Goal: Information Seeking & Learning: Learn about a topic

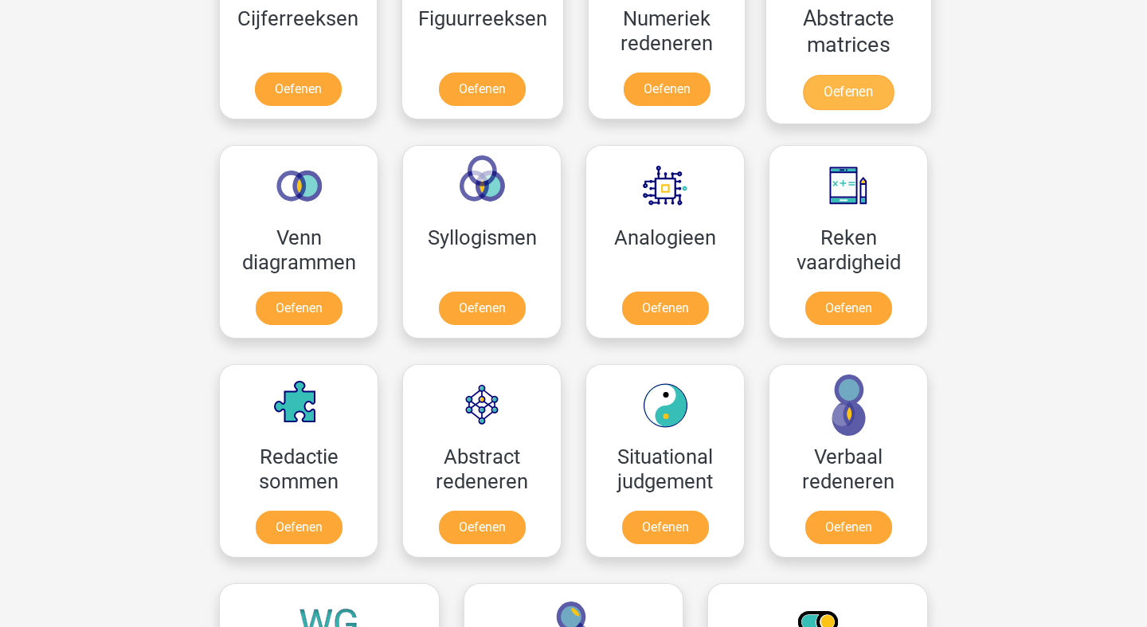
scroll to position [823, 0]
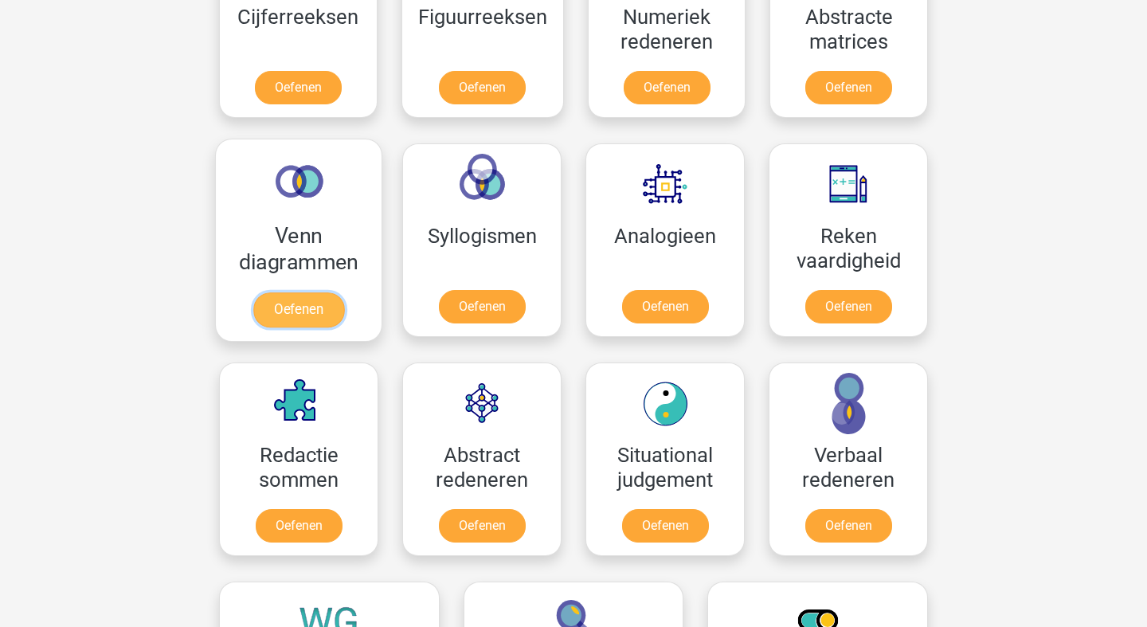
click at [335, 292] on link "Oefenen" at bounding box center [298, 309] width 91 height 35
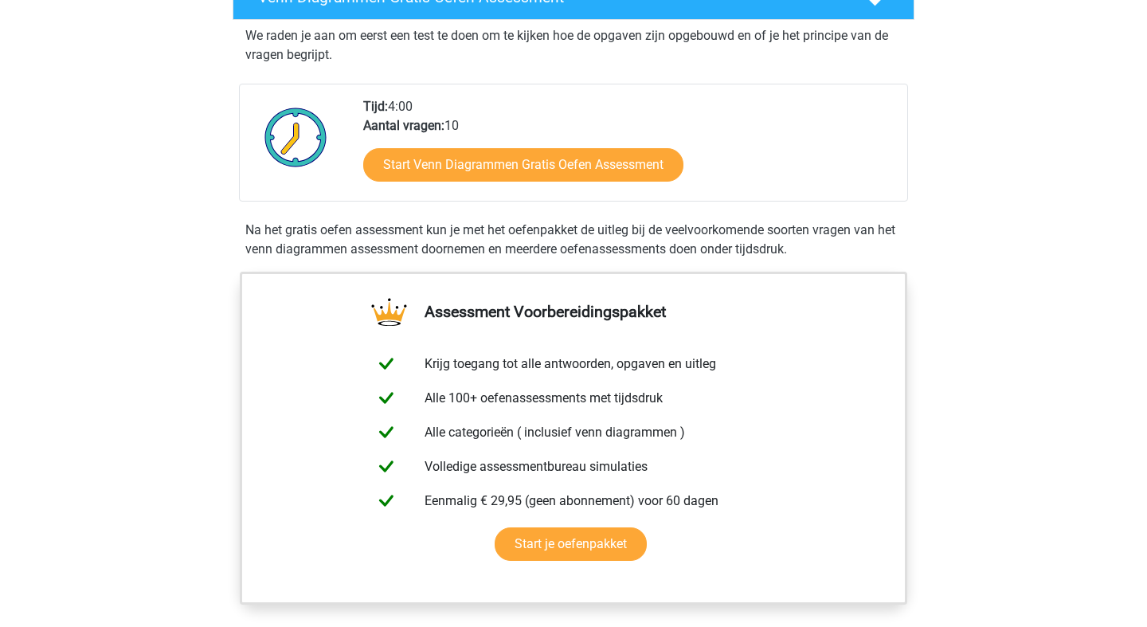
scroll to position [300, 0]
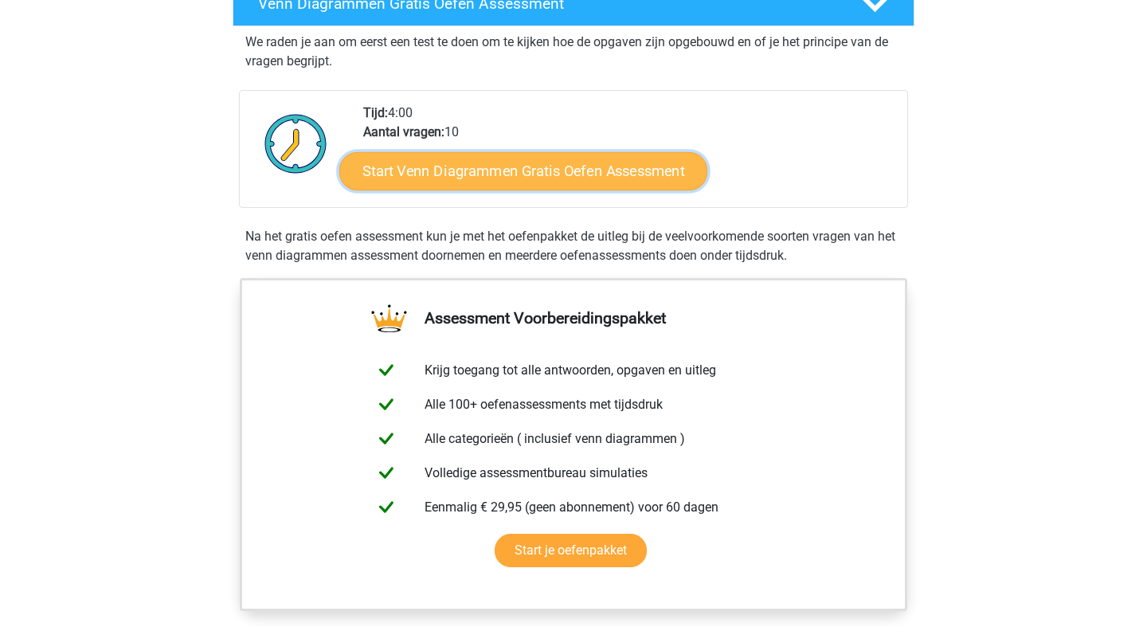
click at [449, 181] on link "Start Venn Diagrammen Gratis Oefen Assessment" at bounding box center [523, 171] width 368 height 38
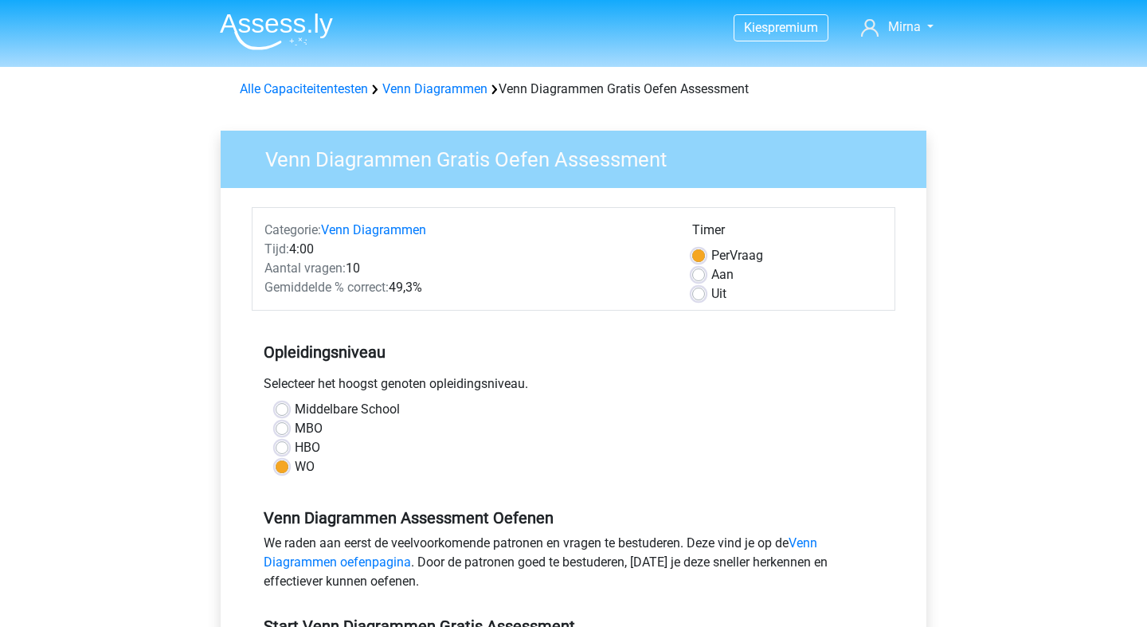
click at [712, 297] on label "Uit" at bounding box center [719, 293] width 15 height 19
click at [698, 297] on input "Uit" at bounding box center [698, 292] width 13 height 16
radio input "true"
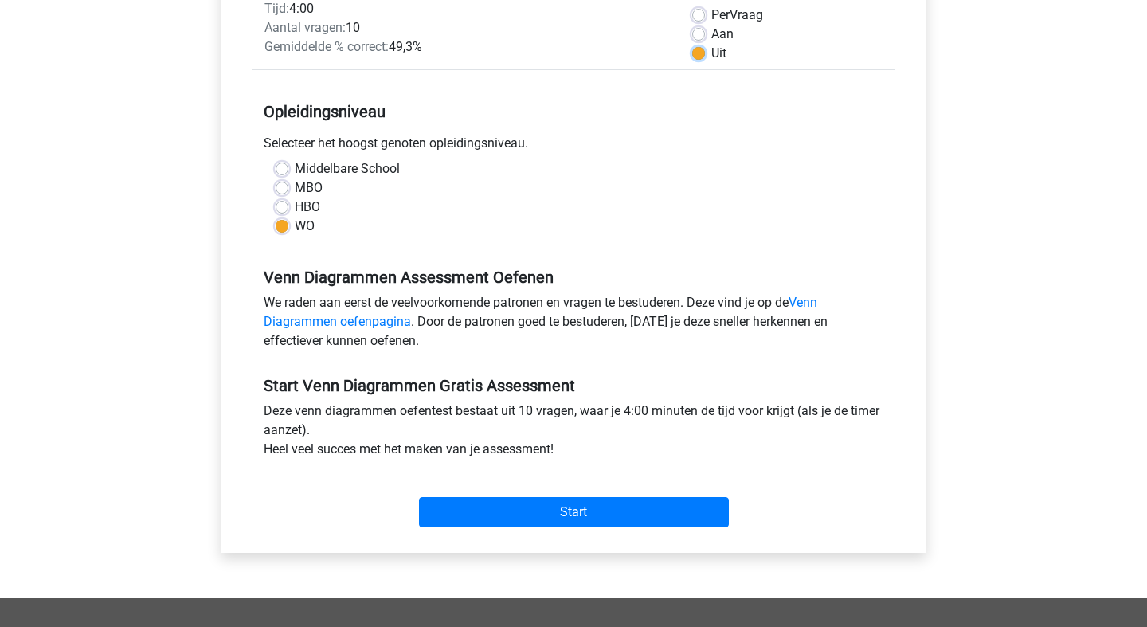
scroll to position [311, 0]
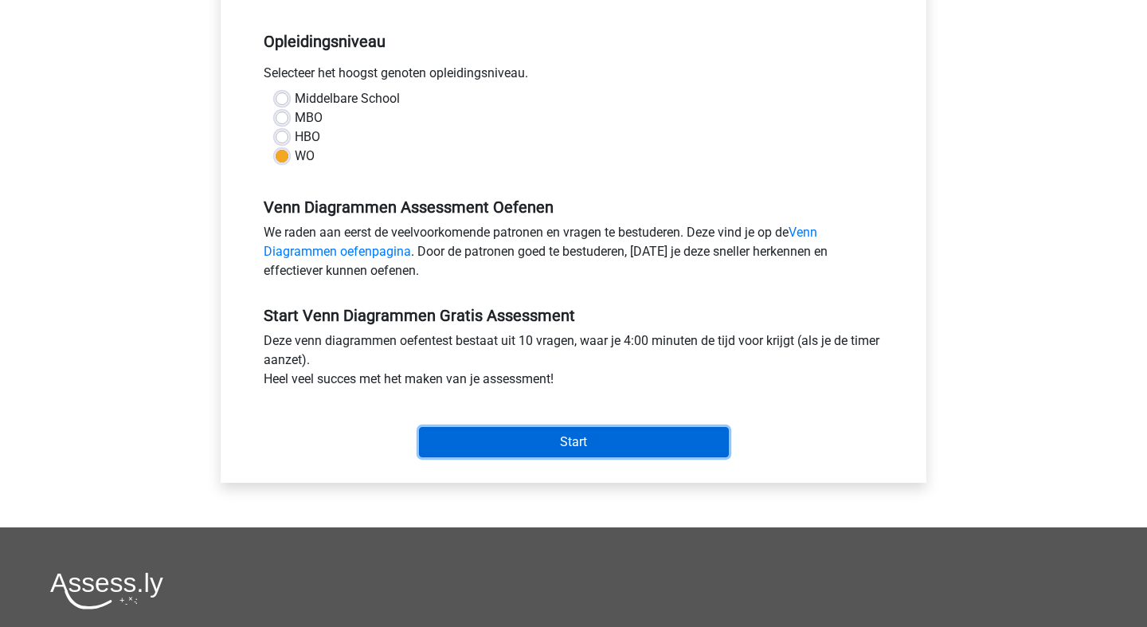
click at [557, 436] on input "Start" at bounding box center [574, 442] width 310 height 30
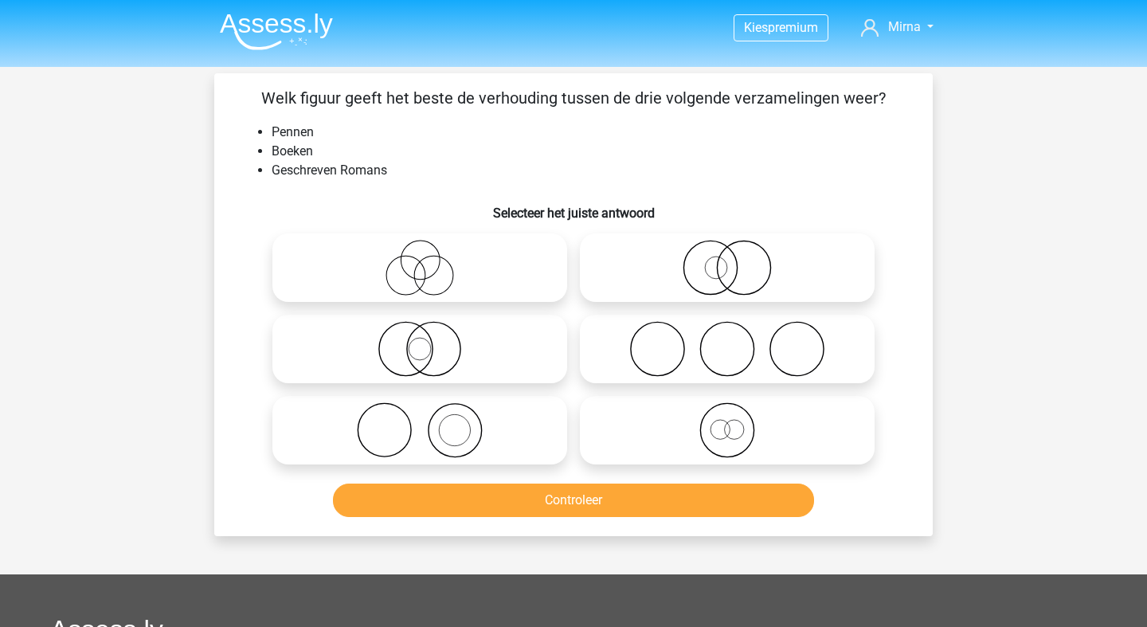
click at [454, 446] on icon at bounding box center [420, 430] width 282 height 56
click at [430, 422] on input "radio" at bounding box center [425, 417] width 10 height 10
radio input "true"
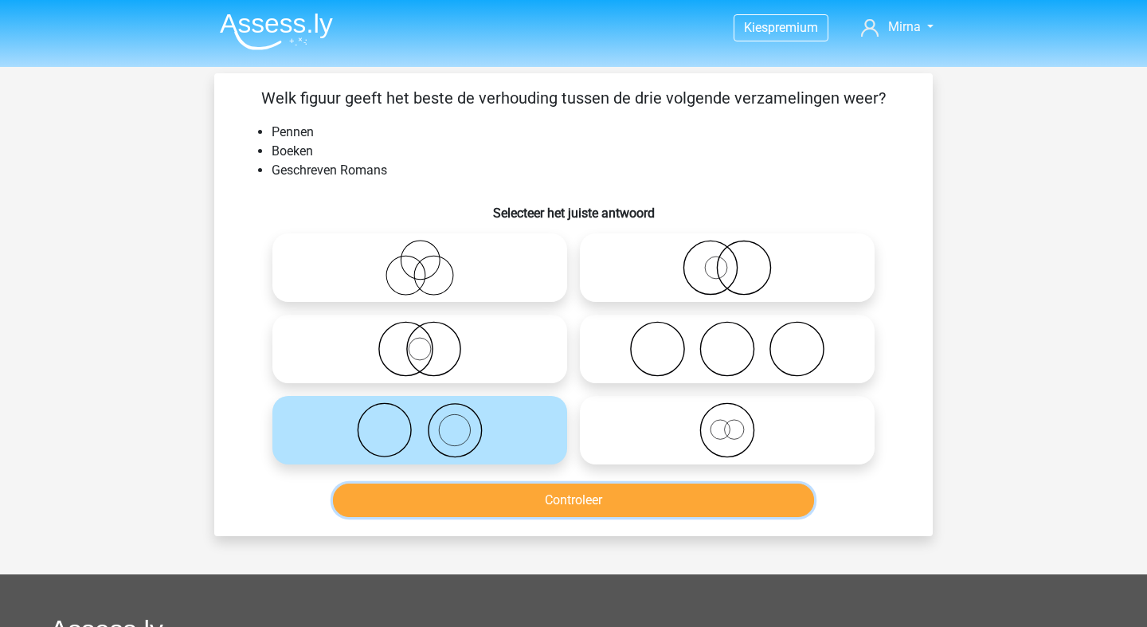
click at [541, 500] on button "Controleer" at bounding box center [574, 500] width 482 height 33
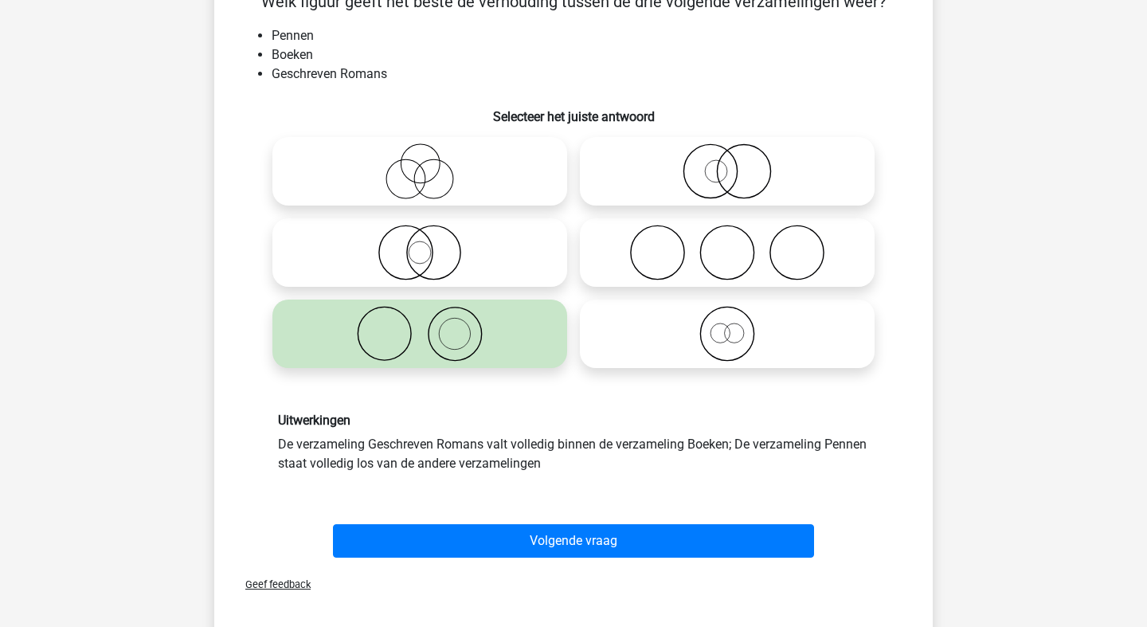
scroll to position [100, 0]
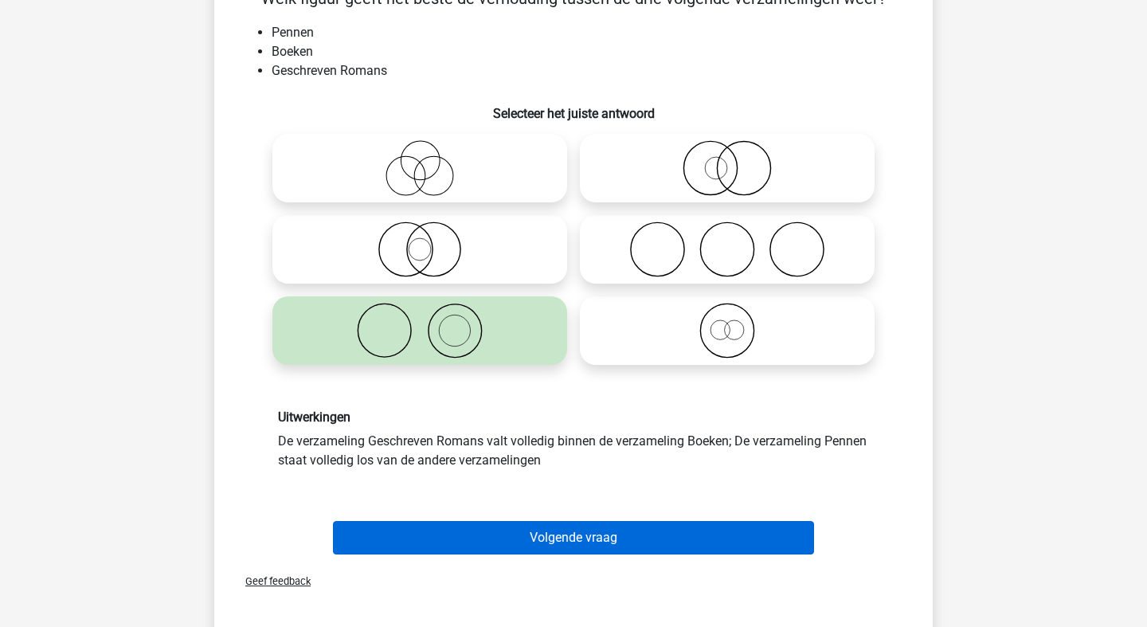
click at [547, 538] on button "Volgende vraag" at bounding box center [574, 537] width 482 height 33
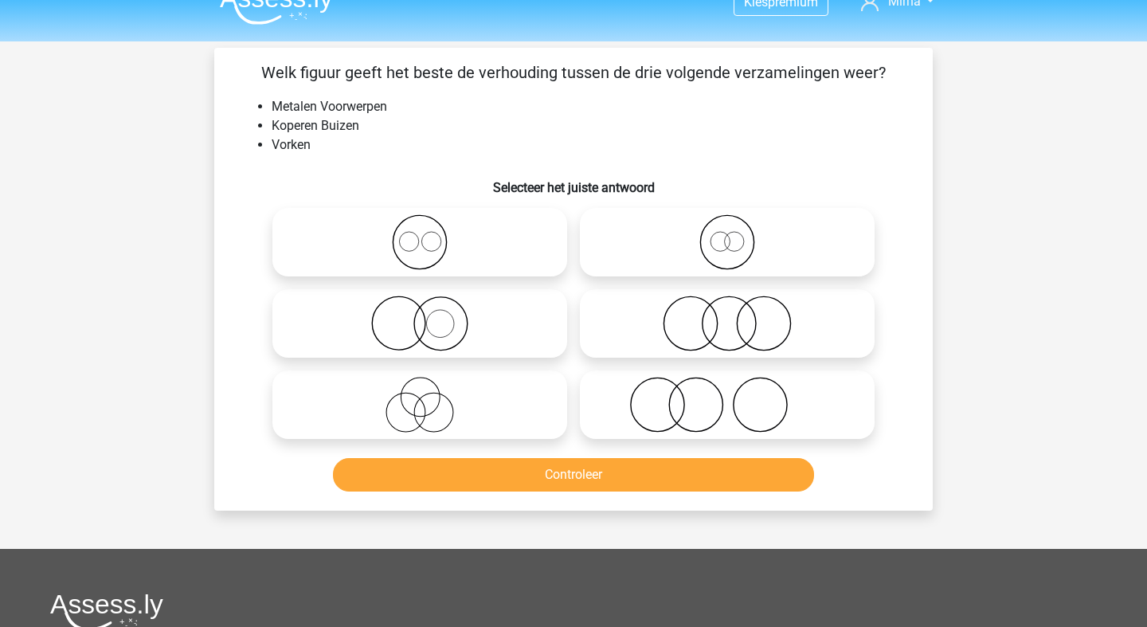
scroll to position [20, 0]
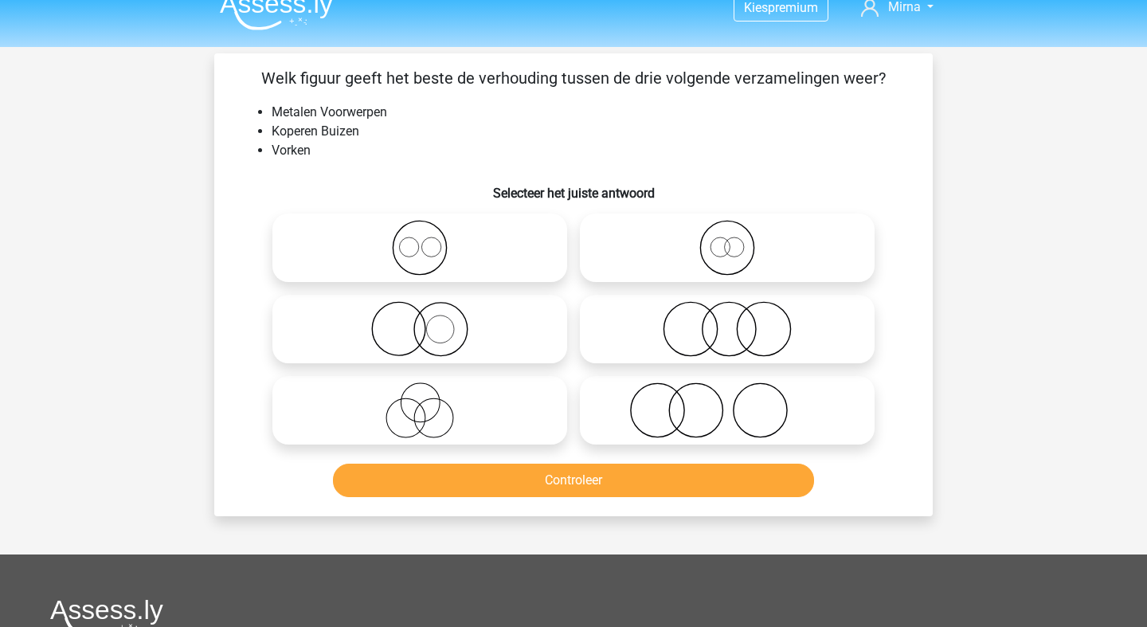
click at [304, 339] on icon at bounding box center [420, 329] width 282 height 56
click at [420, 321] on input "radio" at bounding box center [425, 316] width 10 height 10
radio input "true"
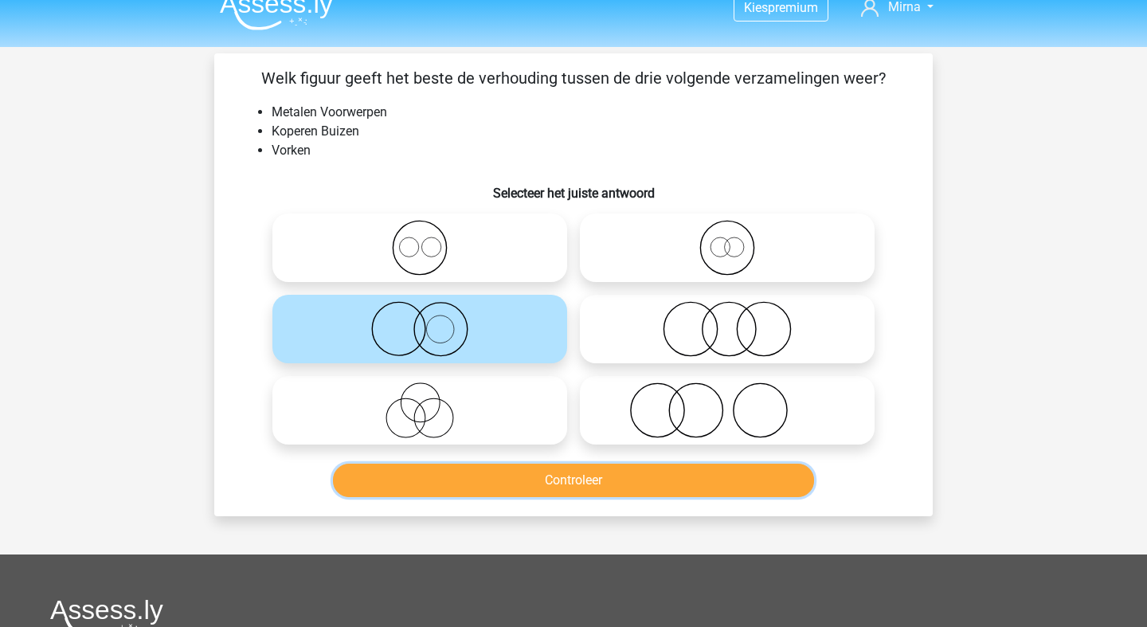
click at [438, 488] on button "Controleer" at bounding box center [574, 480] width 482 height 33
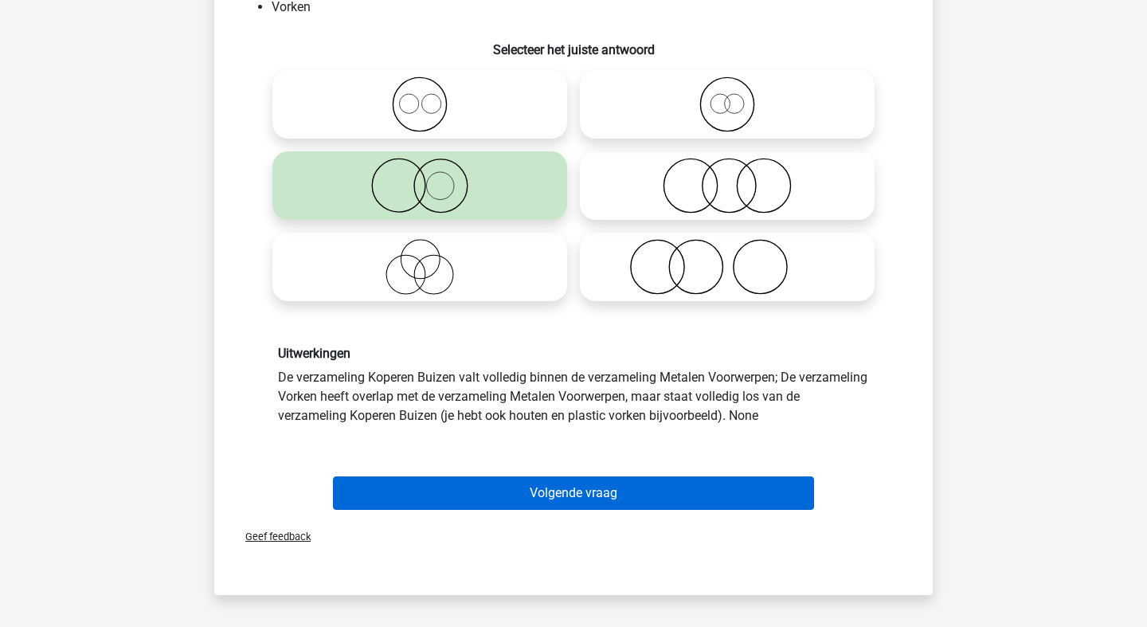
click at [449, 492] on button "Volgende vraag" at bounding box center [574, 493] width 482 height 33
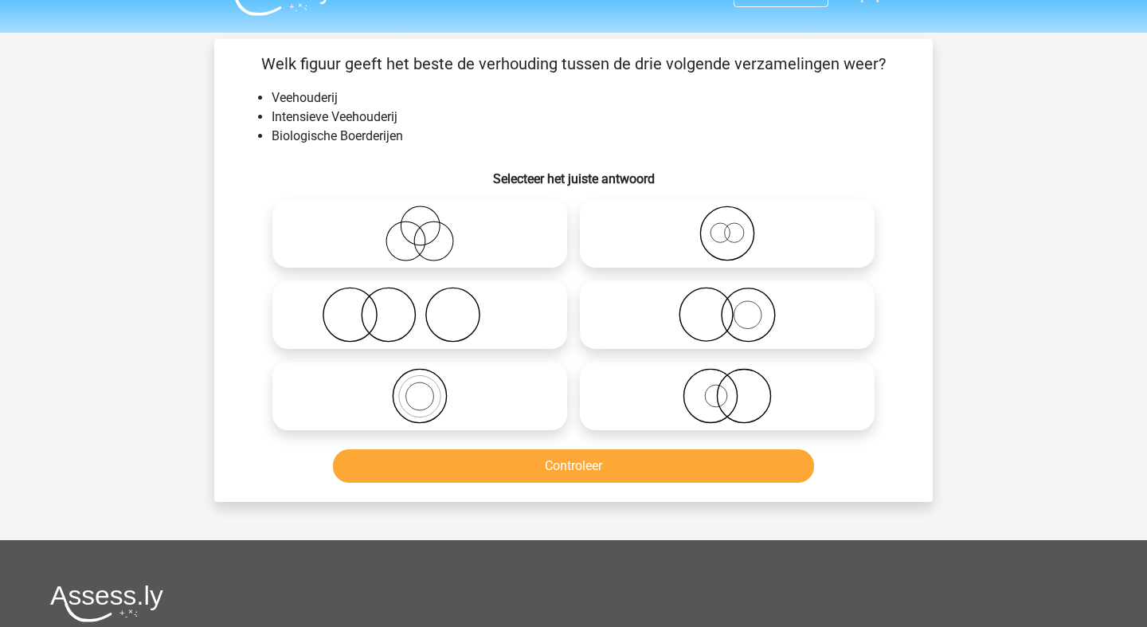
scroll to position [0, 0]
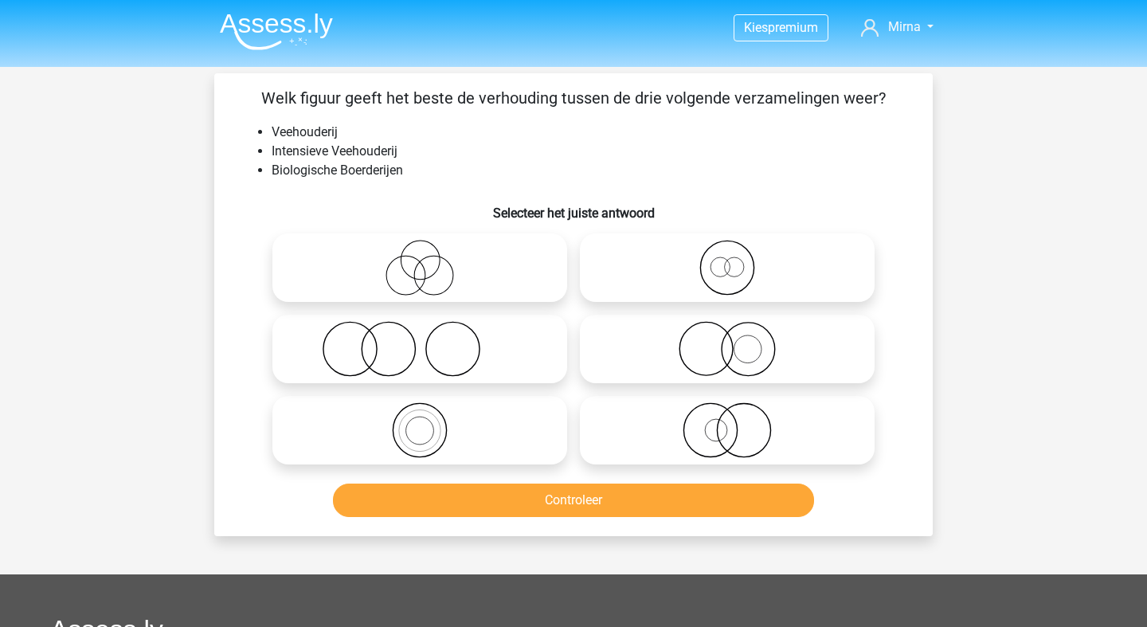
click at [643, 350] on icon at bounding box center [727, 349] width 282 height 56
click at [728, 341] on input "radio" at bounding box center [733, 336] width 10 height 10
radio input "true"
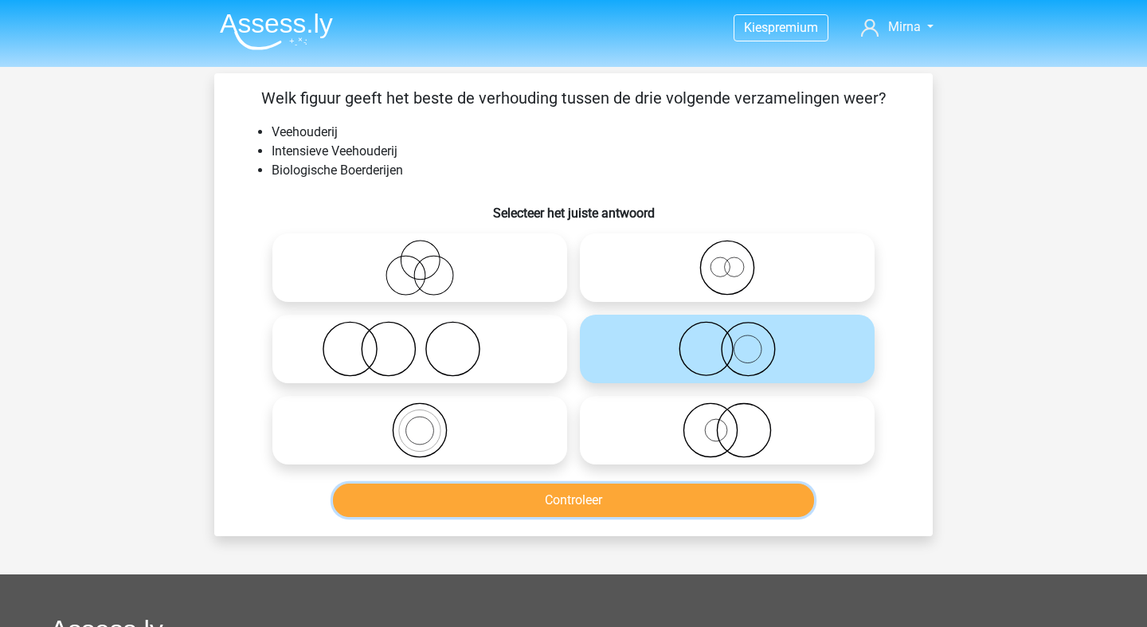
click at [557, 508] on button "Controleer" at bounding box center [574, 500] width 482 height 33
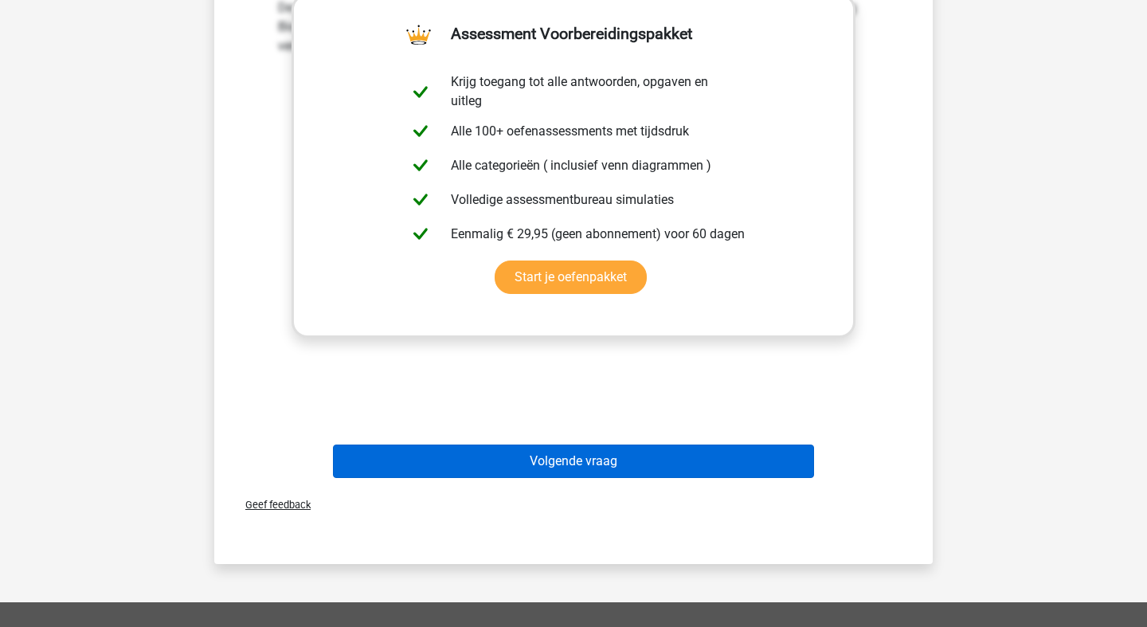
click at [499, 459] on button "Volgende vraag" at bounding box center [574, 461] width 482 height 33
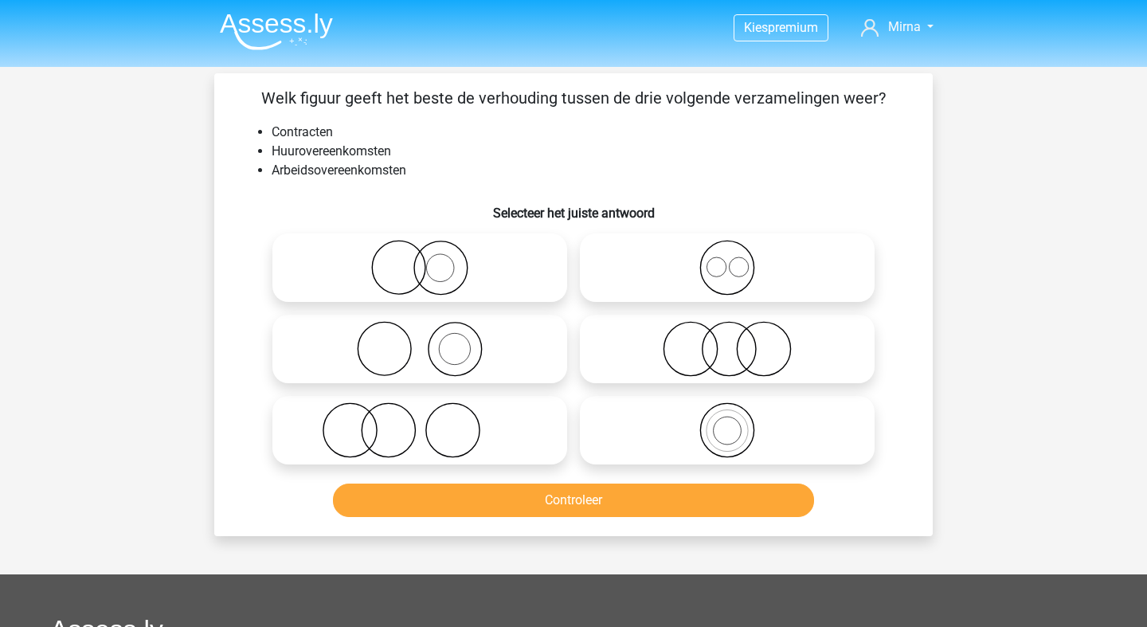
click at [614, 288] on icon at bounding box center [727, 268] width 282 height 56
click at [728, 260] on input "radio" at bounding box center [733, 254] width 10 height 10
radio input "true"
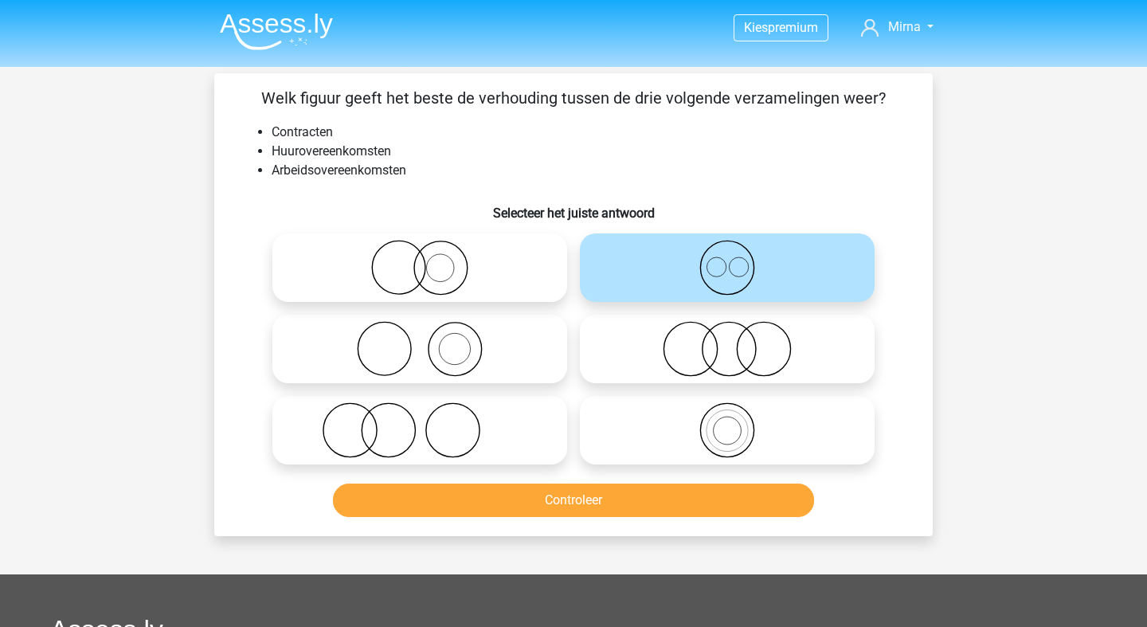
click at [614, 288] on icon at bounding box center [727, 268] width 282 height 56
click at [728, 260] on input "radio" at bounding box center [733, 254] width 10 height 10
click at [545, 508] on button "Controleer" at bounding box center [574, 500] width 482 height 33
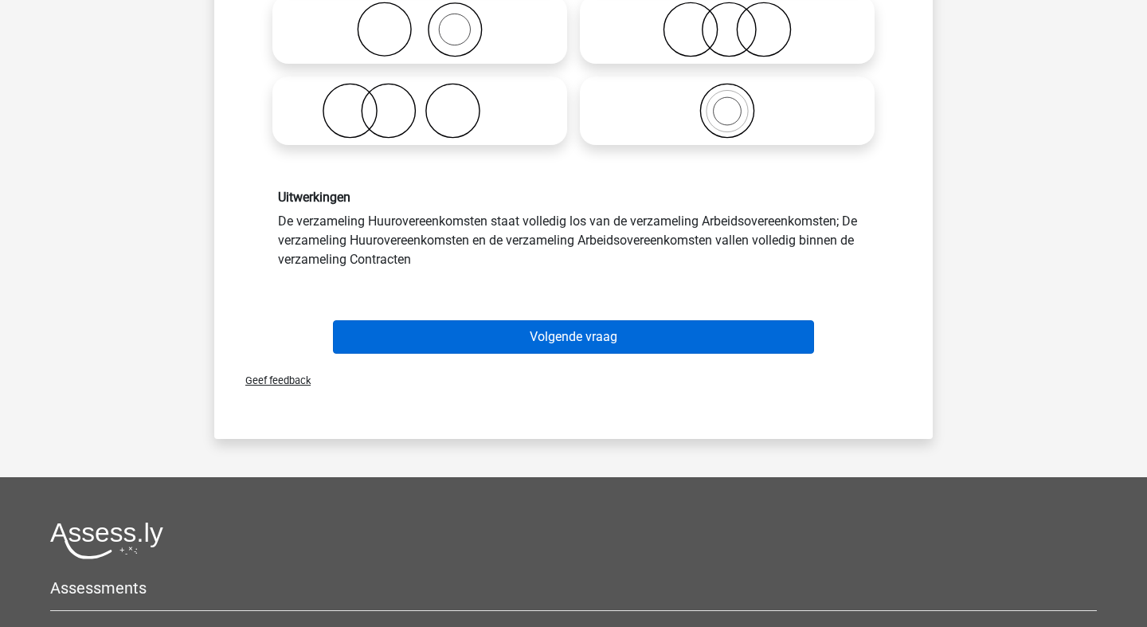
click at [536, 347] on button "Volgende vraag" at bounding box center [574, 336] width 482 height 33
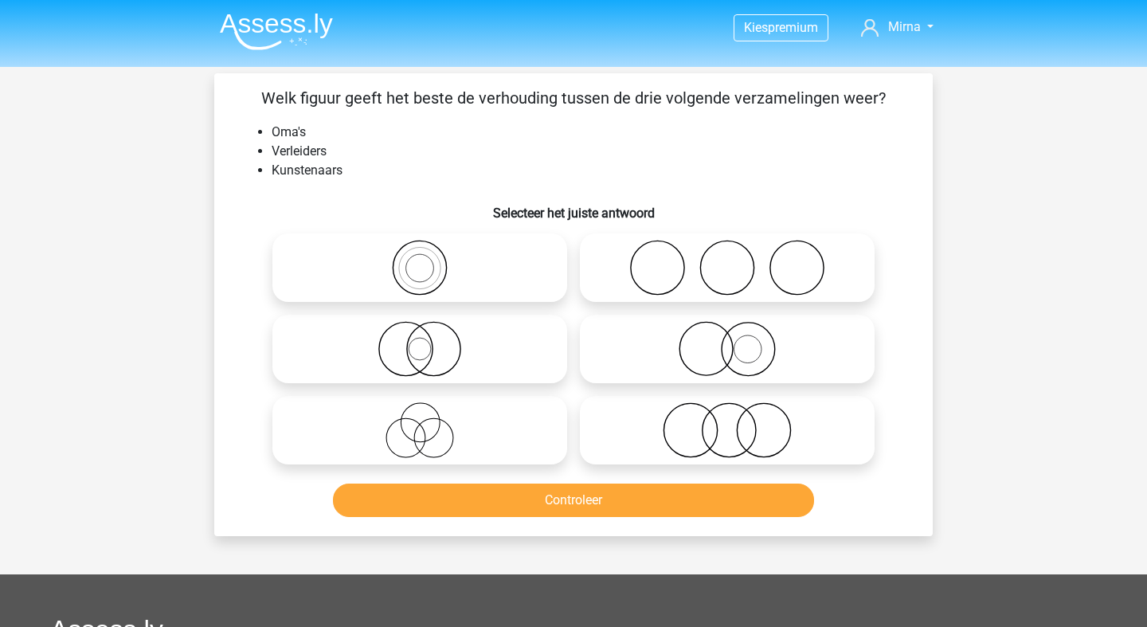
scroll to position [1, 0]
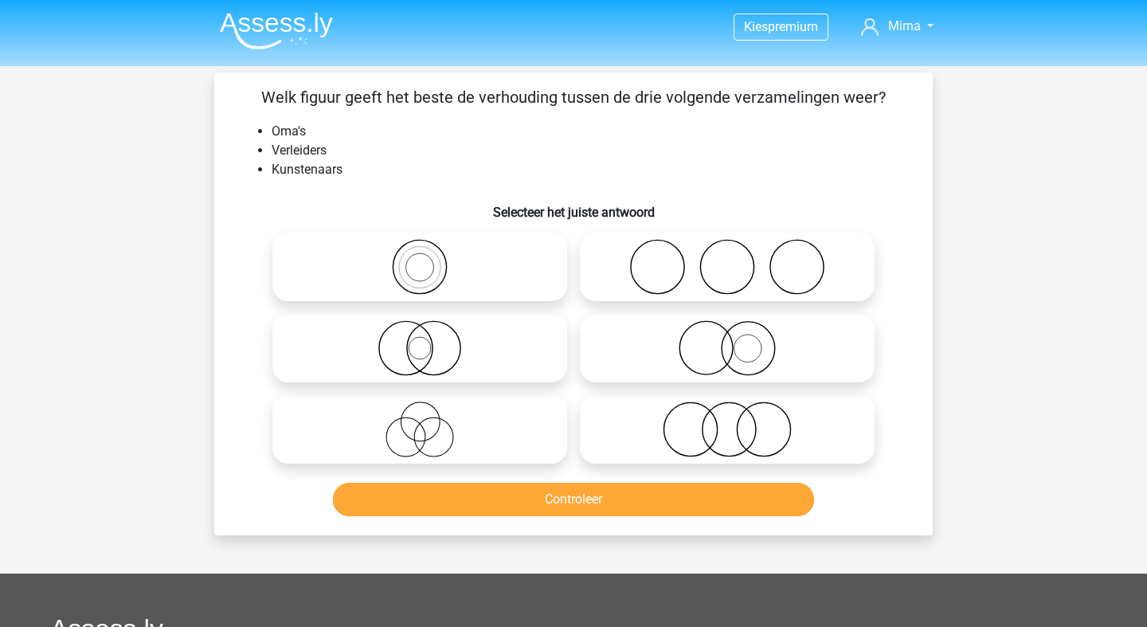
click at [359, 426] on icon at bounding box center [420, 430] width 282 height 56
click at [420, 422] on input "radio" at bounding box center [425, 416] width 10 height 10
radio input "true"
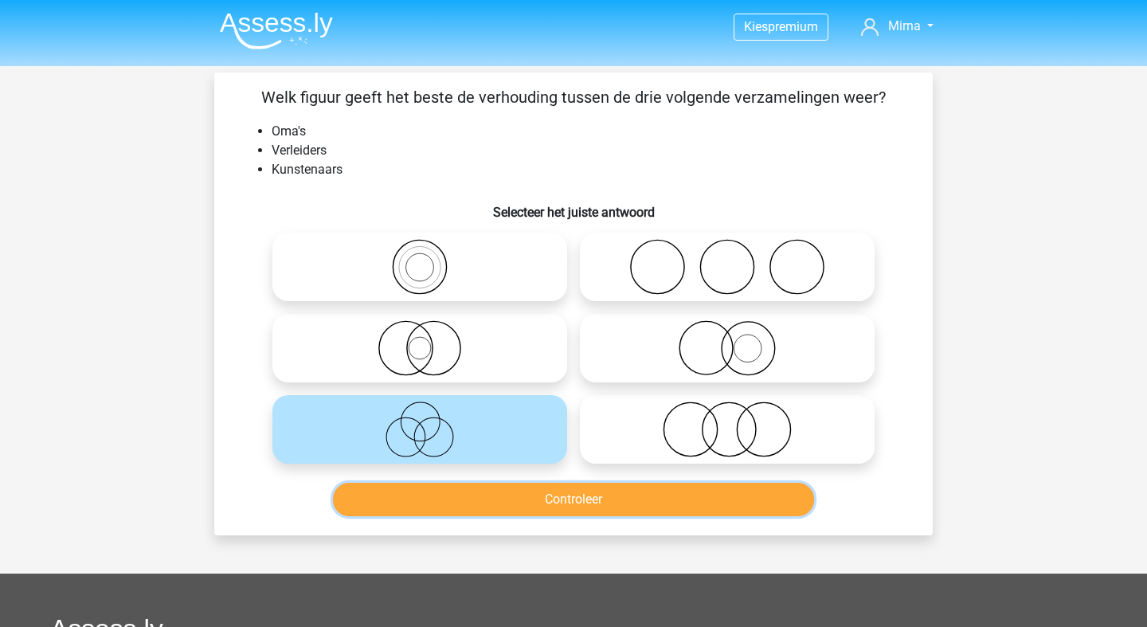
click at [405, 510] on button "Controleer" at bounding box center [574, 499] width 482 height 33
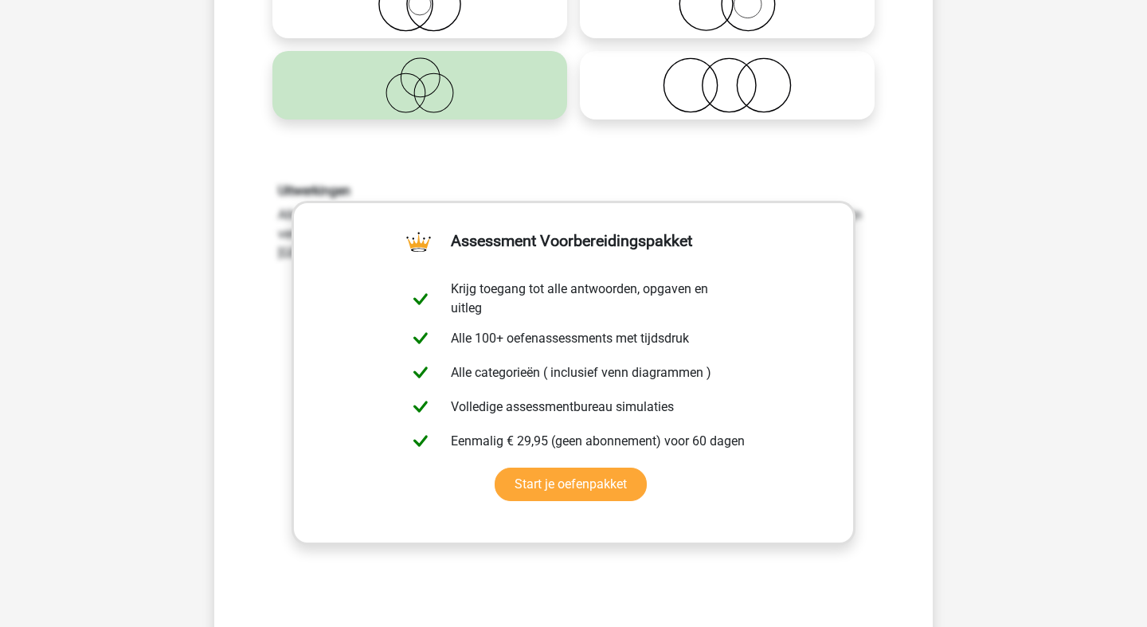
scroll to position [415, 0]
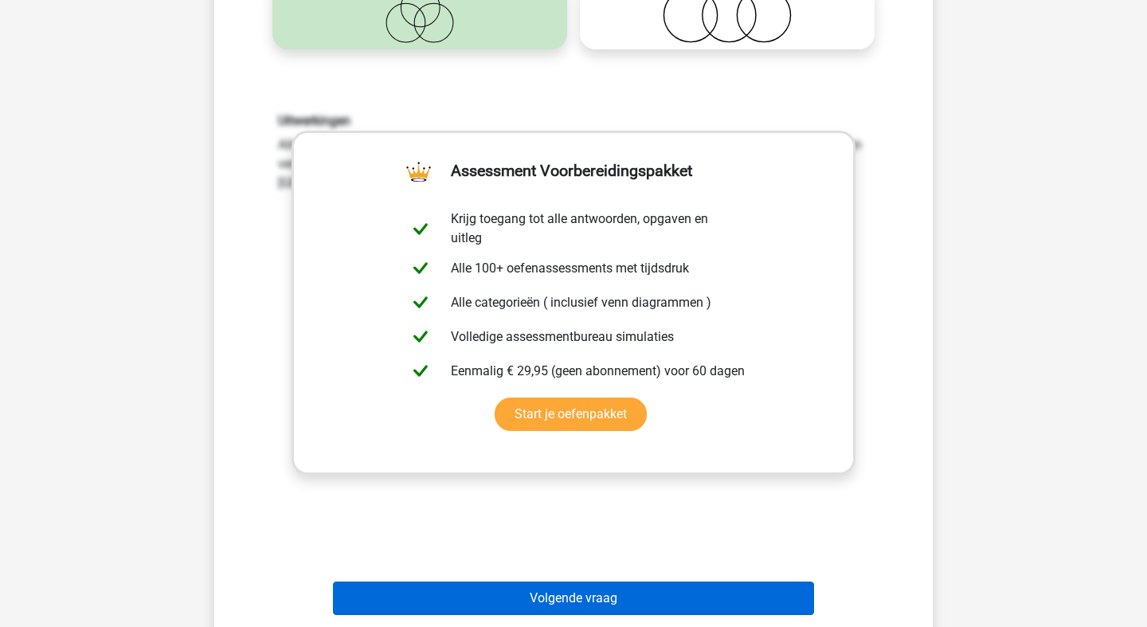
click at [427, 600] on button "Volgende vraag" at bounding box center [574, 598] width 482 height 33
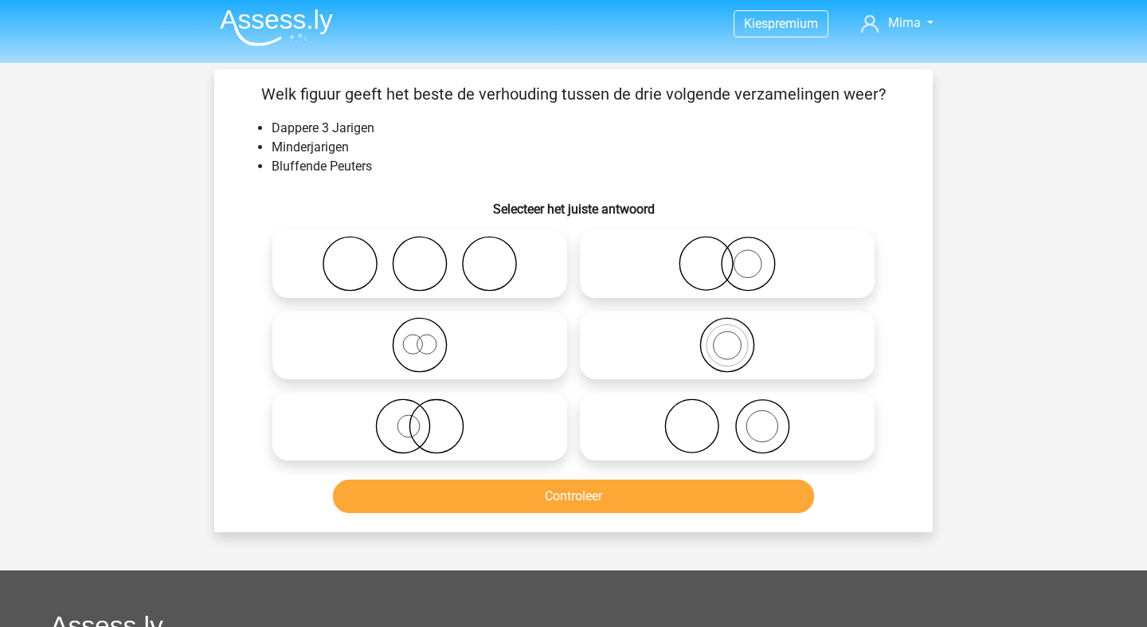
scroll to position [0, 0]
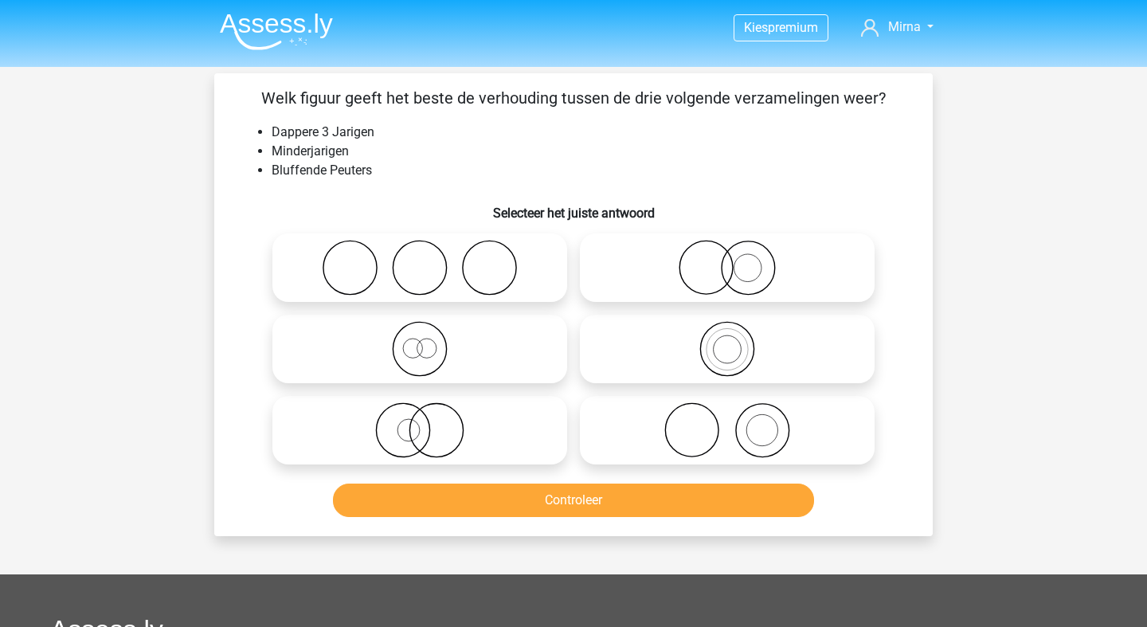
click at [304, 343] on icon at bounding box center [420, 349] width 282 height 56
click at [420, 341] on input "radio" at bounding box center [425, 336] width 10 height 10
radio input "true"
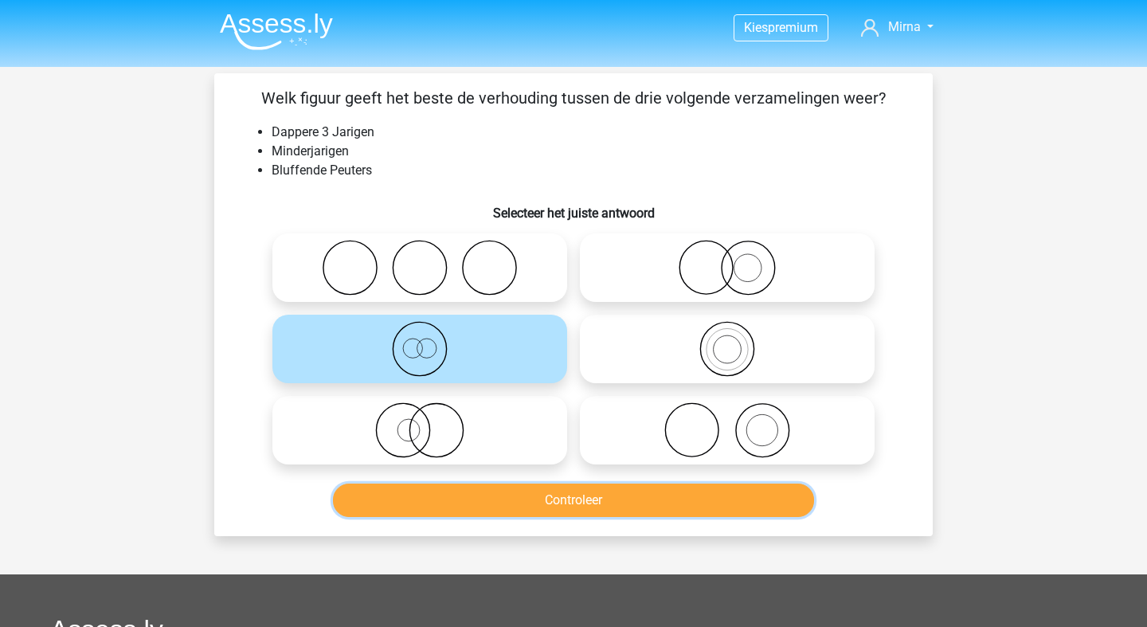
click at [534, 516] on button "Controleer" at bounding box center [574, 500] width 482 height 33
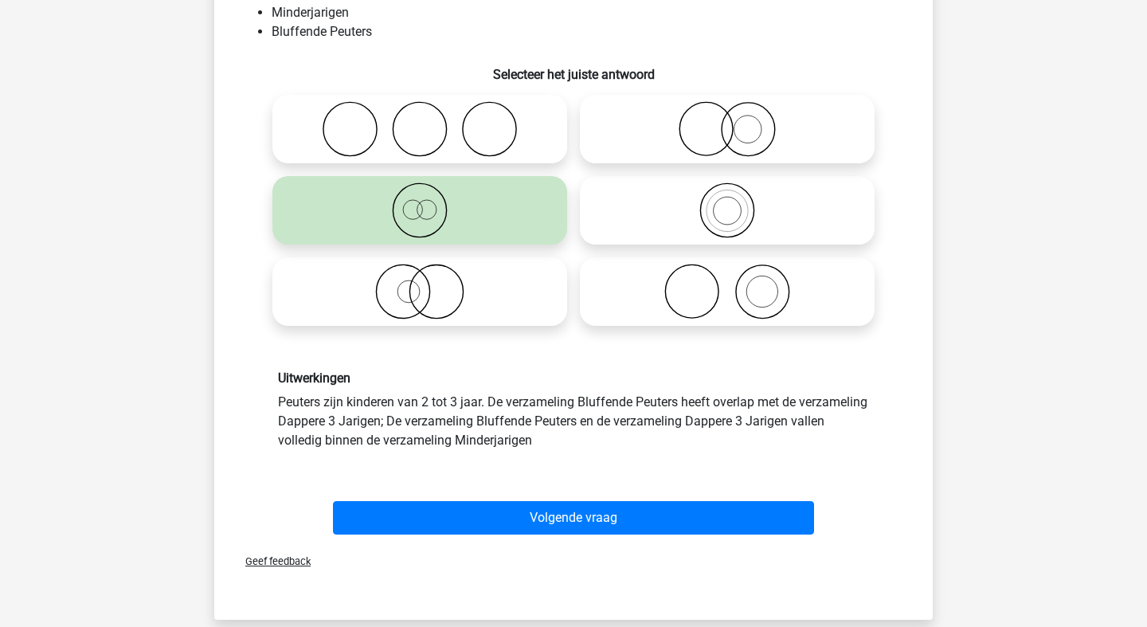
scroll to position [189, 0]
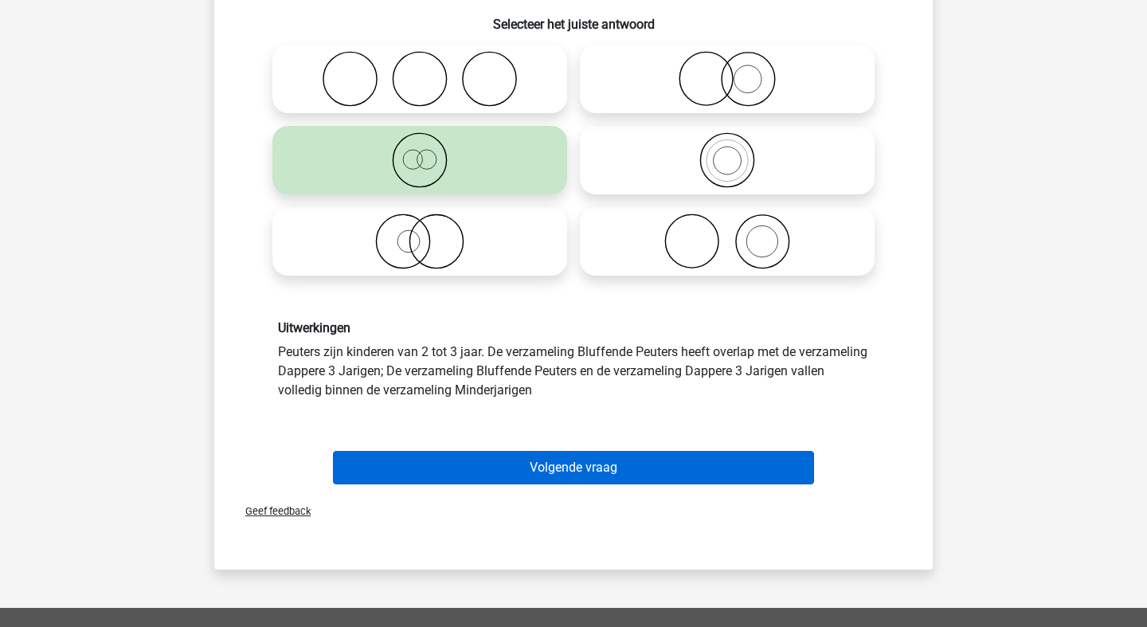
click at [559, 479] on button "Volgende vraag" at bounding box center [574, 467] width 482 height 33
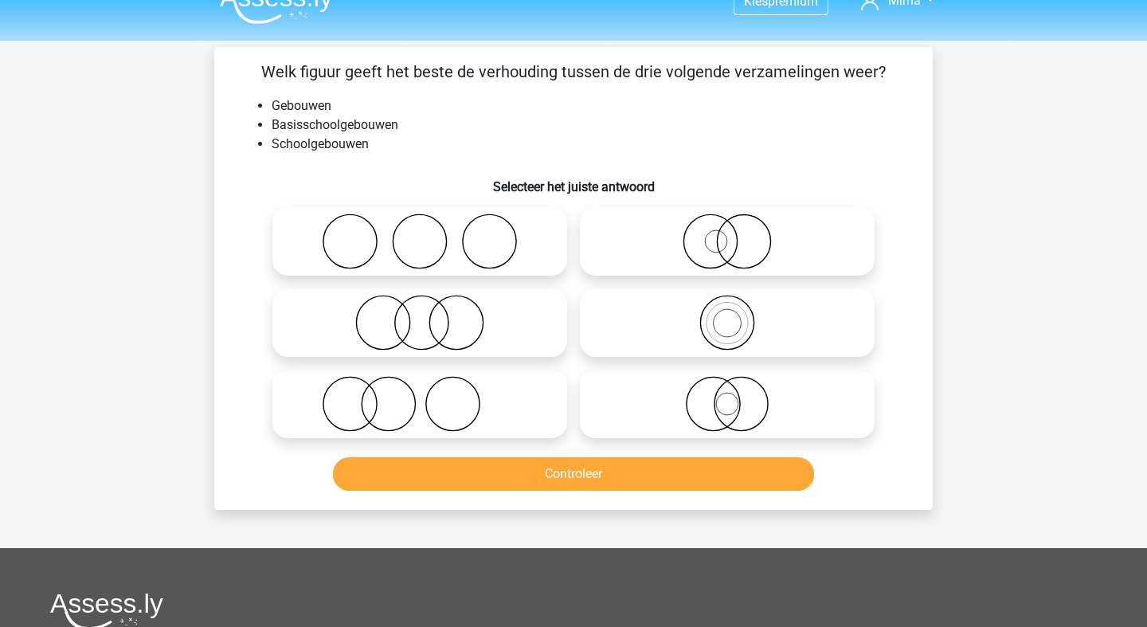
scroll to position [0, 0]
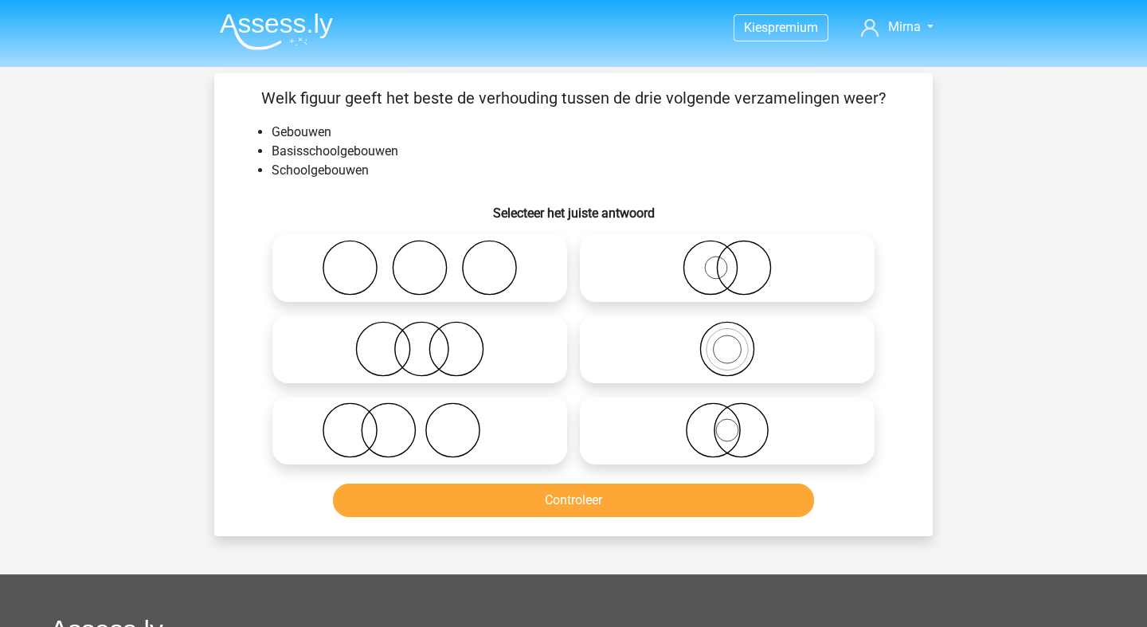
click at [689, 336] on icon at bounding box center [727, 349] width 282 height 56
click at [728, 336] on input "radio" at bounding box center [733, 336] width 10 height 10
radio input "true"
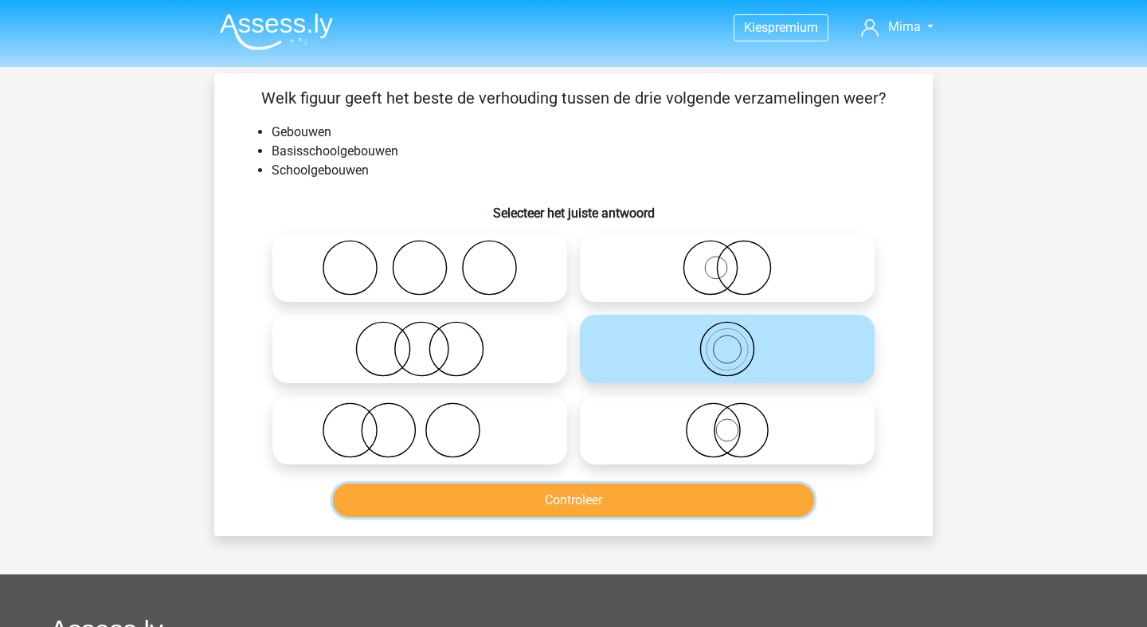
click at [548, 499] on button "Controleer" at bounding box center [574, 500] width 482 height 33
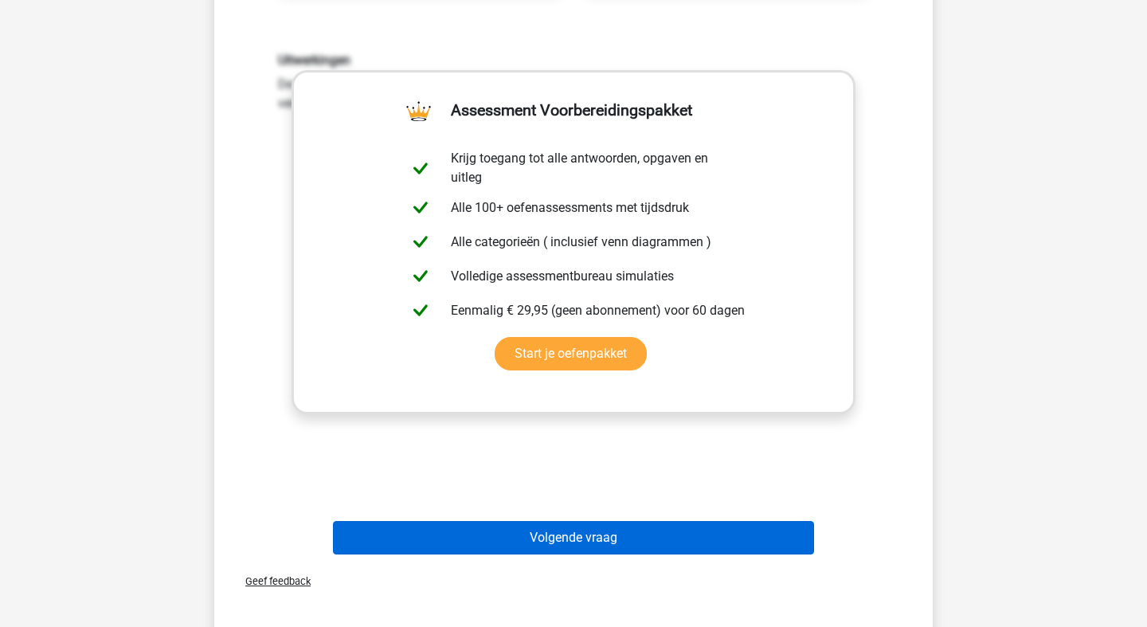
click at [548, 534] on button "Volgende vraag" at bounding box center [574, 537] width 482 height 33
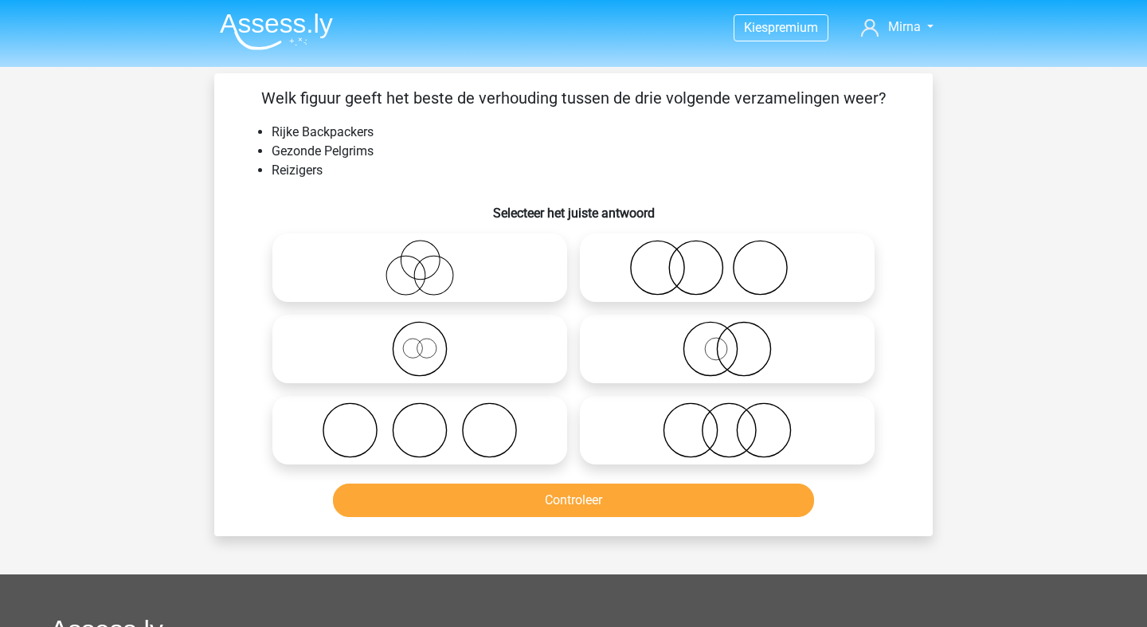
click at [388, 354] on icon at bounding box center [420, 349] width 282 height 56
click at [420, 341] on input "radio" at bounding box center [425, 336] width 10 height 10
radio input "true"
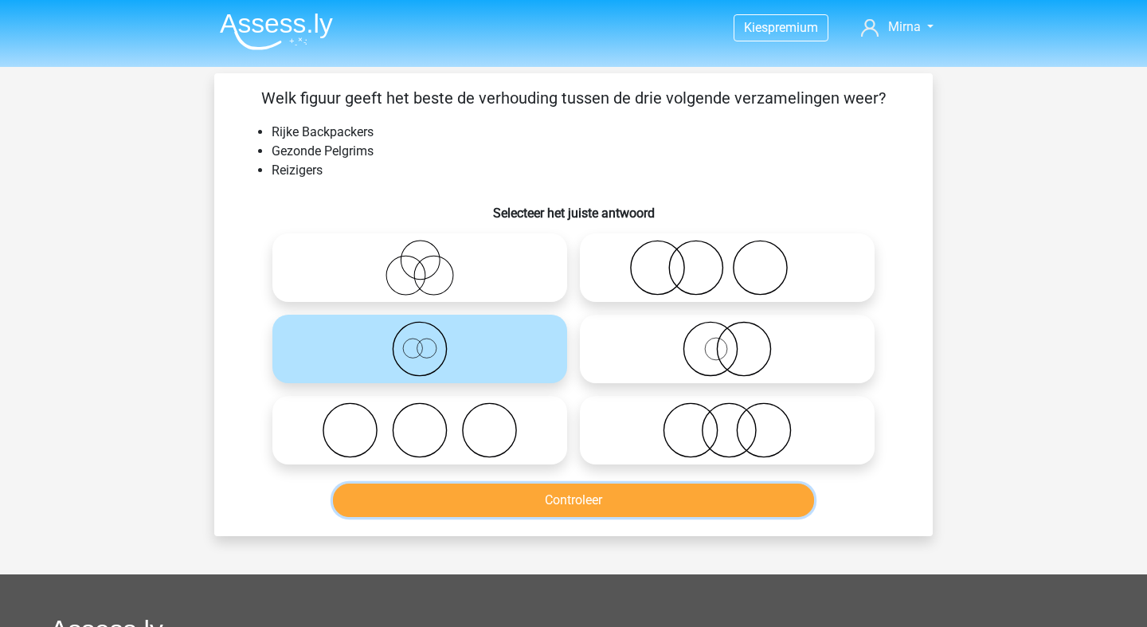
click at [476, 496] on button "Controleer" at bounding box center [574, 500] width 482 height 33
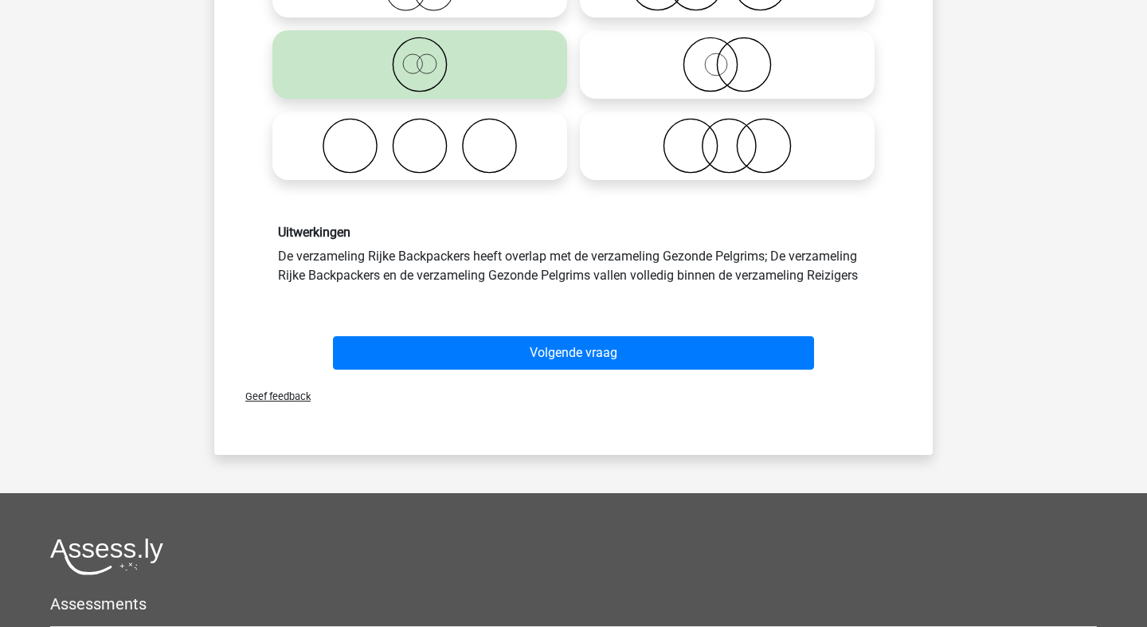
scroll to position [291, 0]
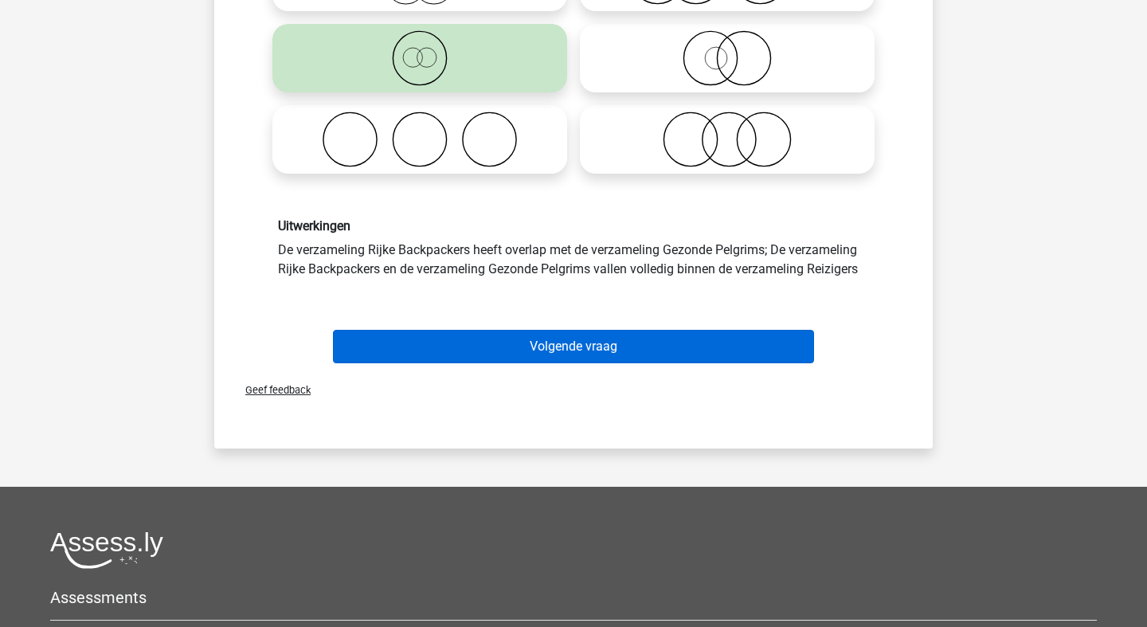
click at [480, 340] on button "Volgende vraag" at bounding box center [574, 346] width 482 height 33
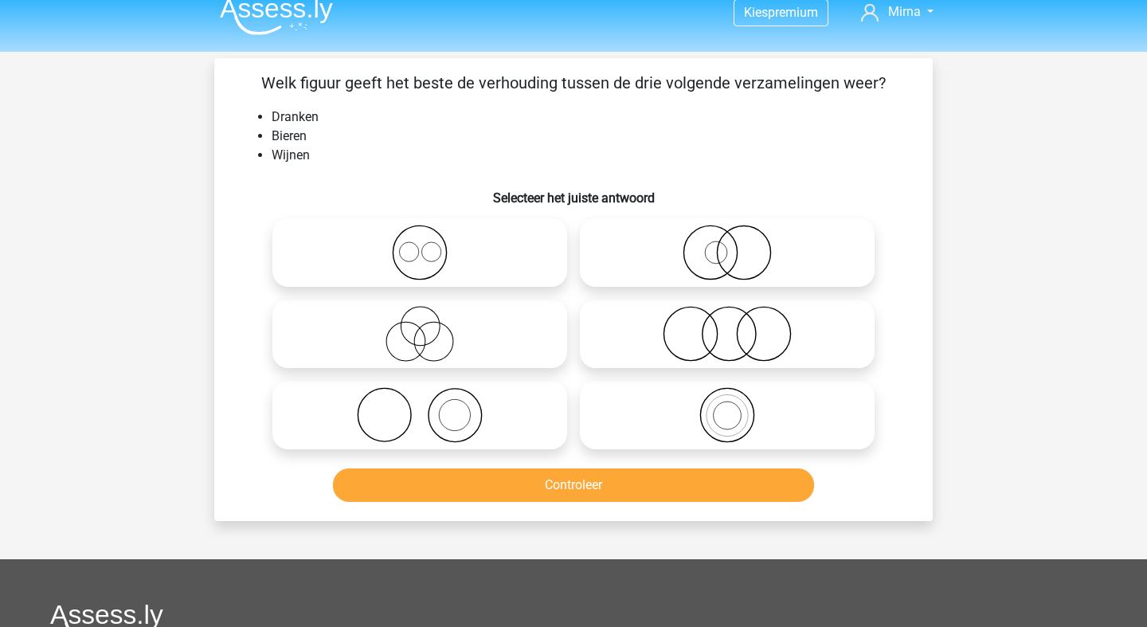
scroll to position [0, 0]
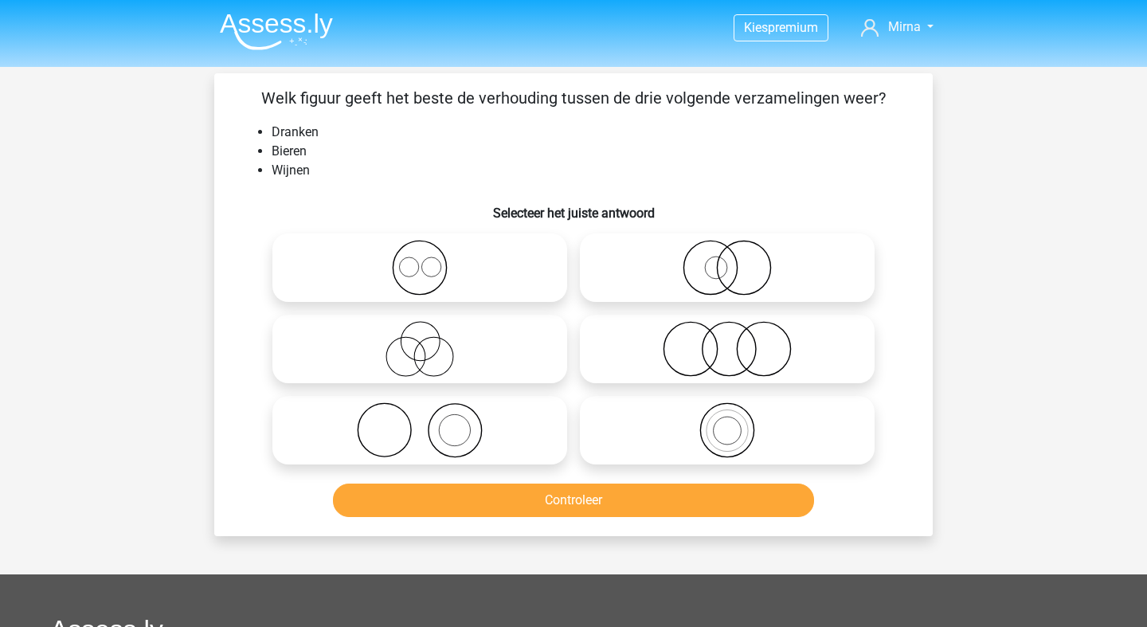
click at [327, 257] on icon at bounding box center [420, 268] width 282 height 56
click at [420, 257] on input "radio" at bounding box center [425, 254] width 10 height 10
radio input "true"
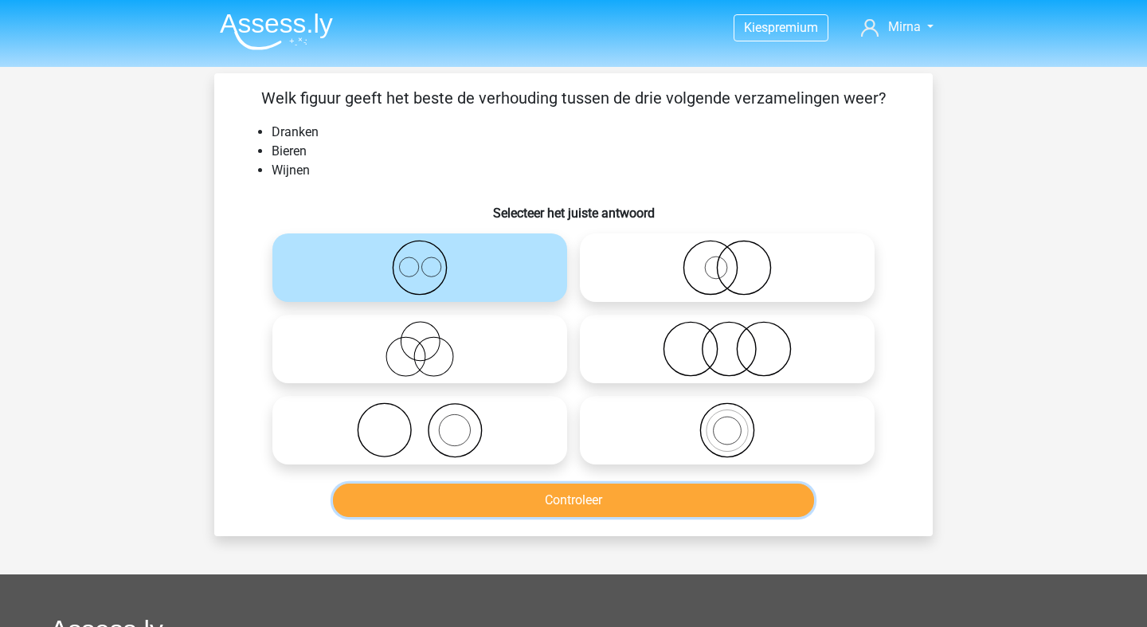
click at [459, 508] on button "Controleer" at bounding box center [574, 500] width 482 height 33
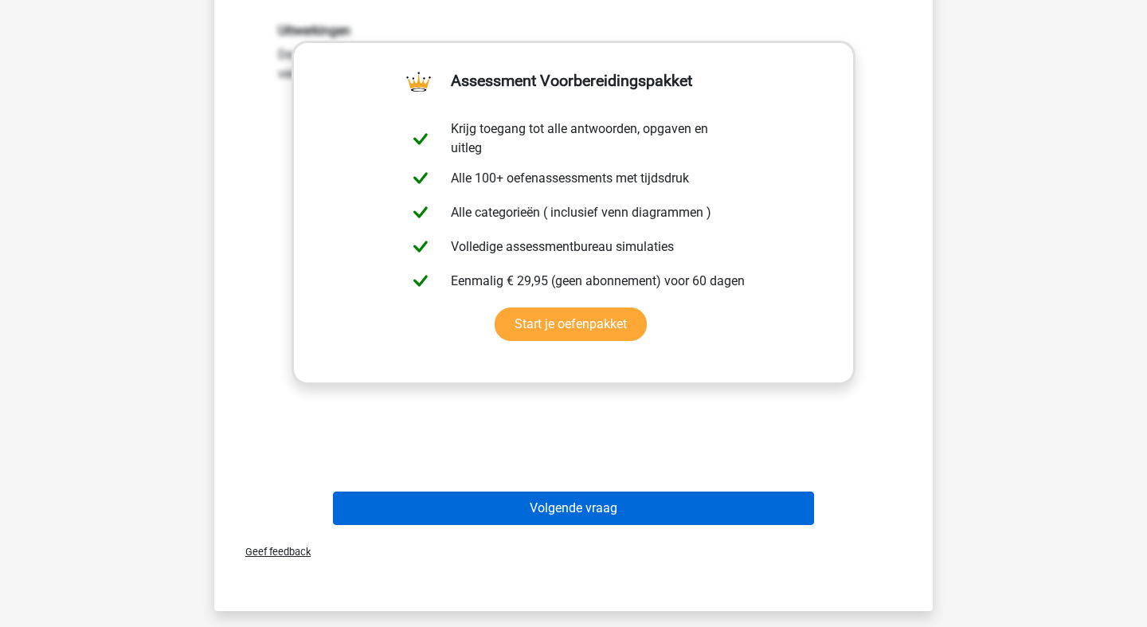
click at [497, 513] on button "Volgende vraag" at bounding box center [574, 508] width 482 height 33
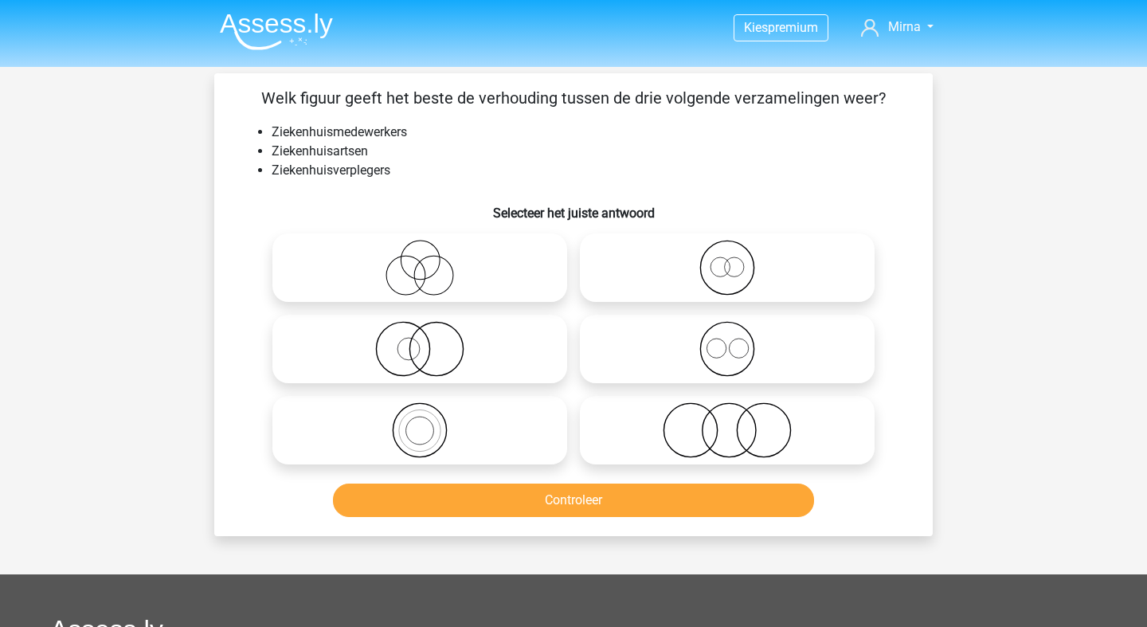
click at [620, 352] on icon at bounding box center [727, 349] width 282 height 56
click at [728, 341] on input "radio" at bounding box center [733, 336] width 10 height 10
radio input "true"
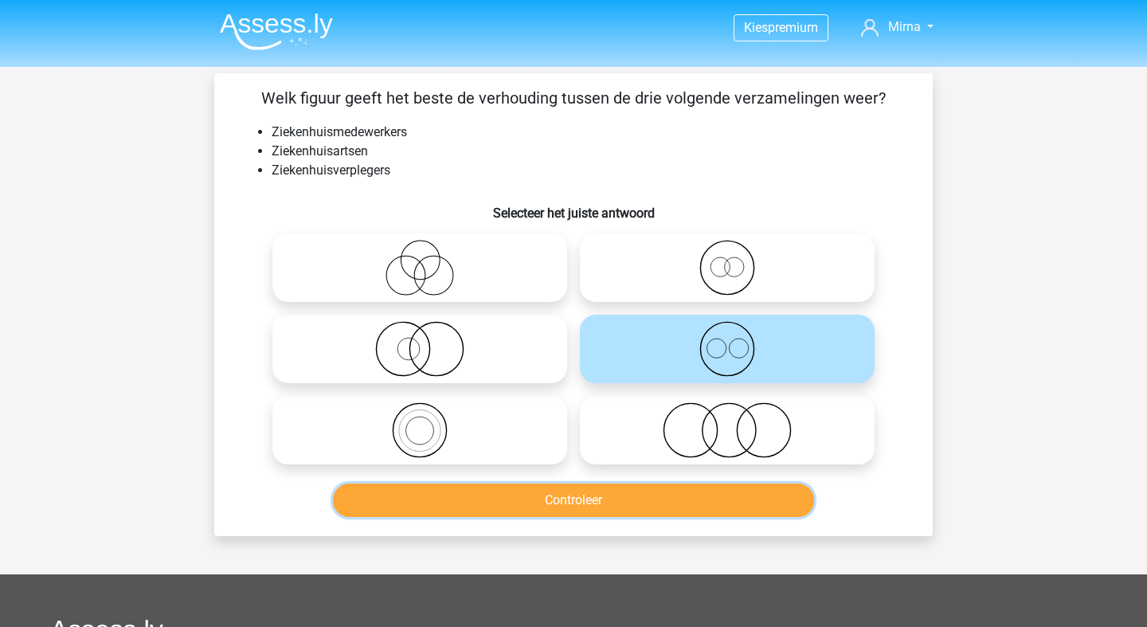
click at [535, 496] on button "Controleer" at bounding box center [574, 500] width 482 height 33
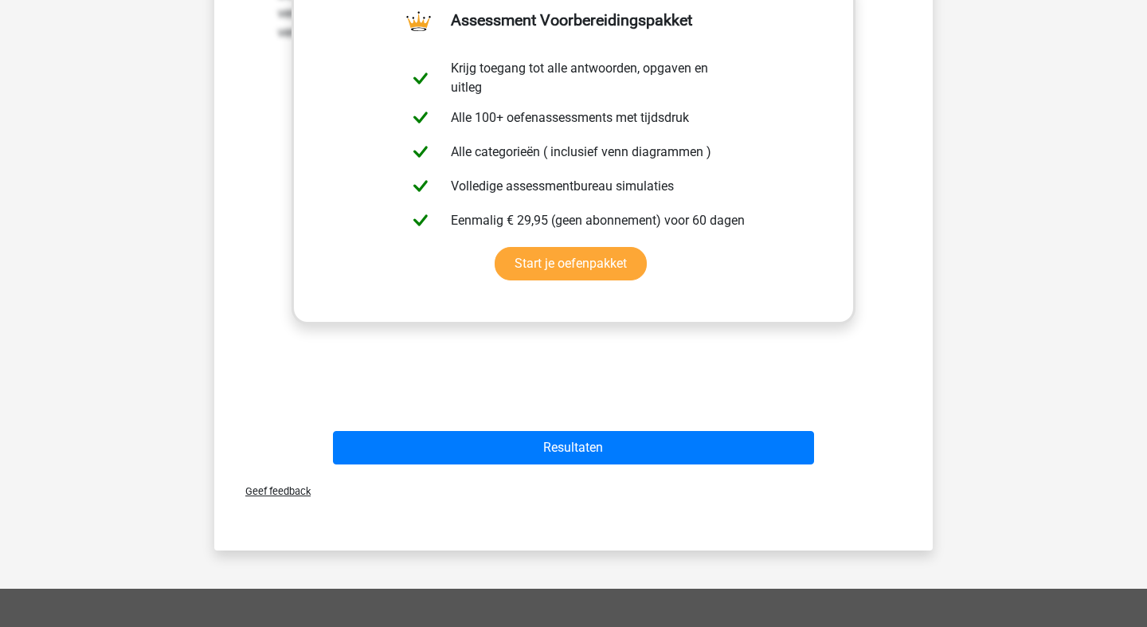
scroll to position [569, 0]
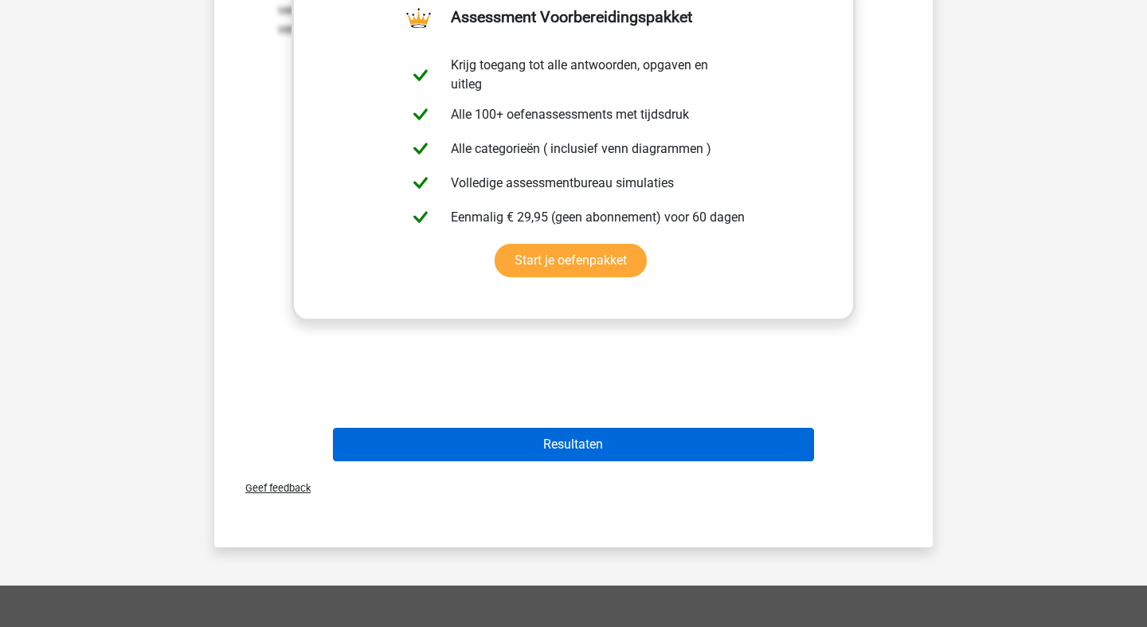
click at [575, 448] on button "Resultaten" at bounding box center [574, 444] width 482 height 33
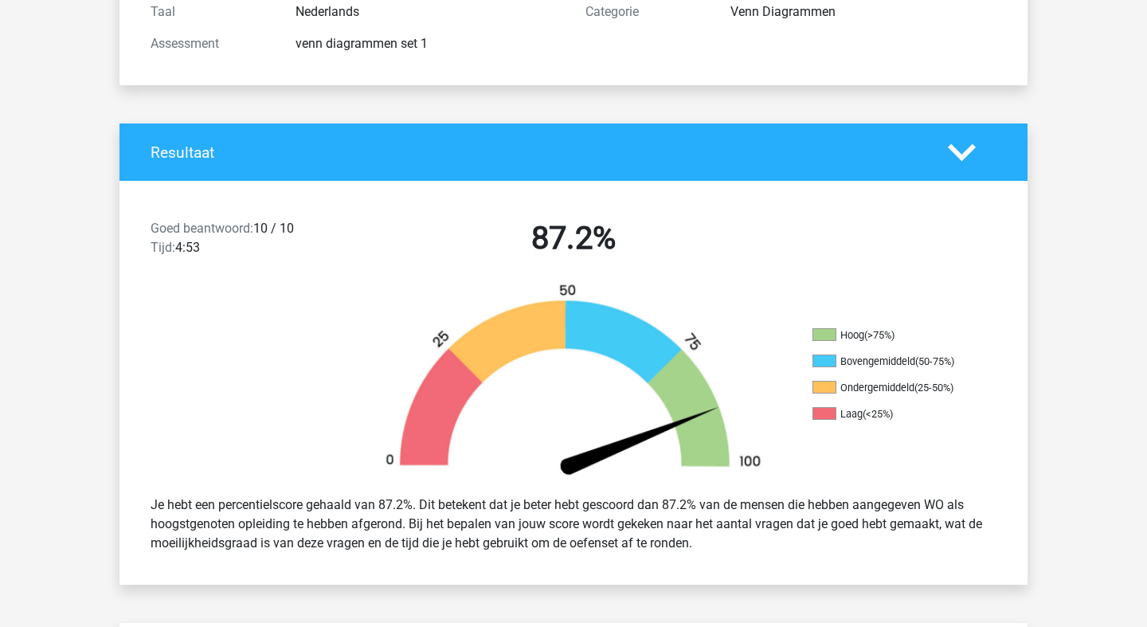
scroll to position [251, 0]
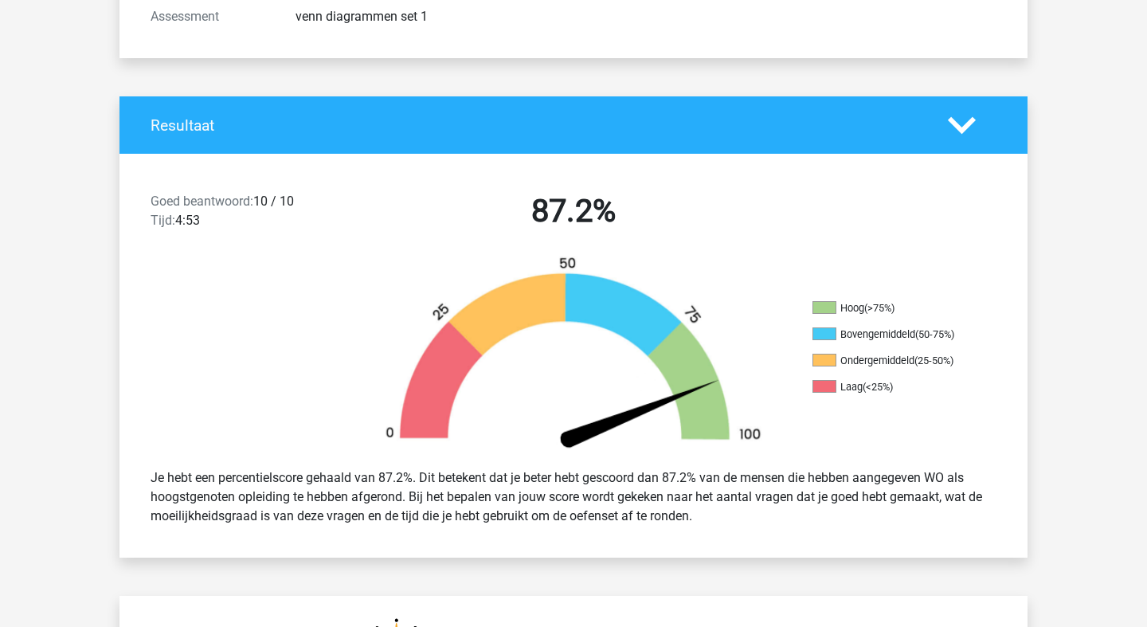
drag, startPoint x: 179, startPoint y: 224, endPoint x: 226, endPoint y: 225, distance: 46.2
click at [226, 225] on div "Goed beantwoord: 10 / 10 Tijd: 4:53" at bounding box center [248, 214] width 218 height 45
click at [238, 273] on div at bounding box center [233, 356] width 227 height 200
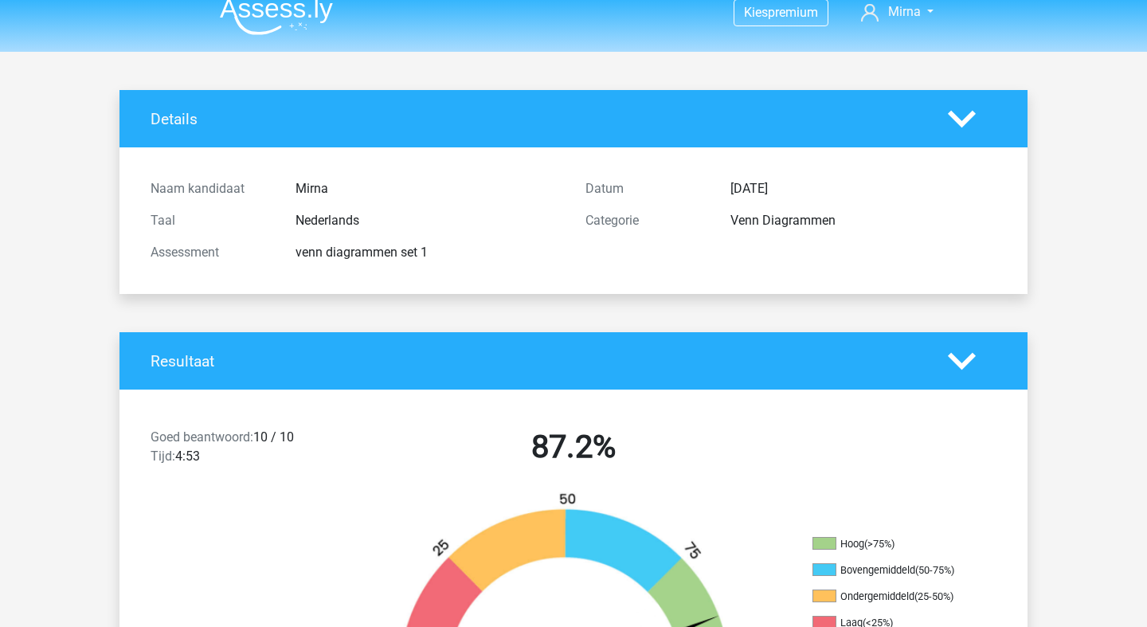
scroll to position [0, 0]
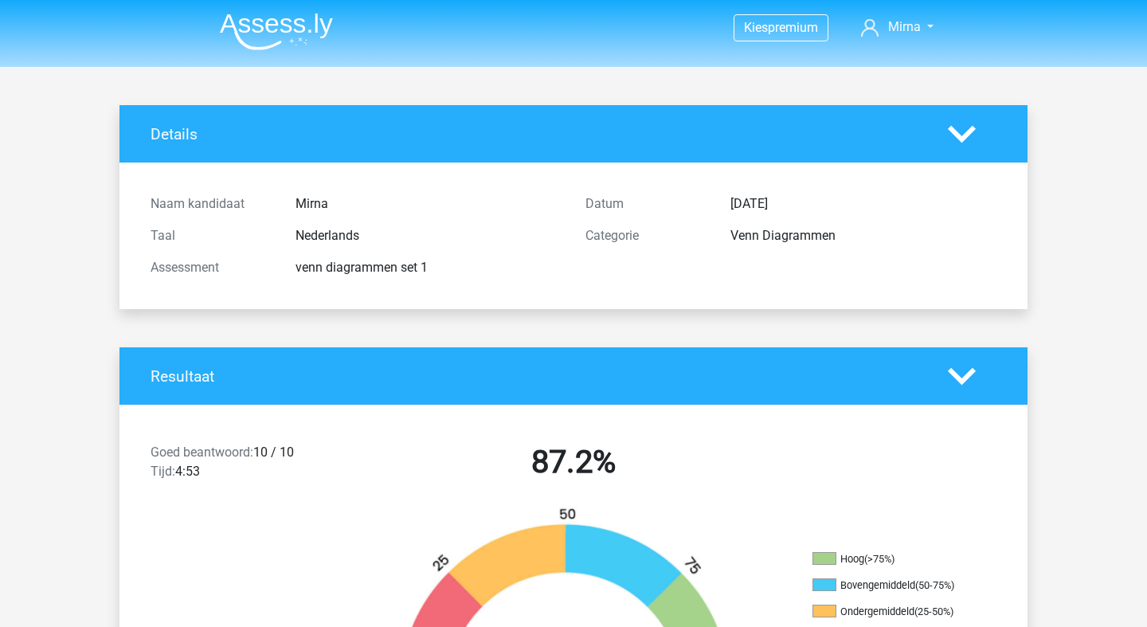
click at [280, 49] on img at bounding box center [276, 31] width 113 height 37
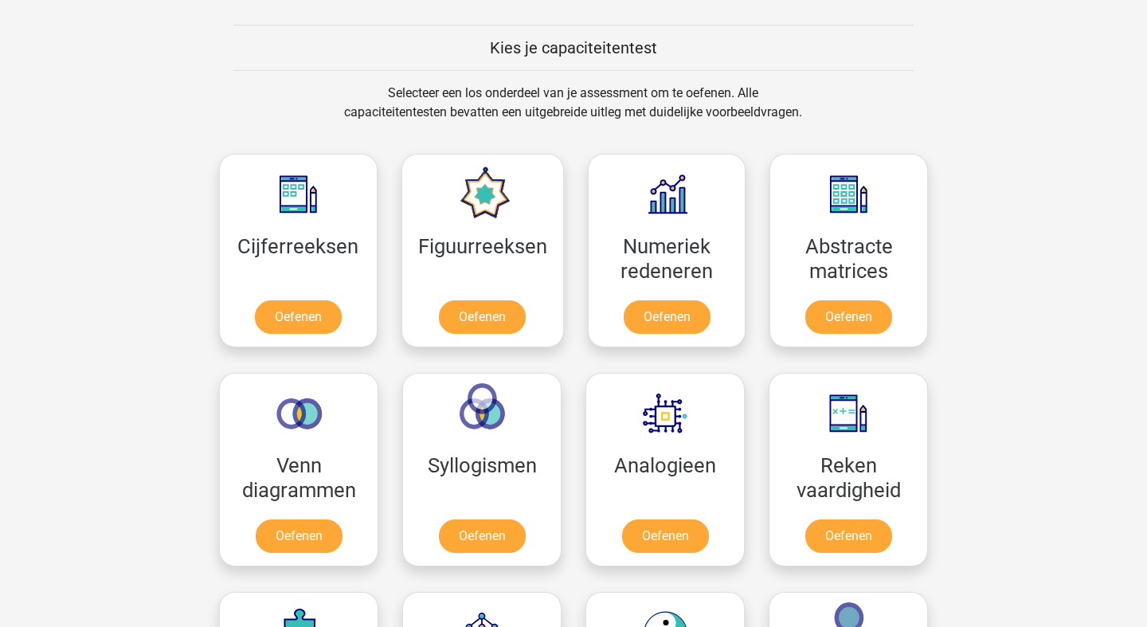
scroll to position [653, 0]
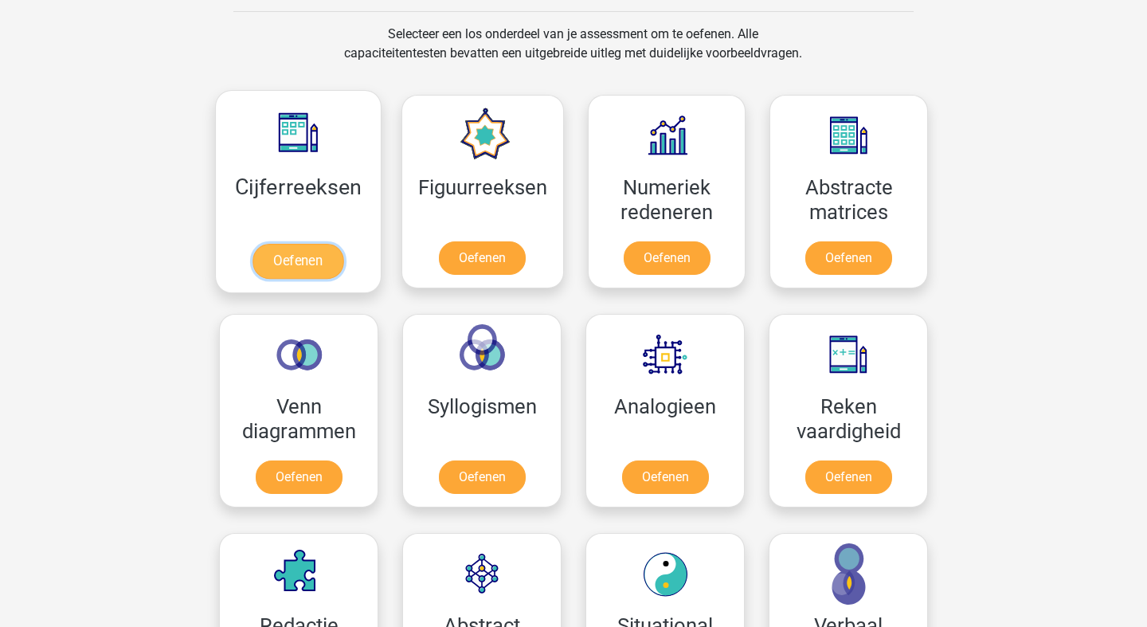
click at [312, 244] on link "Oefenen" at bounding box center [298, 261] width 91 height 35
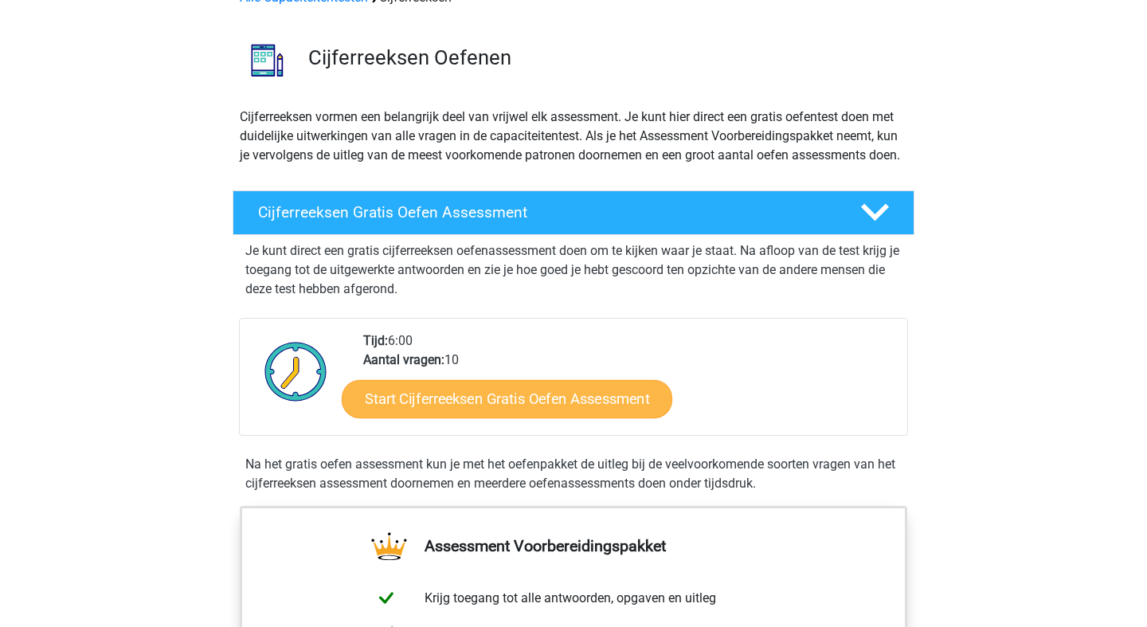
scroll to position [69, 0]
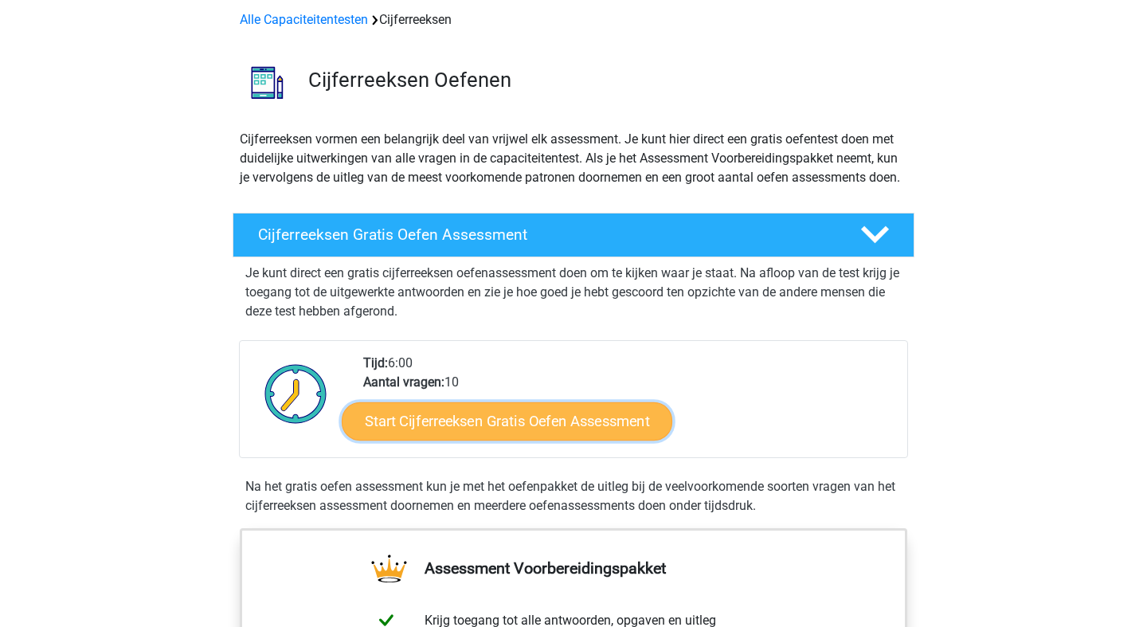
click at [454, 440] on link "Start Cijferreeksen Gratis Oefen Assessment" at bounding box center [507, 421] width 331 height 38
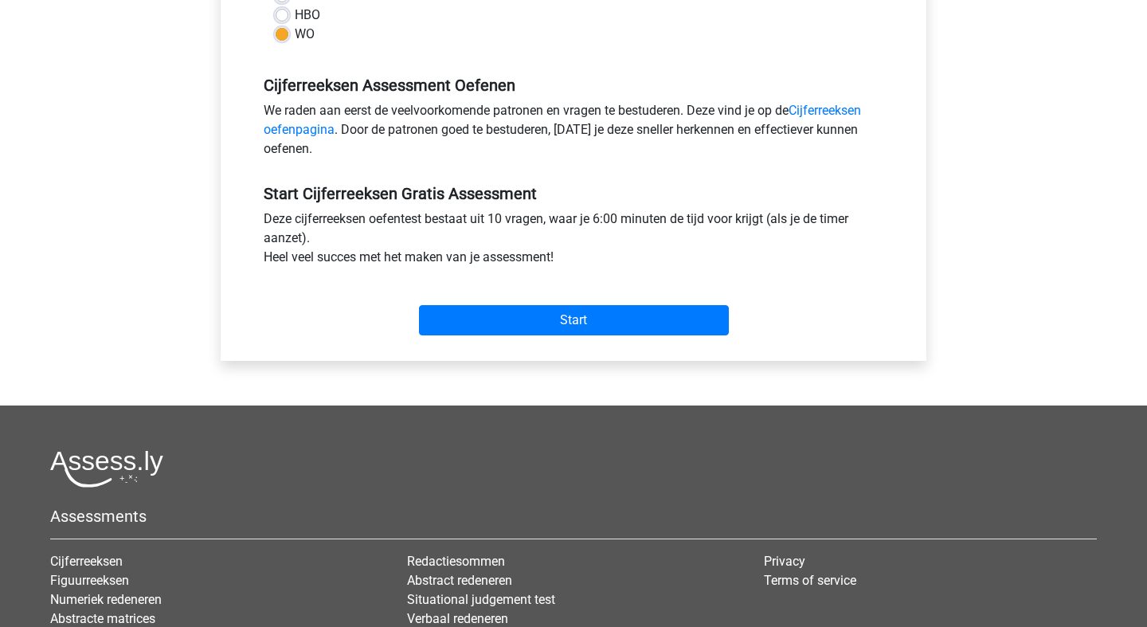
scroll to position [446, 0]
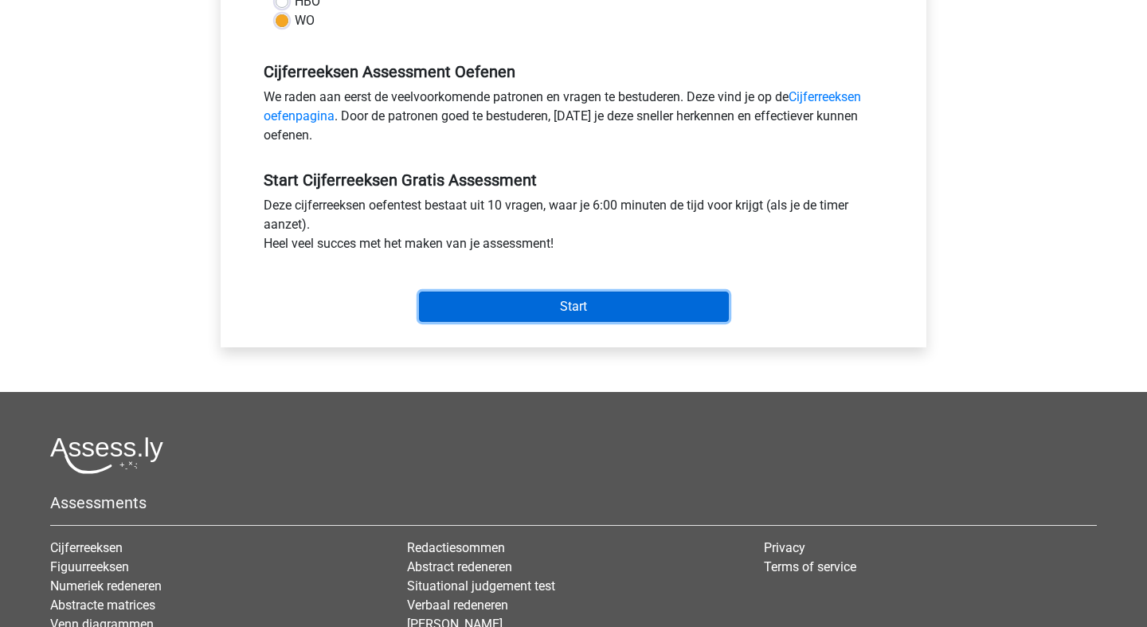
click at [614, 316] on input "Start" at bounding box center [574, 307] width 310 height 30
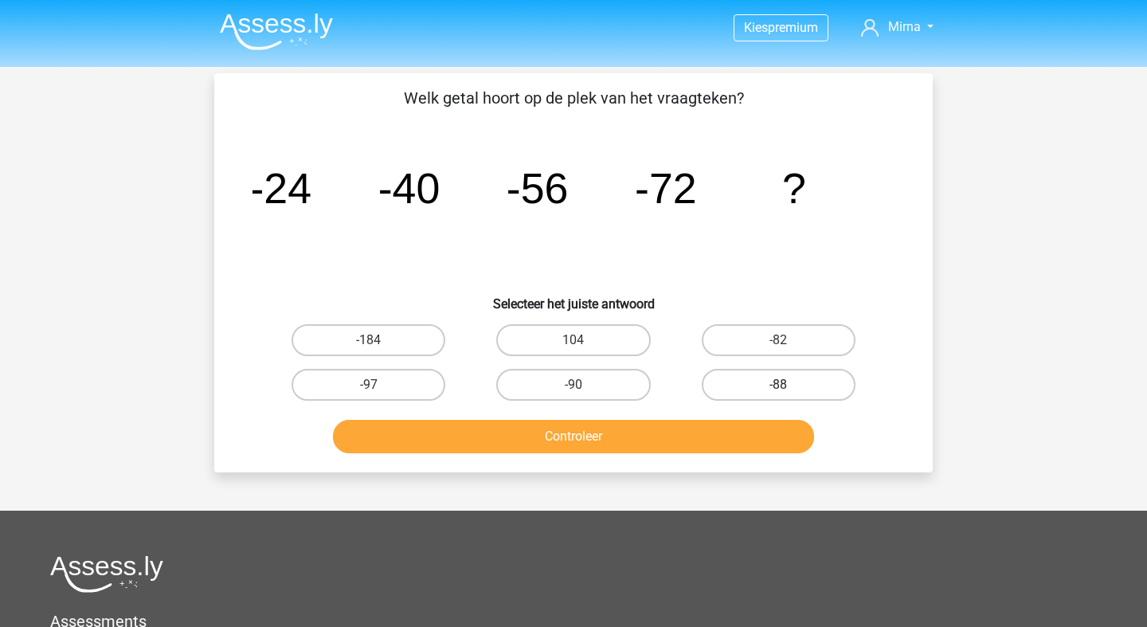
click at [772, 385] on label "-88" at bounding box center [779, 385] width 154 height 32
click at [779, 385] on input "-88" at bounding box center [784, 390] width 10 height 10
radio input "true"
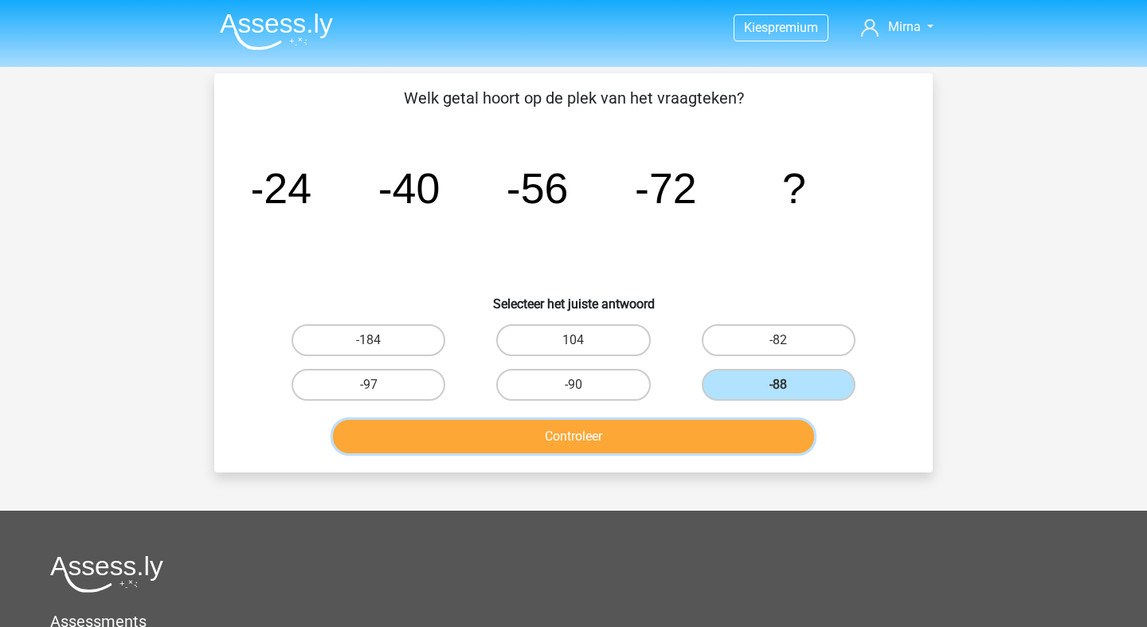
click at [721, 431] on button "Controleer" at bounding box center [574, 436] width 482 height 33
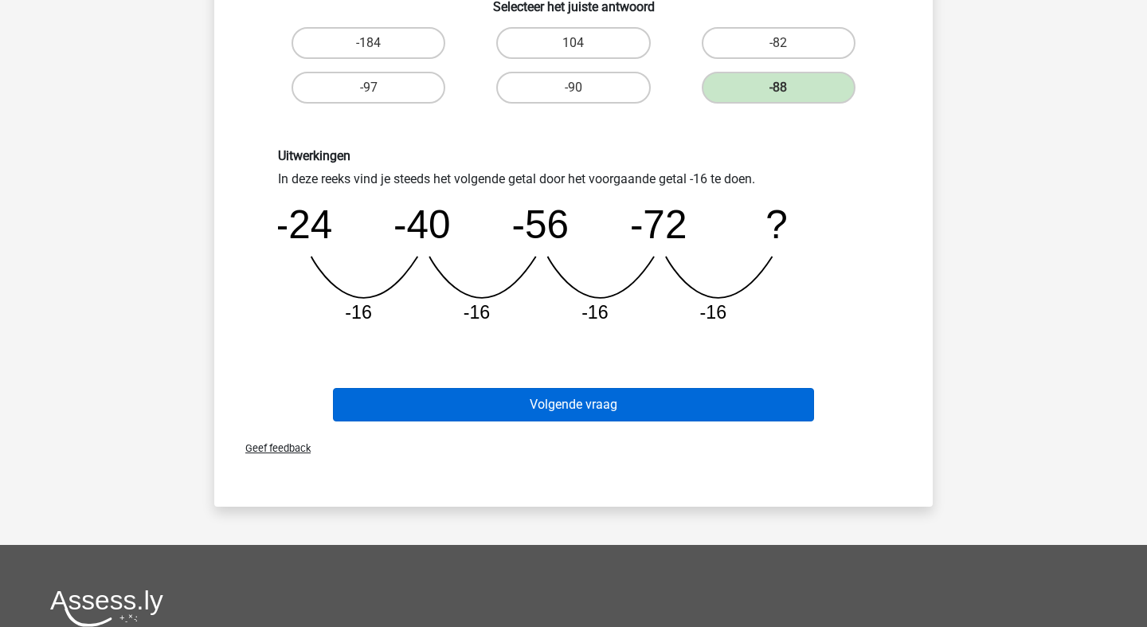
click at [725, 410] on button "Volgende vraag" at bounding box center [574, 404] width 482 height 33
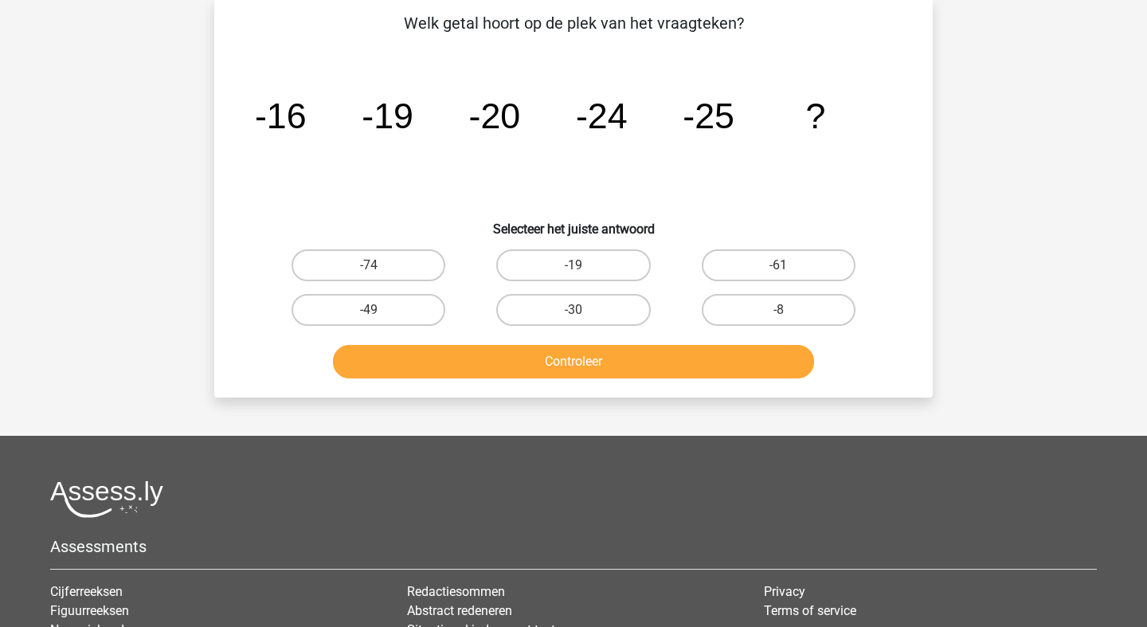
scroll to position [73, 0]
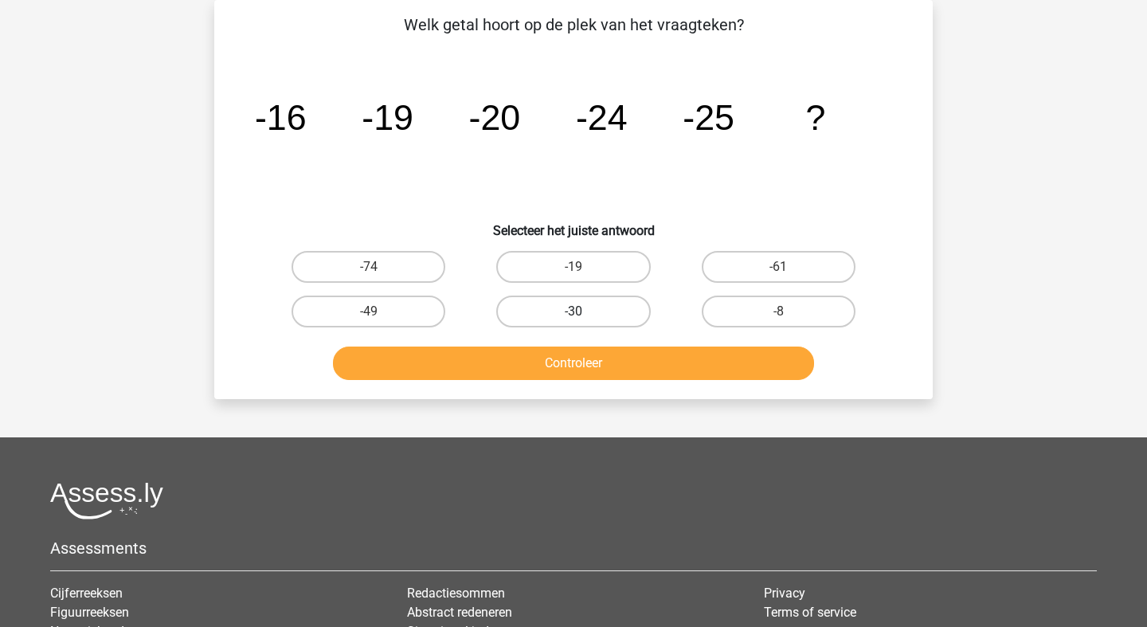
click at [556, 313] on label "-30" at bounding box center [573, 312] width 154 height 32
click at [574, 313] on input "-30" at bounding box center [579, 317] width 10 height 10
radio input "true"
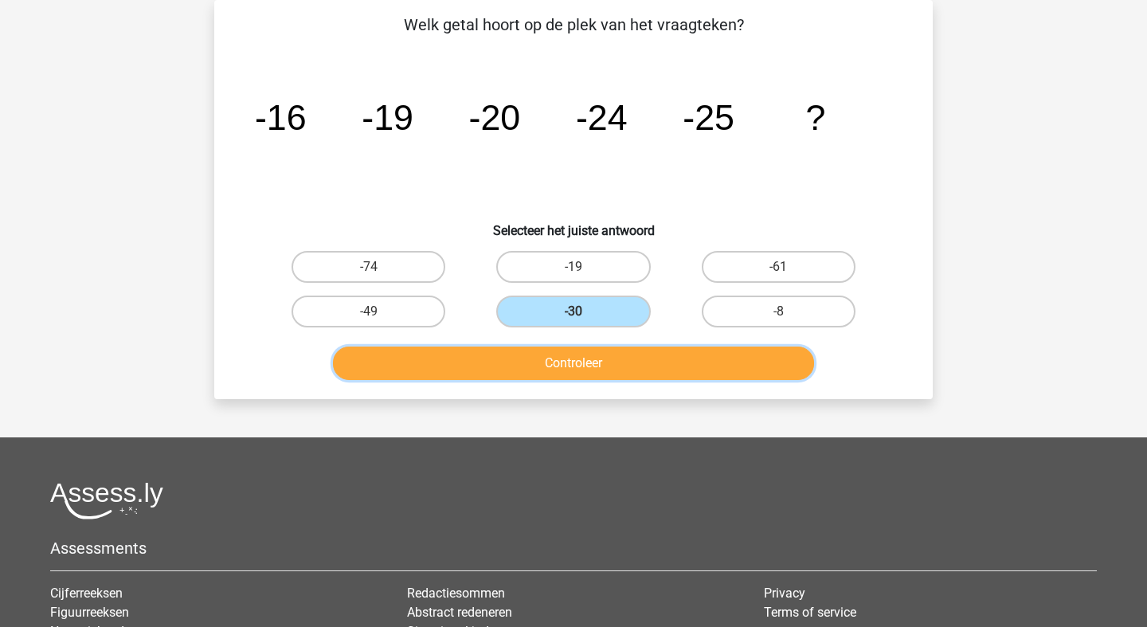
click at [602, 357] on button "Controleer" at bounding box center [574, 363] width 482 height 33
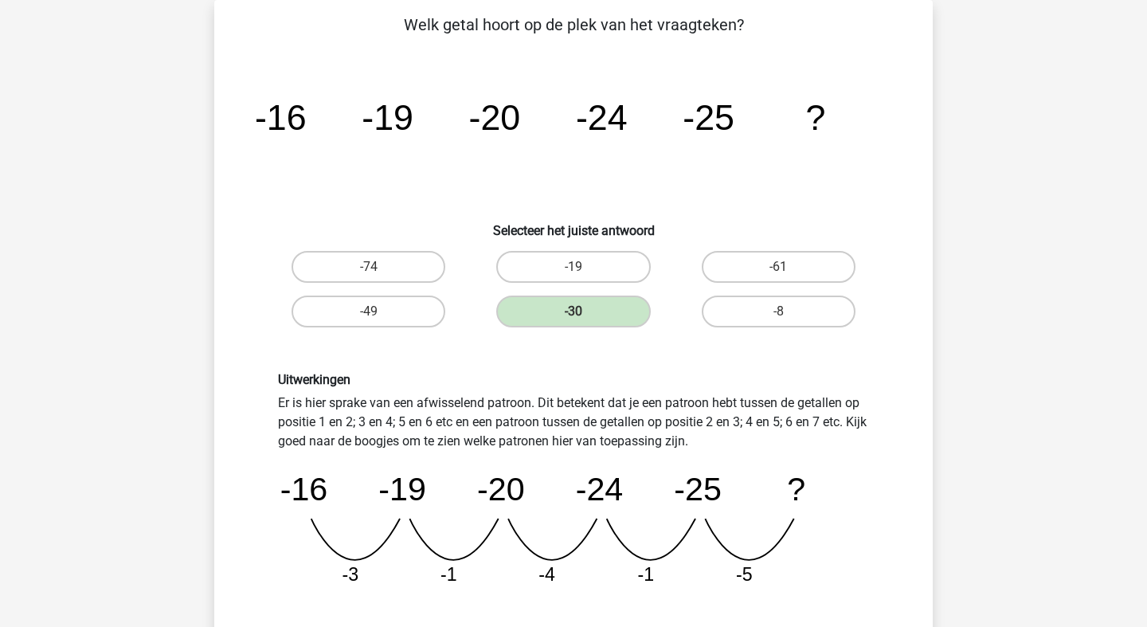
scroll to position [0, 0]
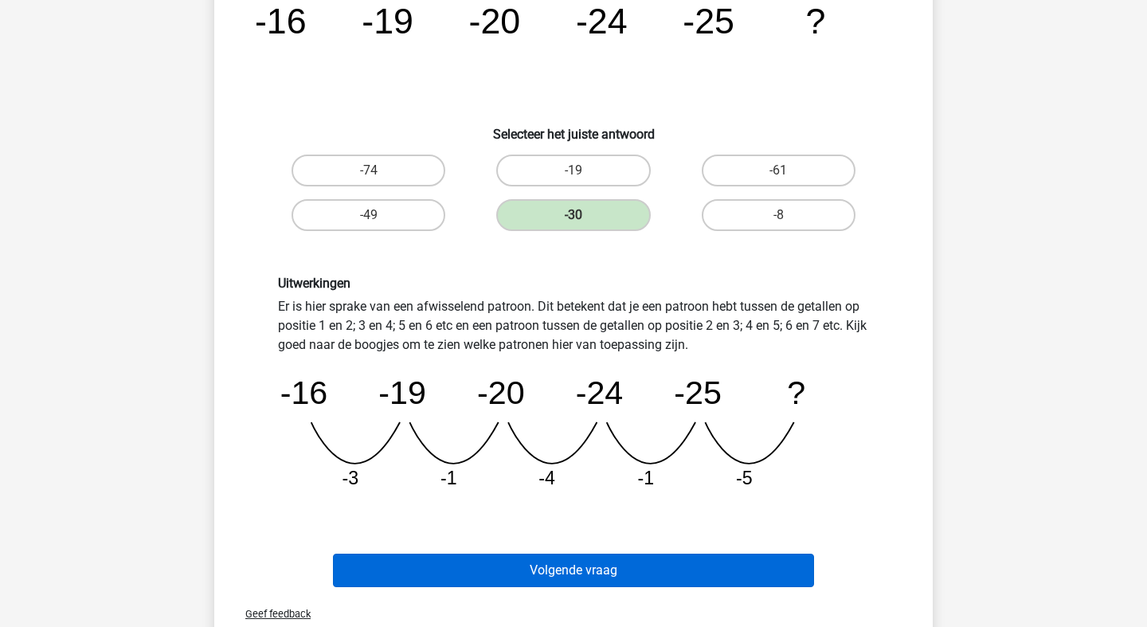
click at [683, 559] on button "Volgende vraag" at bounding box center [574, 570] width 482 height 33
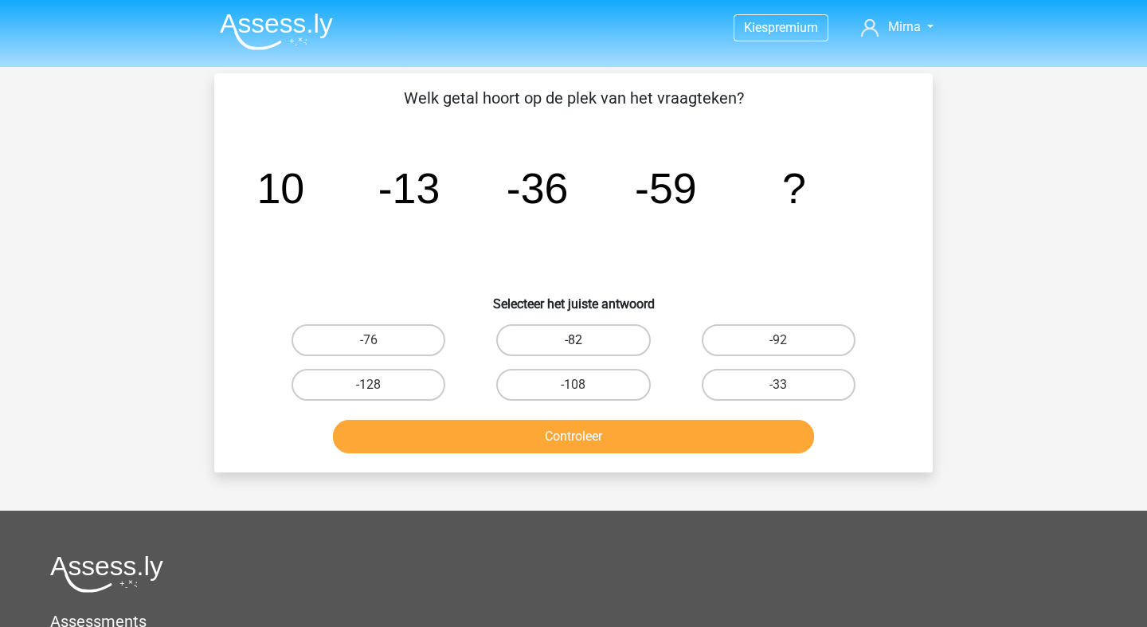
click at [595, 341] on label "-82" at bounding box center [573, 340] width 154 height 32
click at [584, 341] on input "-82" at bounding box center [579, 345] width 10 height 10
radio input "true"
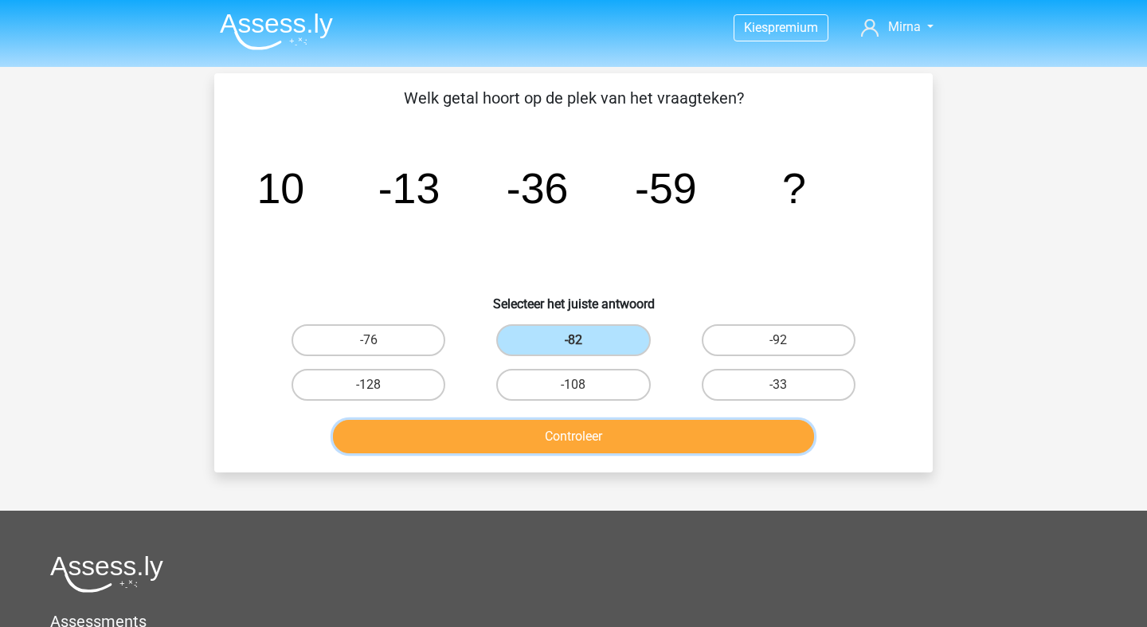
click at [679, 439] on button "Controleer" at bounding box center [574, 436] width 482 height 33
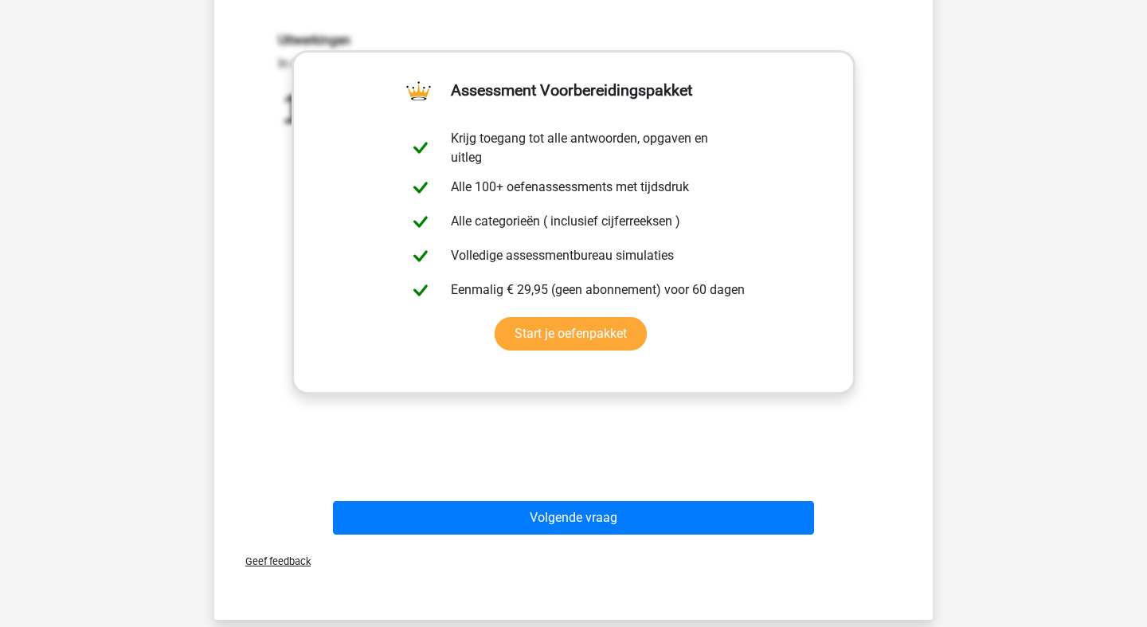
scroll to position [441, 0]
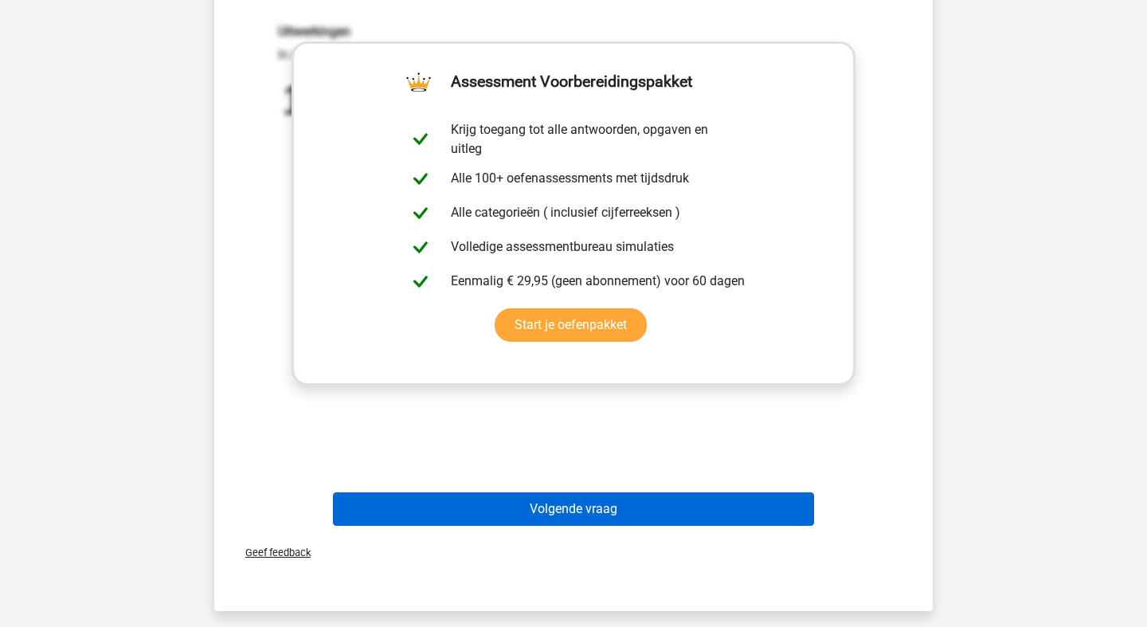
click at [560, 524] on button "Volgende vraag" at bounding box center [574, 508] width 482 height 33
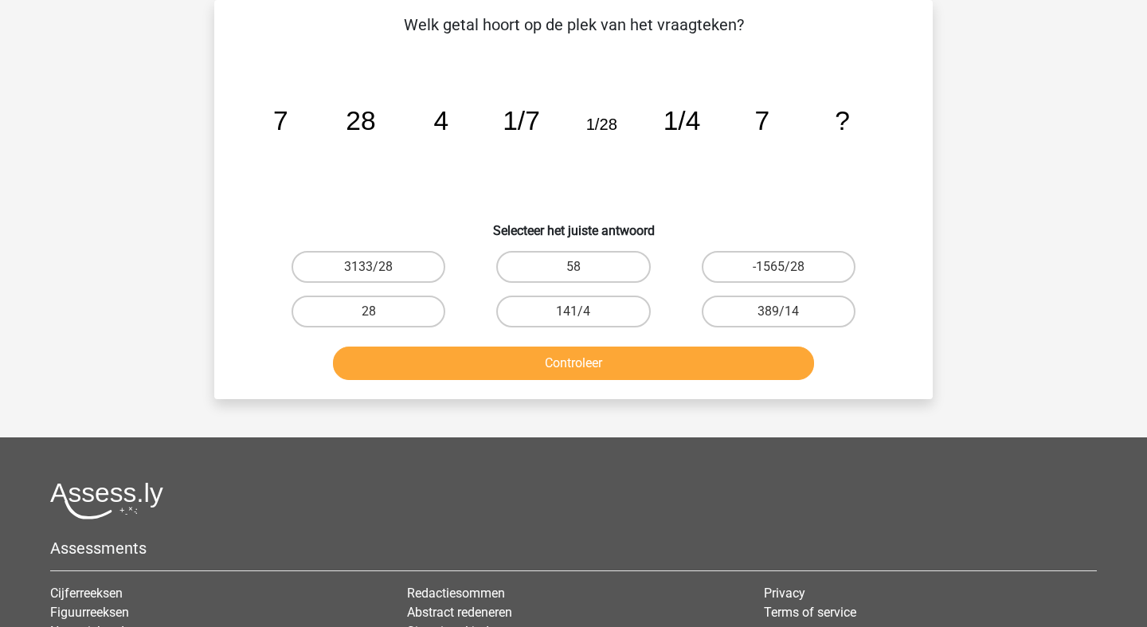
scroll to position [0, 0]
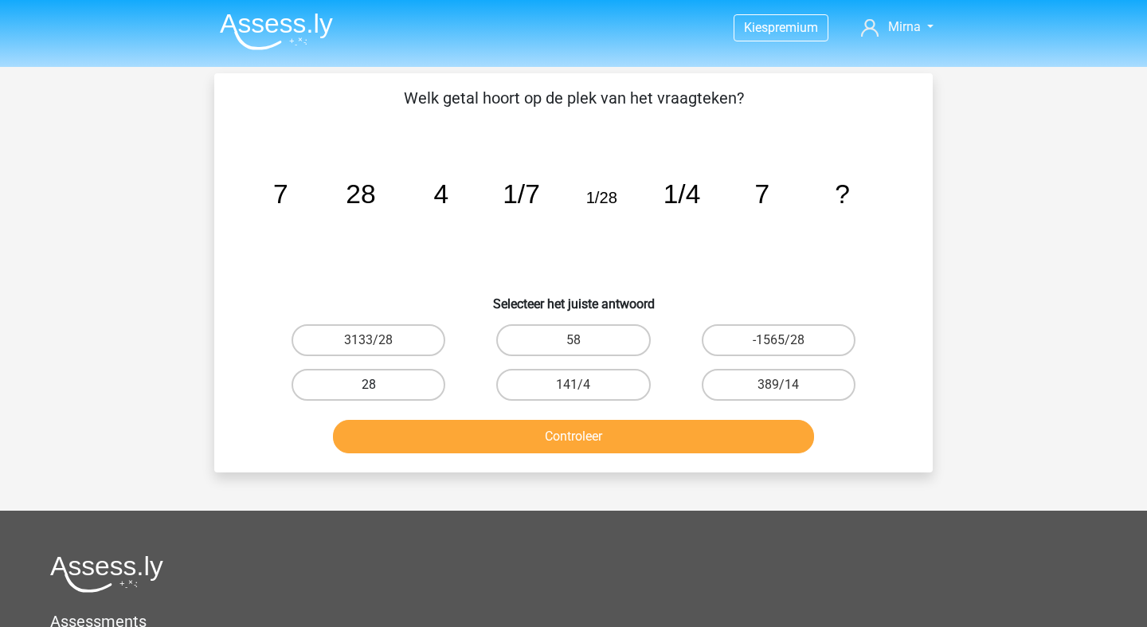
click at [329, 398] on label "28" at bounding box center [369, 385] width 154 height 32
click at [369, 395] on input "28" at bounding box center [374, 390] width 10 height 10
radio input "true"
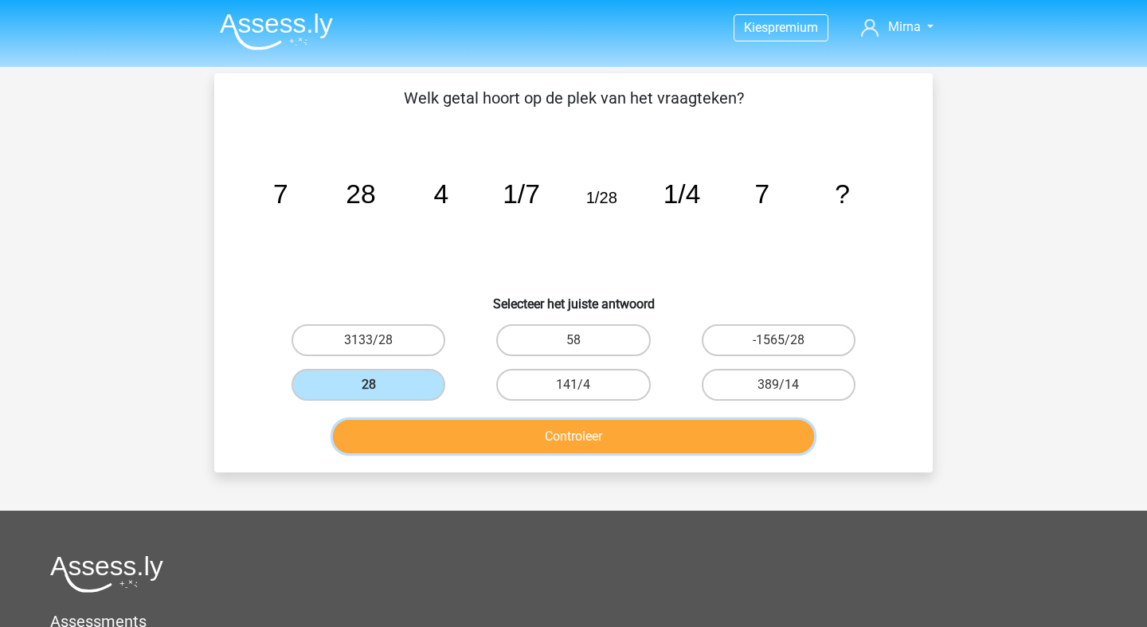
click at [590, 445] on button "Controleer" at bounding box center [574, 436] width 482 height 33
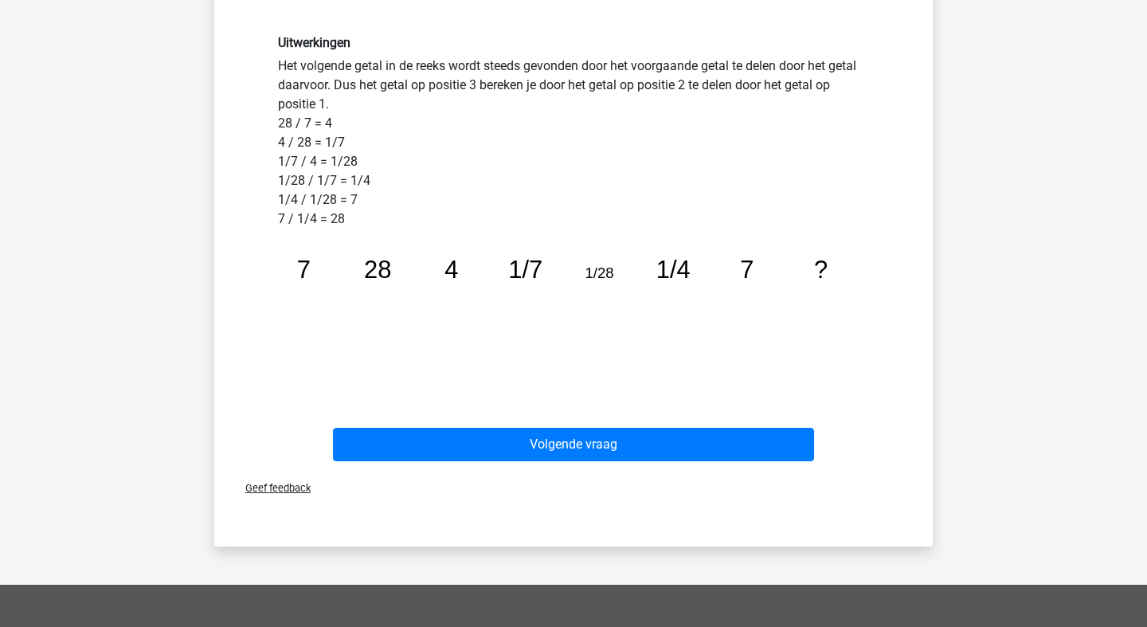
scroll to position [411, 0]
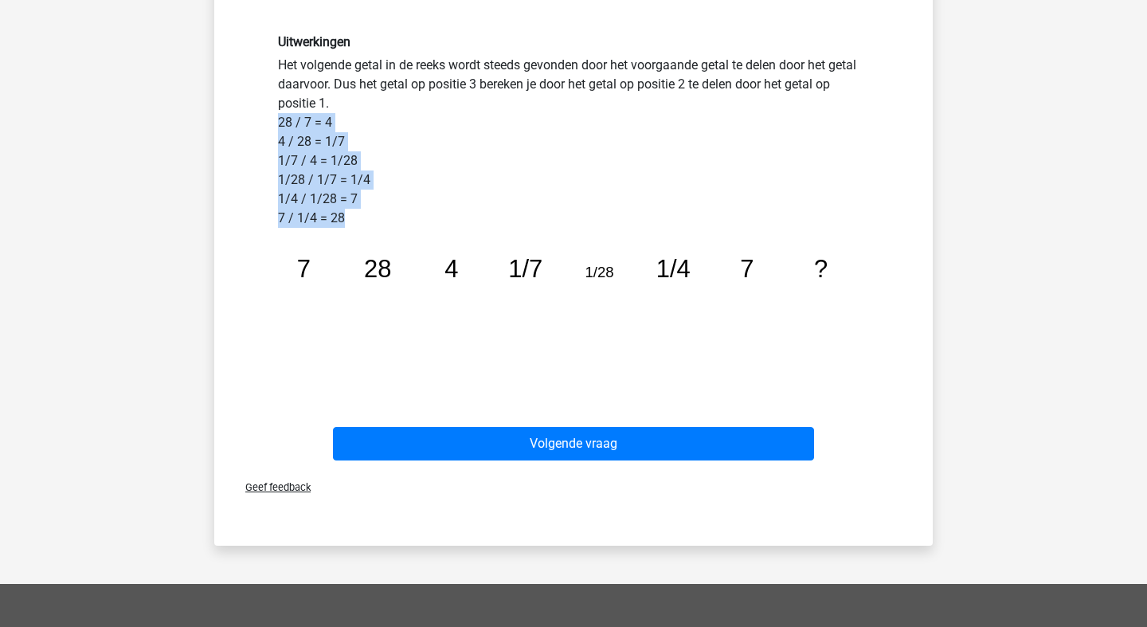
drag, startPoint x: 279, startPoint y: 120, endPoint x: 422, endPoint y: 215, distance: 171.9
click at [422, 214] on div "Uitwerkingen Het volgende getal in de reeks wordt steeds gevonden door het voor…" at bounding box center [573, 205] width 615 height 342
click at [551, 155] on div "Uitwerkingen Het volgende getal in de reeks wordt steeds gevonden door het voor…" at bounding box center [573, 205] width 615 height 342
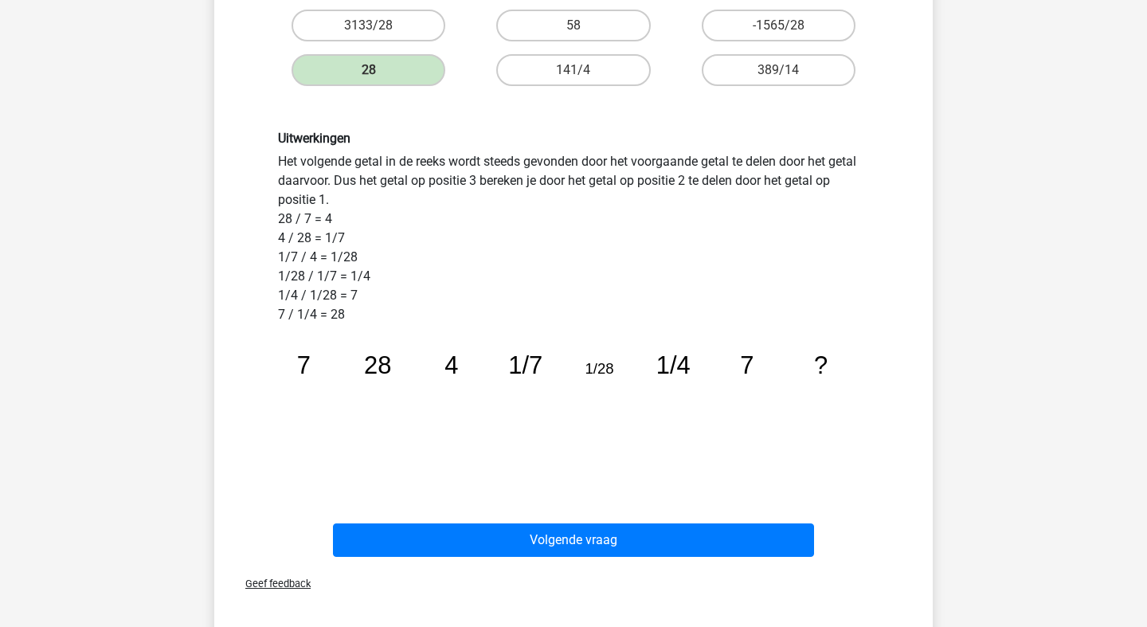
scroll to position [314, 0]
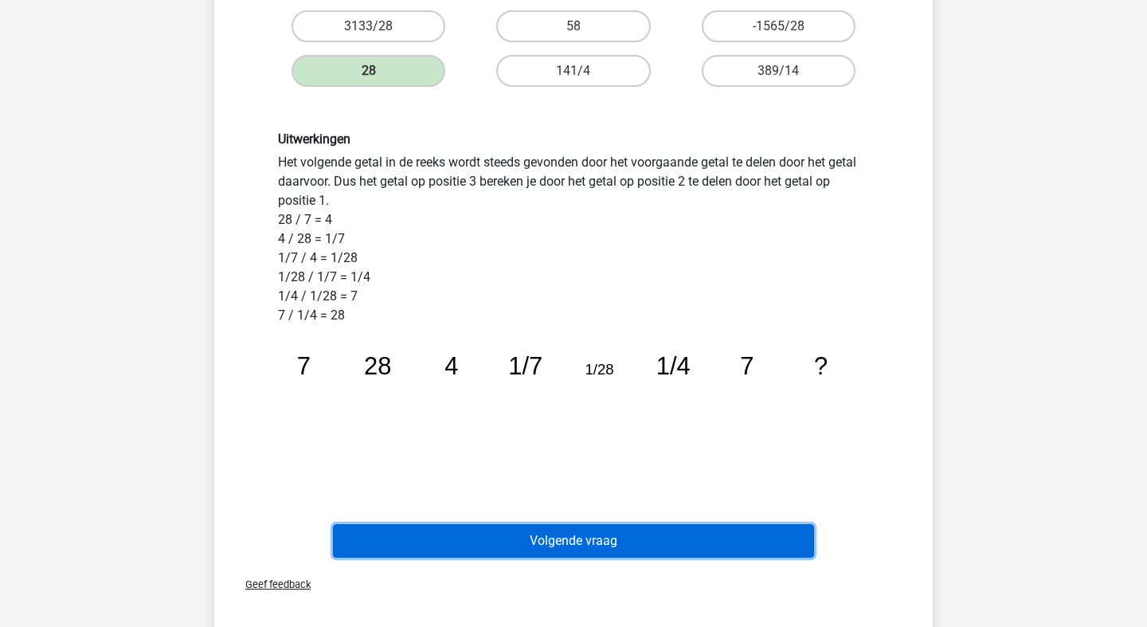
click at [545, 540] on button "Volgende vraag" at bounding box center [574, 540] width 482 height 33
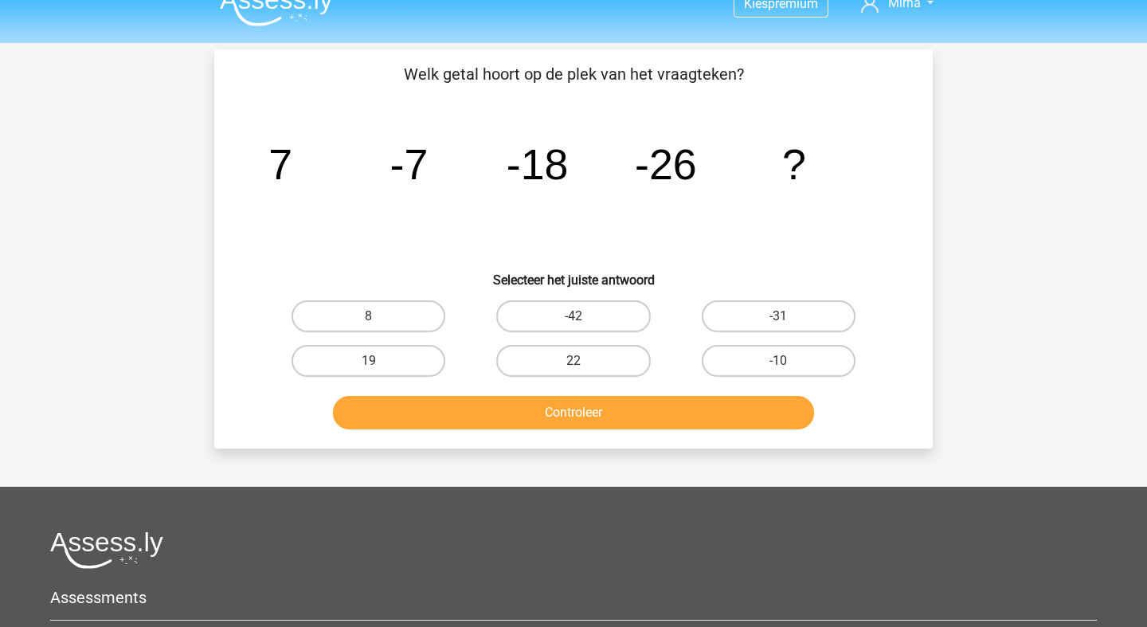
scroll to position [0, 0]
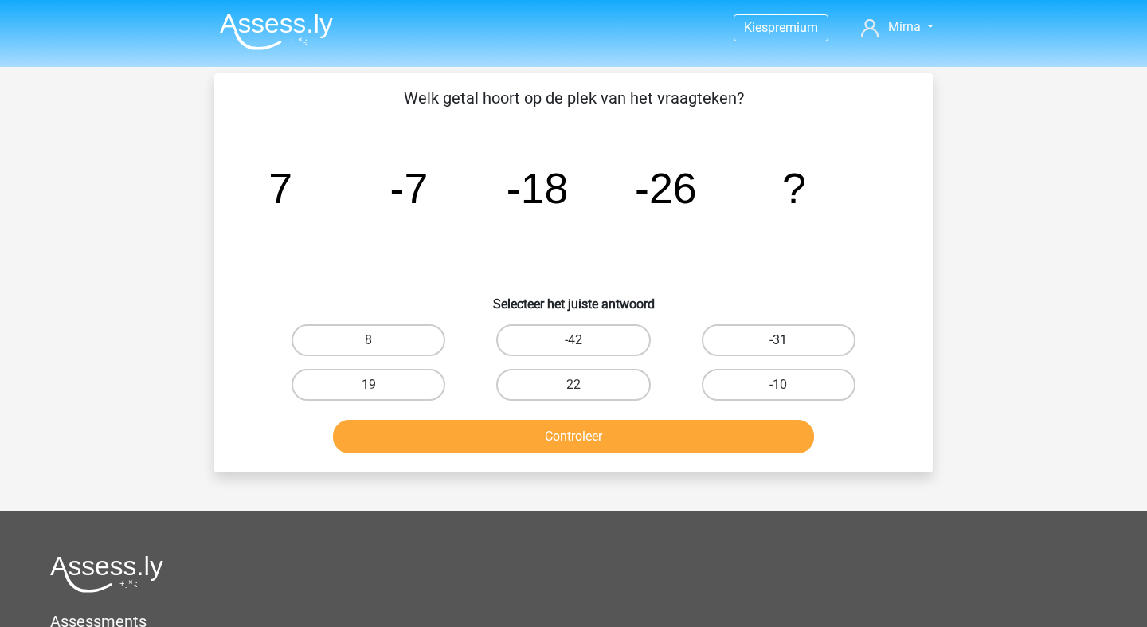
click at [809, 331] on label "-31" at bounding box center [779, 340] width 154 height 32
click at [789, 340] on input "-31" at bounding box center [784, 345] width 10 height 10
radio input "true"
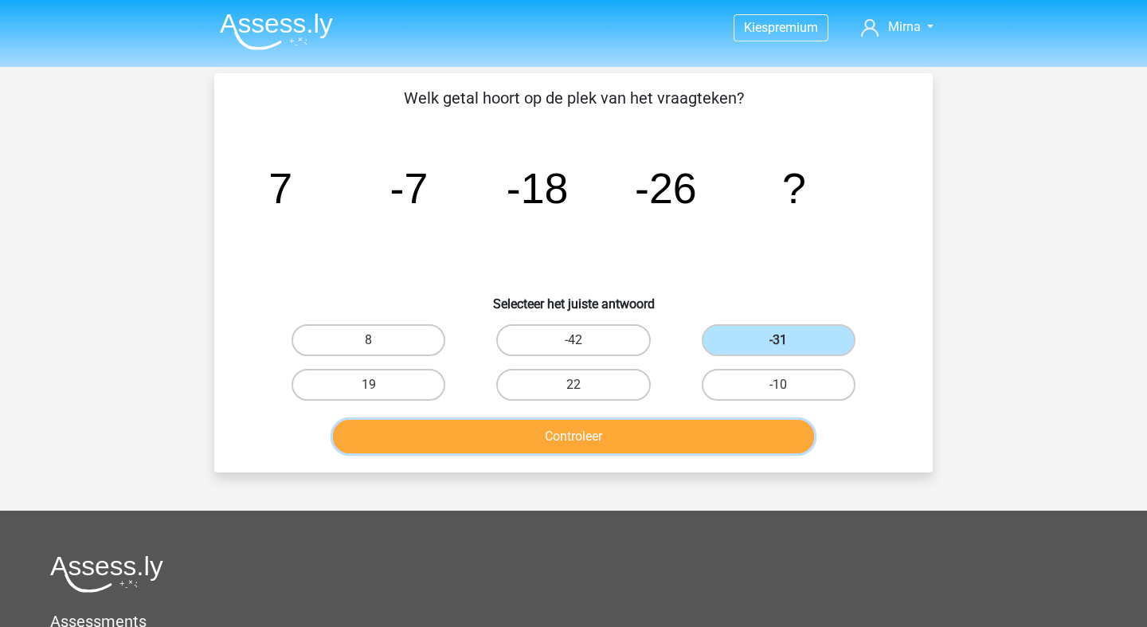
click at [667, 446] on button "Controleer" at bounding box center [574, 436] width 482 height 33
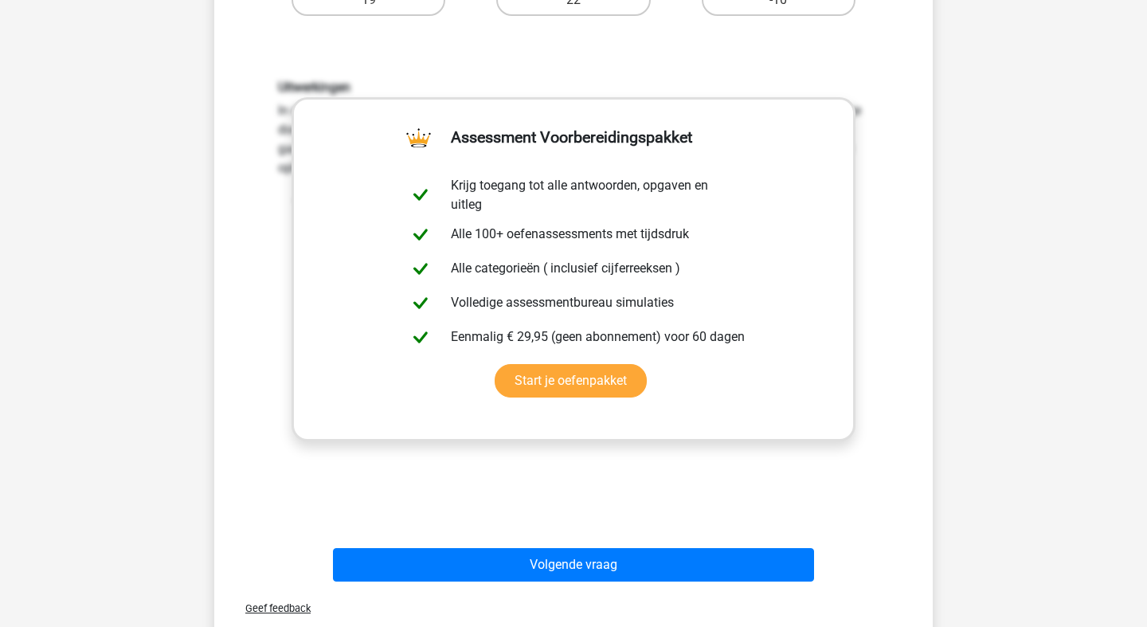
scroll to position [394, 0]
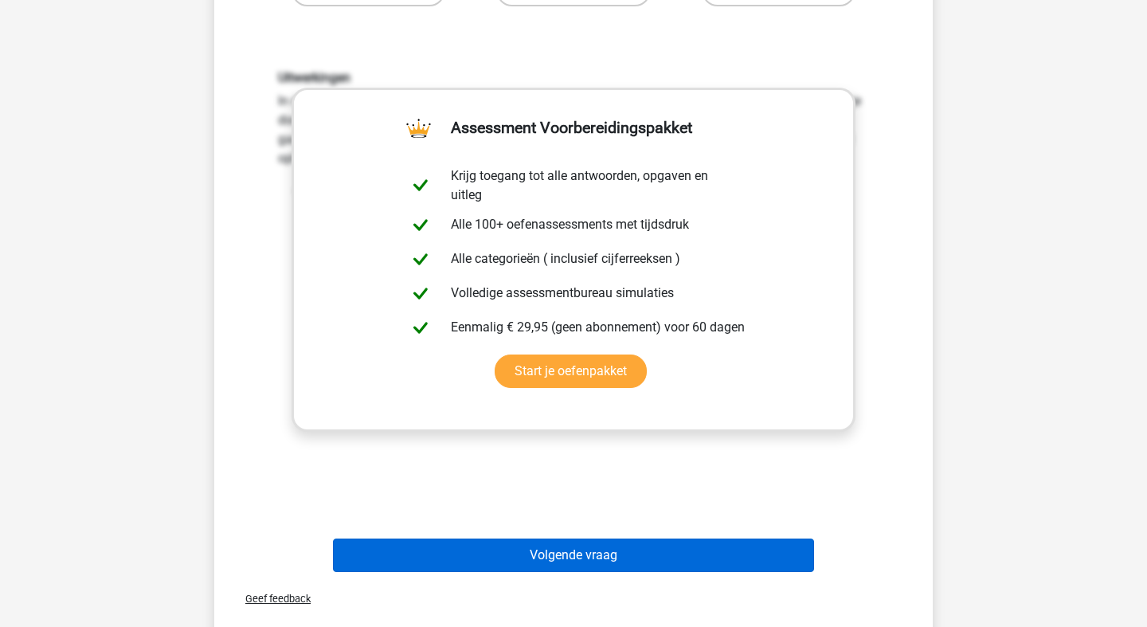
click at [700, 563] on button "Volgende vraag" at bounding box center [574, 555] width 482 height 33
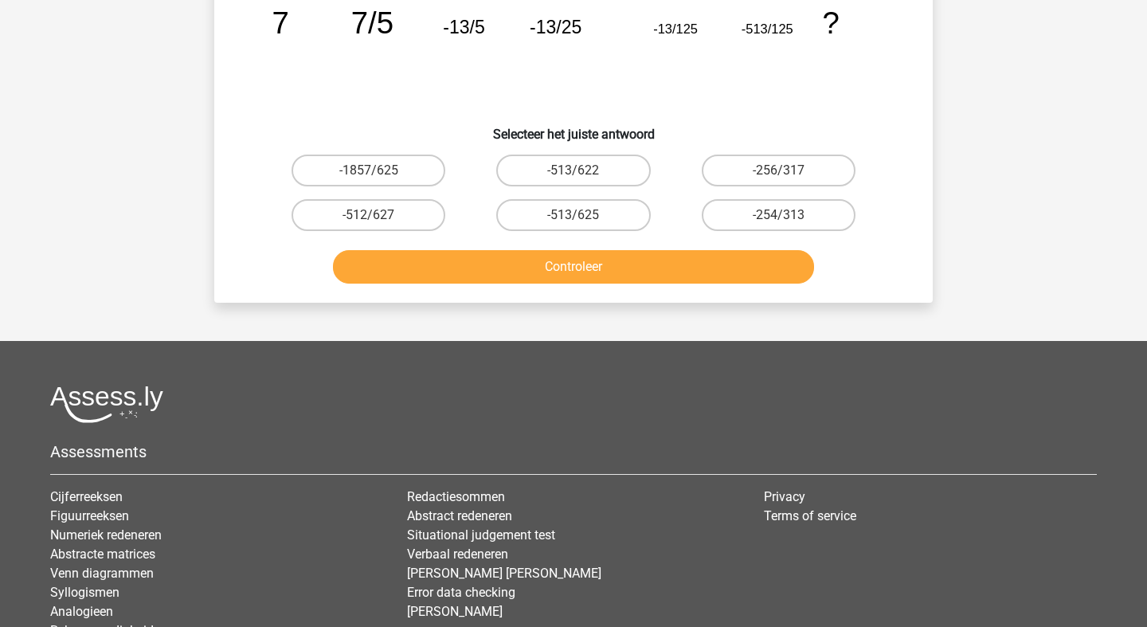
scroll to position [0, 0]
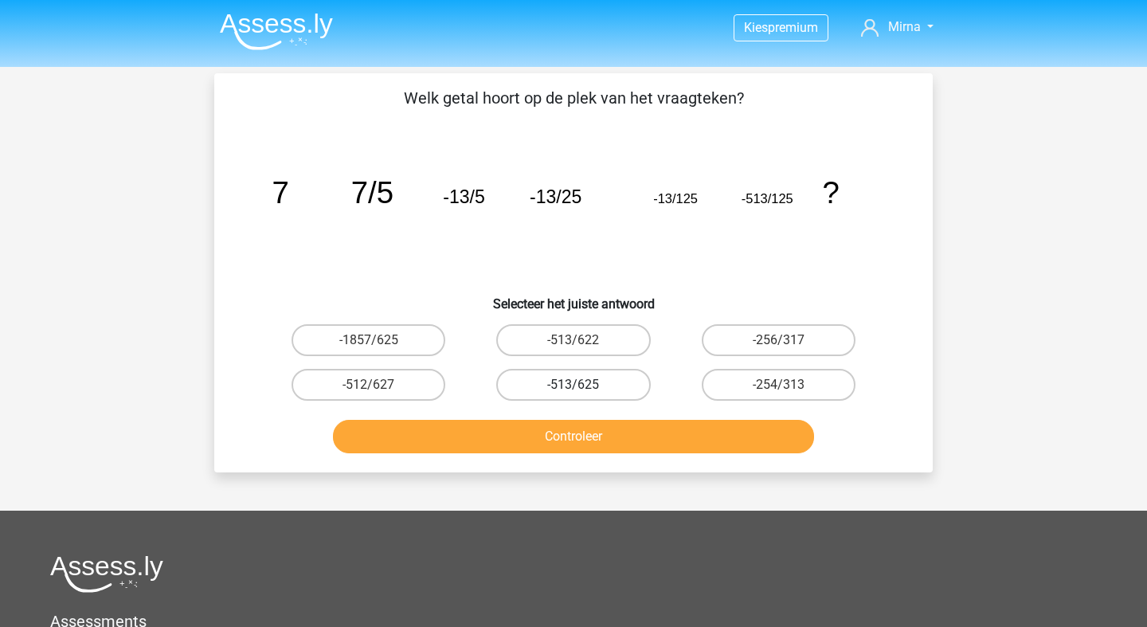
click at [606, 388] on label "-513/625" at bounding box center [573, 385] width 154 height 32
click at [584, 388] on input "-513/625" at bounding box center [579, 390] width 10 height 10
radio input "true"
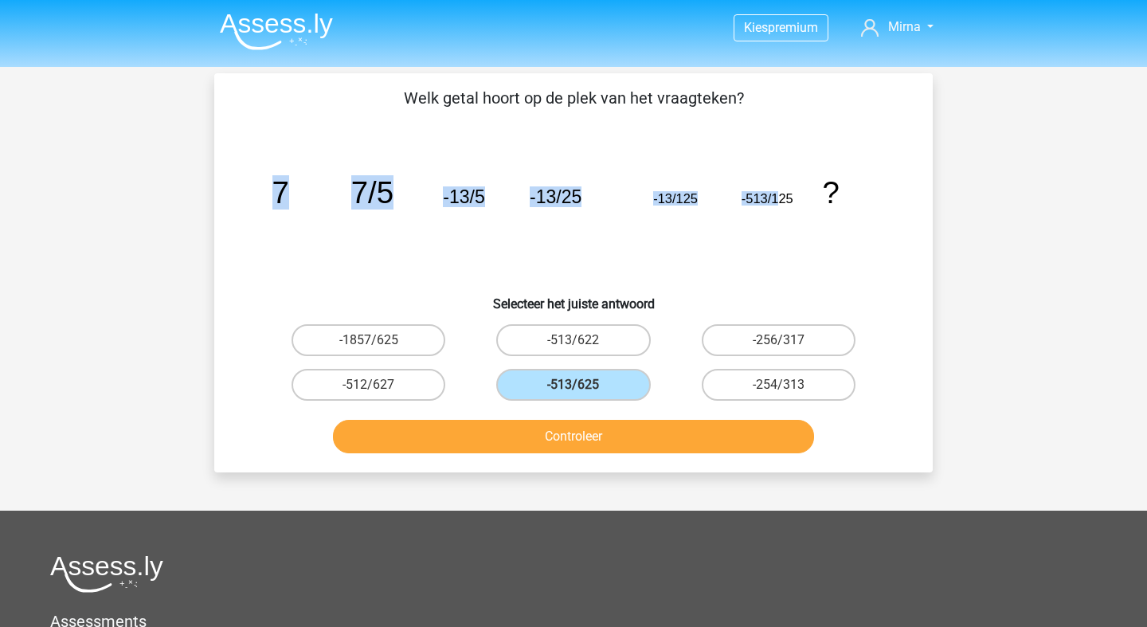
drag, startPoint x: 799, startPoint y: 200, endPoint x: 779, endPoint y: 198, distance: 20.9
click at [779, 198] on icon "image/svg+xml 7 7/5 -13/5 -13/25 -13/125 -513/125 ?" at bounding box center [574, 203] width 642 height 161
click at [714, 259] on icon "image/svg+xml 7 7/5 -13/5 -13/25 -13/125 -513/125 ?" at bounding box center [574, 203] width 642 height 161
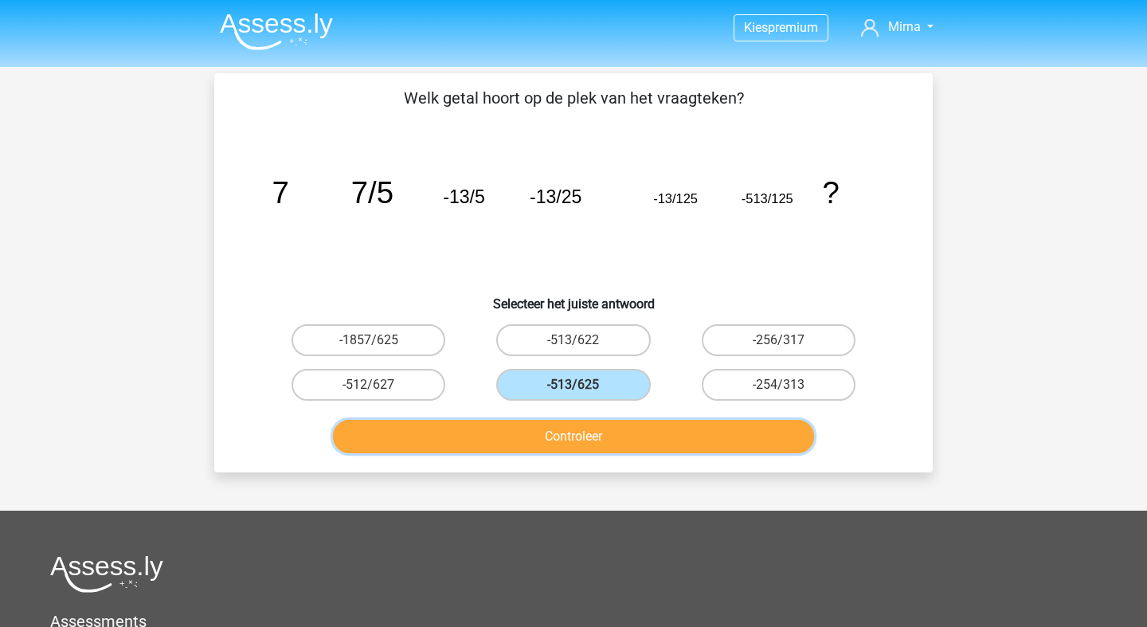
click at [558, 441] on button "Controleer" at bounding box center [574, 436] width 482 height 33
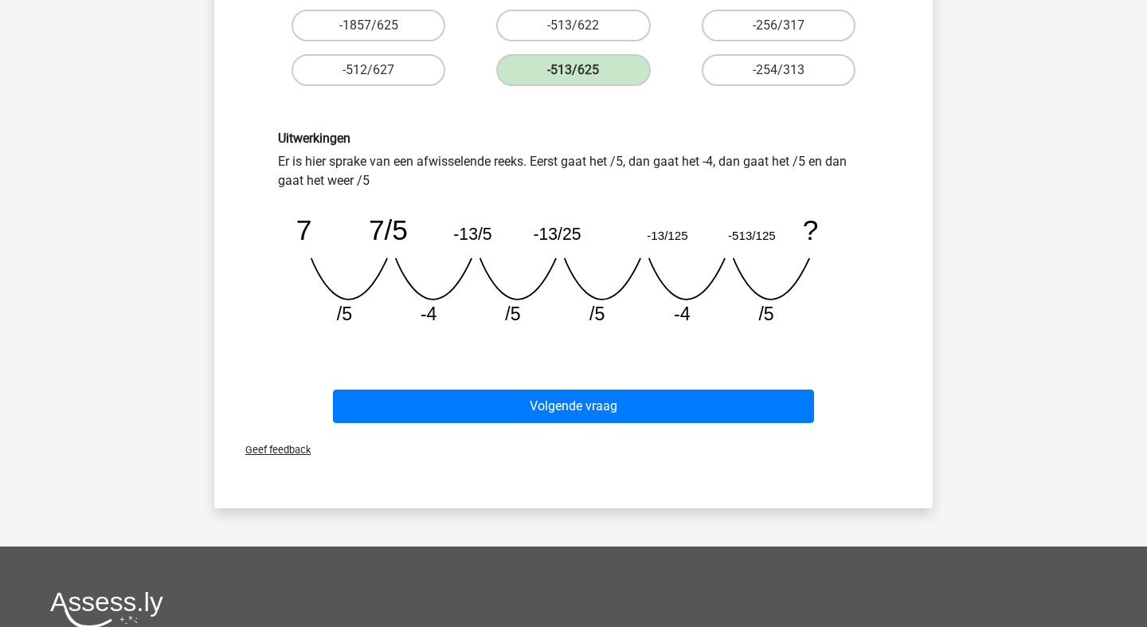
scroll to position [310, 0]
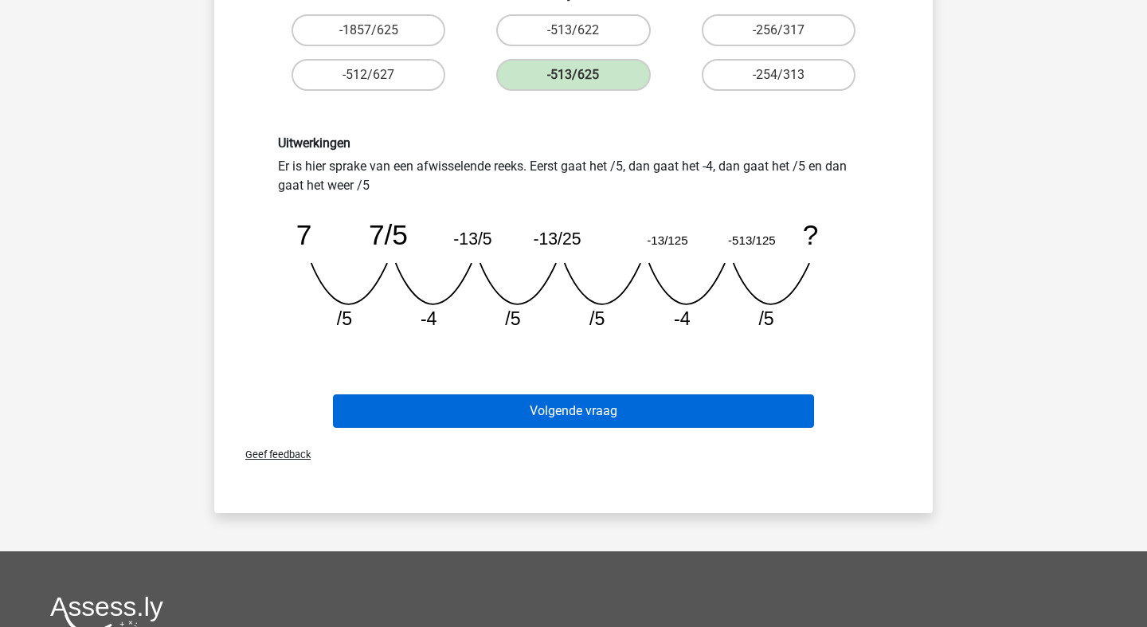
click at [629, 410] on button "Volgende vraag" at bounding box center [574, 410] width 482 height 33
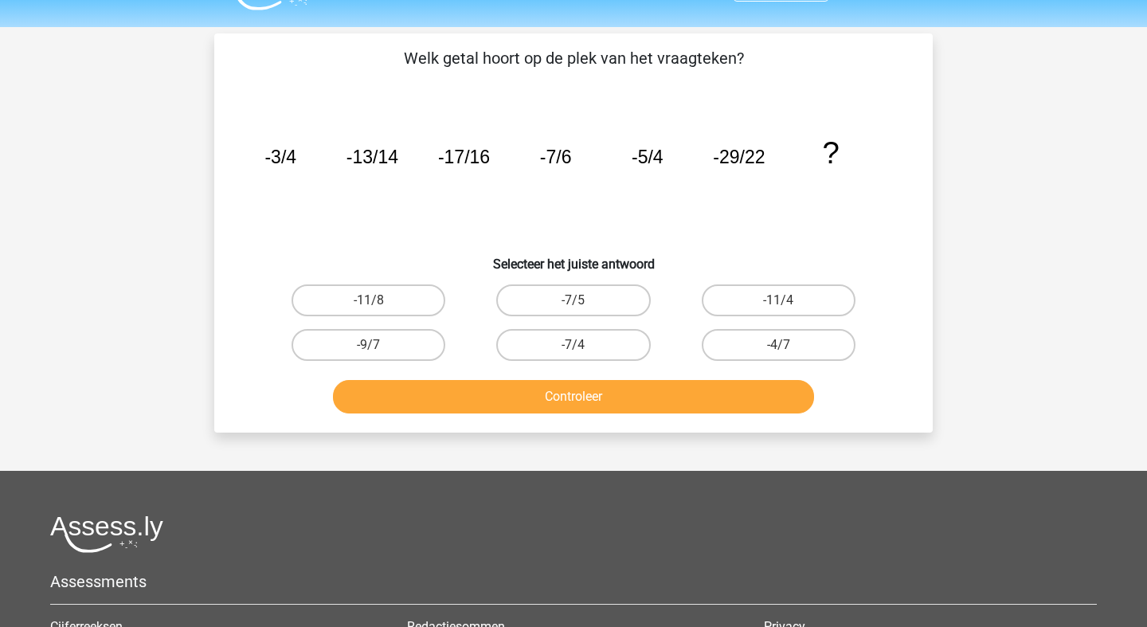
scroll to position [0, 0]
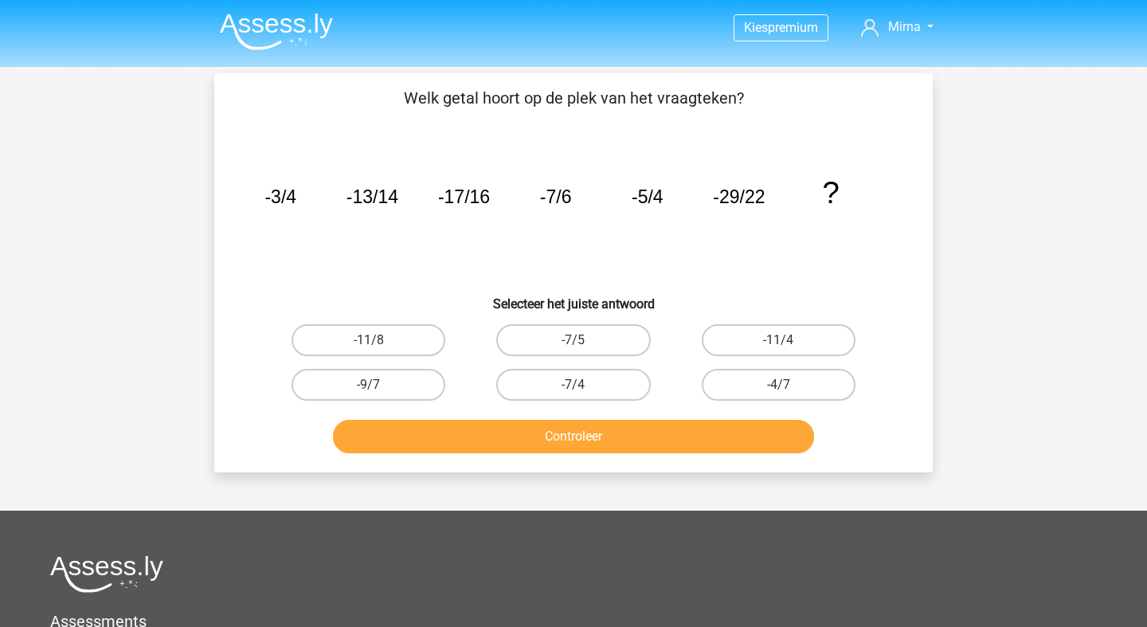
click at [515, 441] on button "Controleer" at bounding box center [574, 436] width 482 height 33
click at [786, 390] on input "-4/7" at bounding box center [784, 390] width 10 height 10
radio input "true"
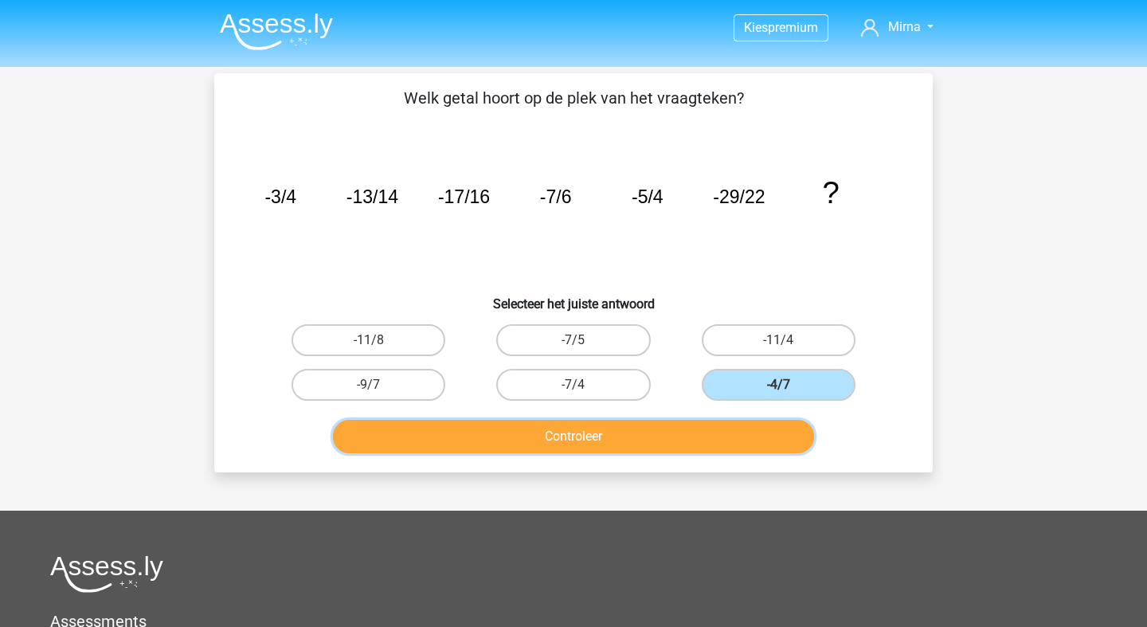
click at [700, 446] on button "Controleer" at bounding box center [574, 436] width 482 height 33
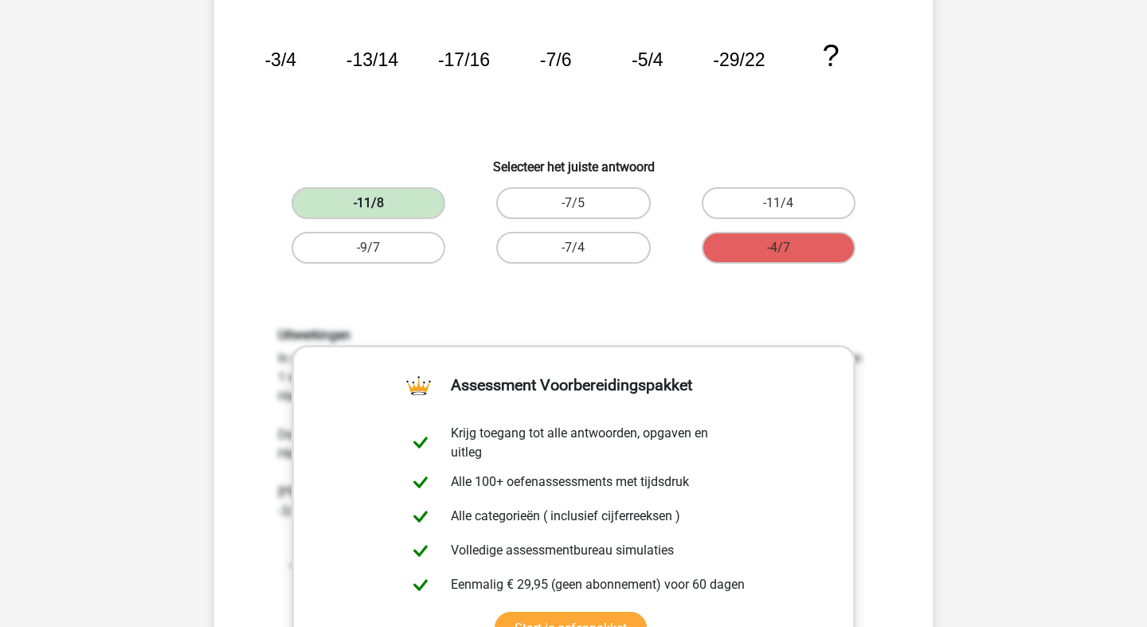
scroll to position [34, 0]
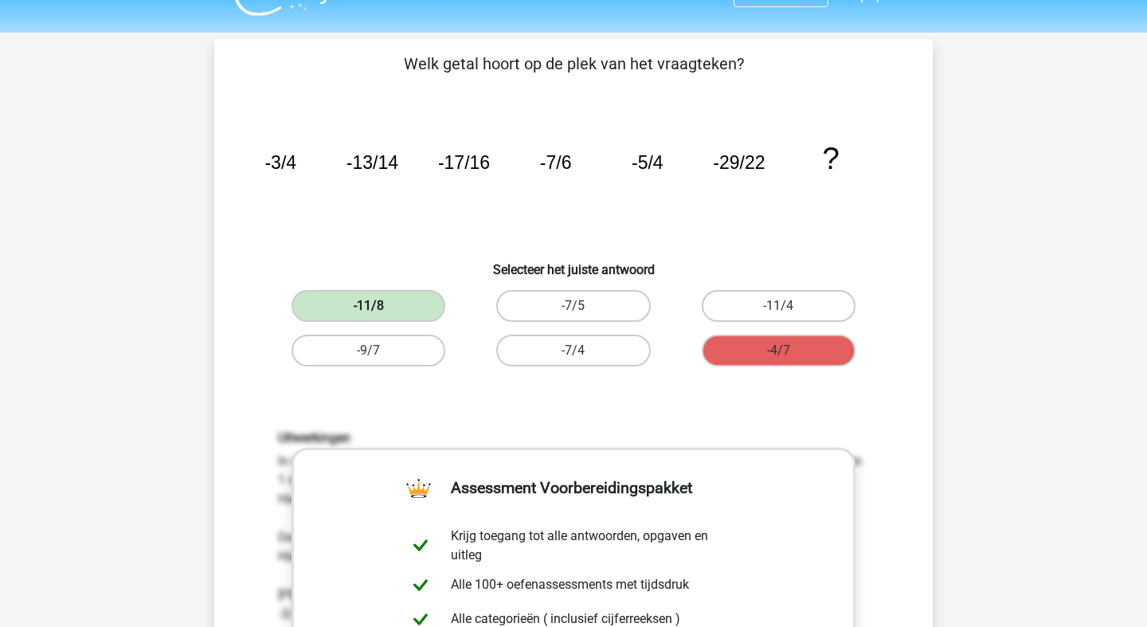
click at [402, 310] on label "-11/8" at bounding box center [369, 306] width 154 height 32
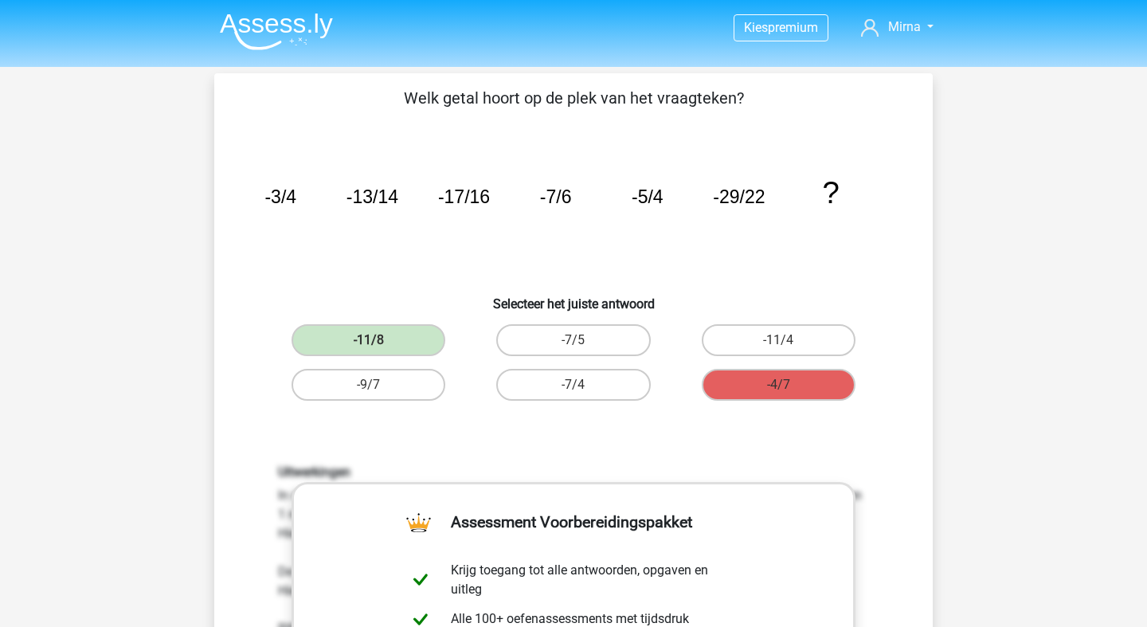
scroll to position [5, 0]
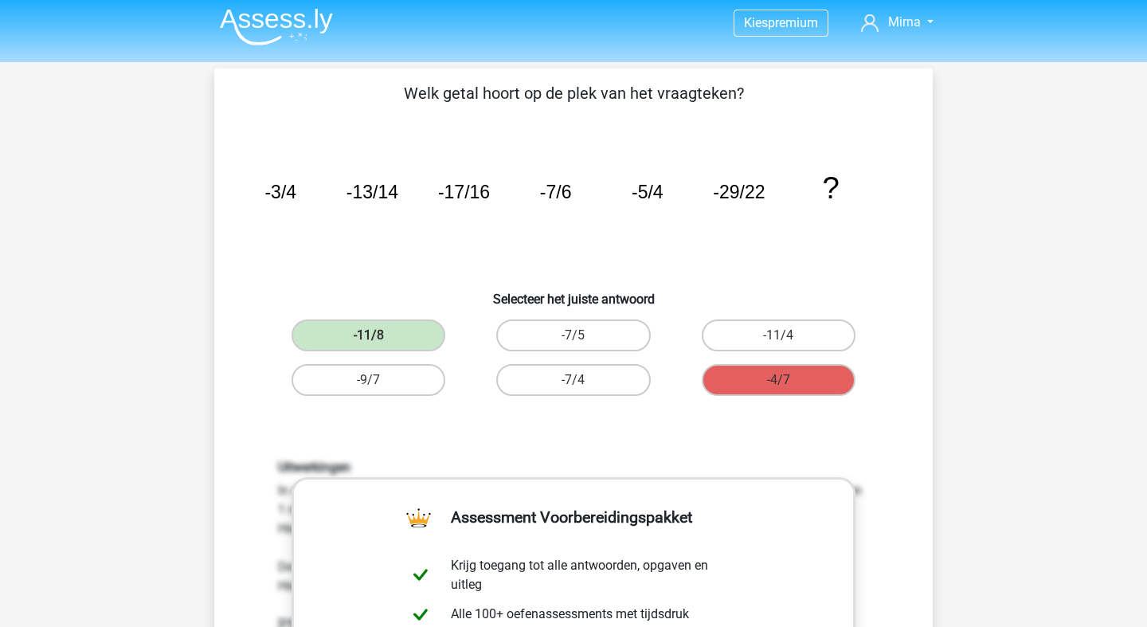
click at [743, 204] on icon "image/svg+xml -3/4 -13/14 -17/16 -7/6 -5/4 -29/22 ?" at bounding box center [574, 198] width 642 height 161
click at [731, 196] on tspan "-29/22" at bounding box center [739, 192] width 52 height 21
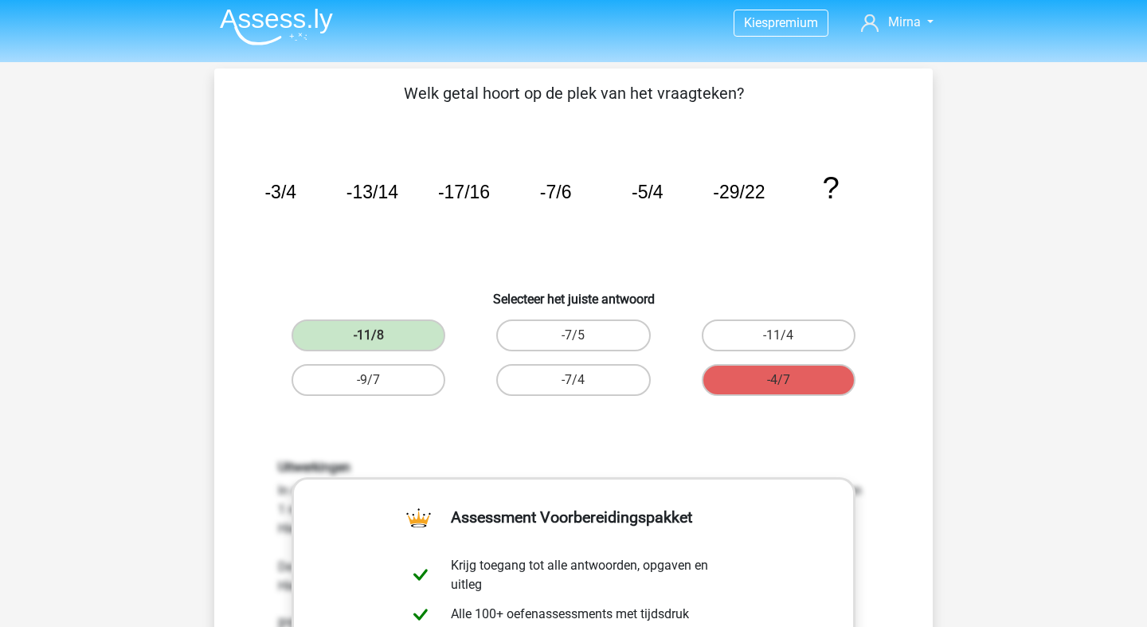
click at [454, 185] on tspan "-17/16" at bounding box center [464, 192] width 52 height 21
drag, startPoint x: 265, startPoint y: 194, endPoint x: 835, endPoint y: 189, distance: 569.8
click at [835, 189] on g "-3/4 -13/14 -17/16 -7/6 -5/4 -29/22 ?" at bounding box center [552, 188] width 575 height 34
copy g "-3/4 -13/14 -17/16 -7/6 -5/4 -29/22 ?"
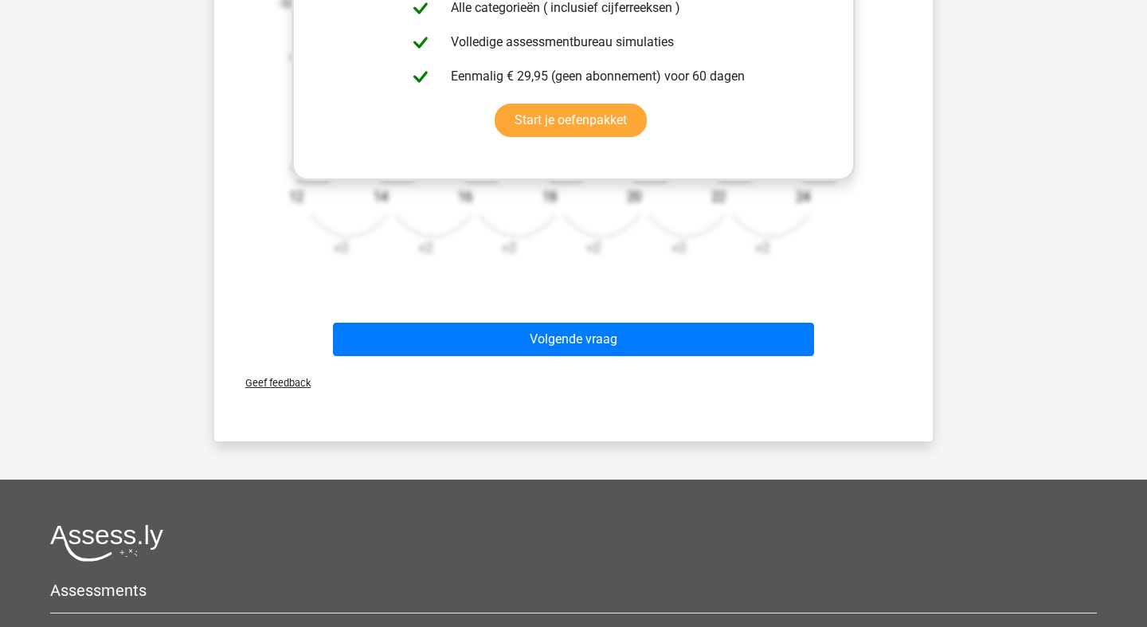
scroll to position [645, 0]
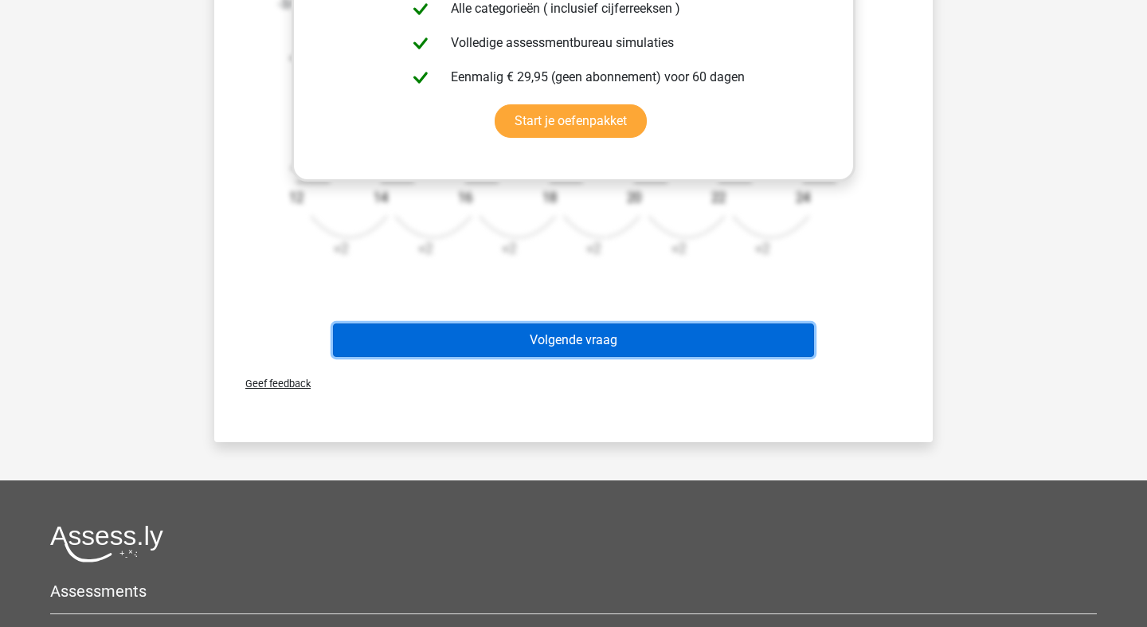
click at [605, 343] on button "Volgende vraag" at bounding box center [574, 340] width 482 height 33
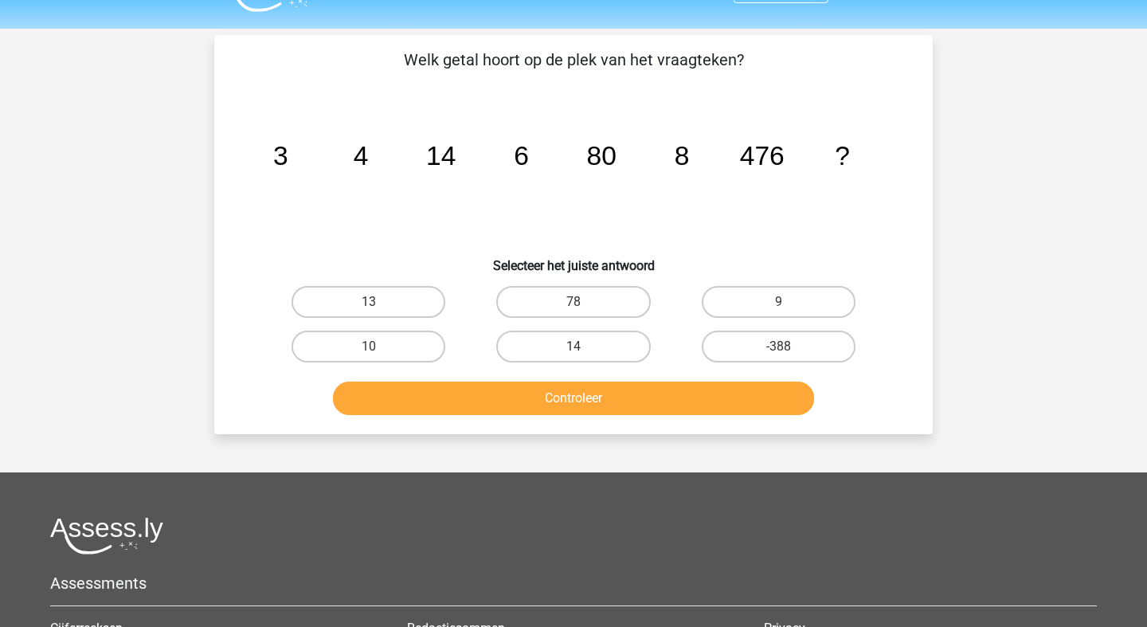
scroll to position [0, 0]
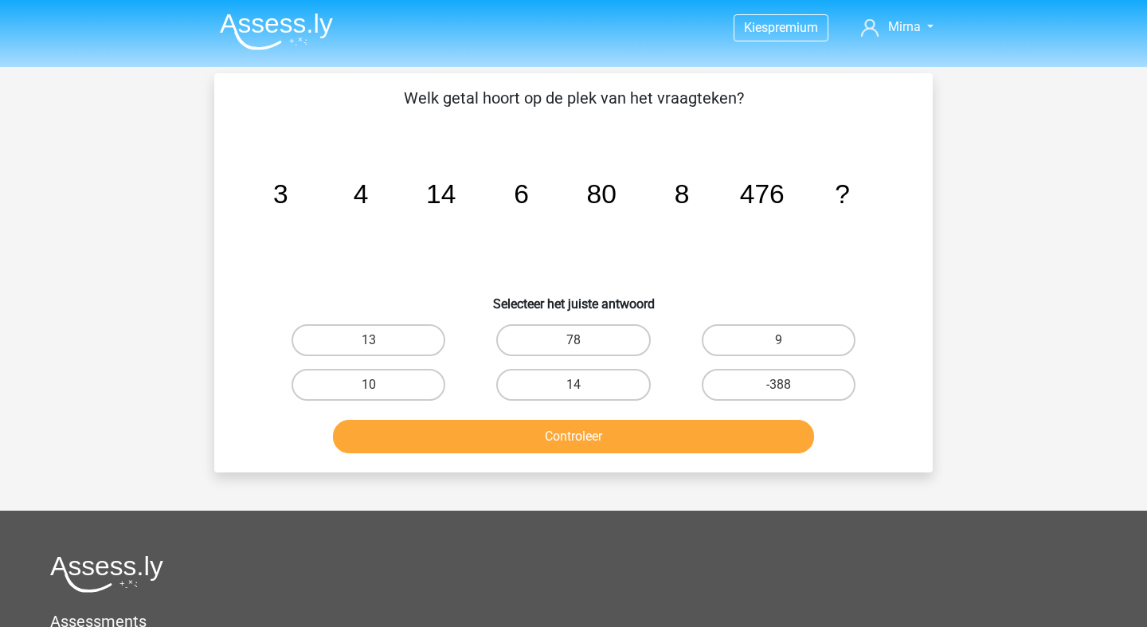
click at [605, 343] on label "78" at bounding box center [573, 340] width 154 height 32
click at [584, 343] on input "78" at bounding box center [579, 345] width 10 height 10
radio input "true"
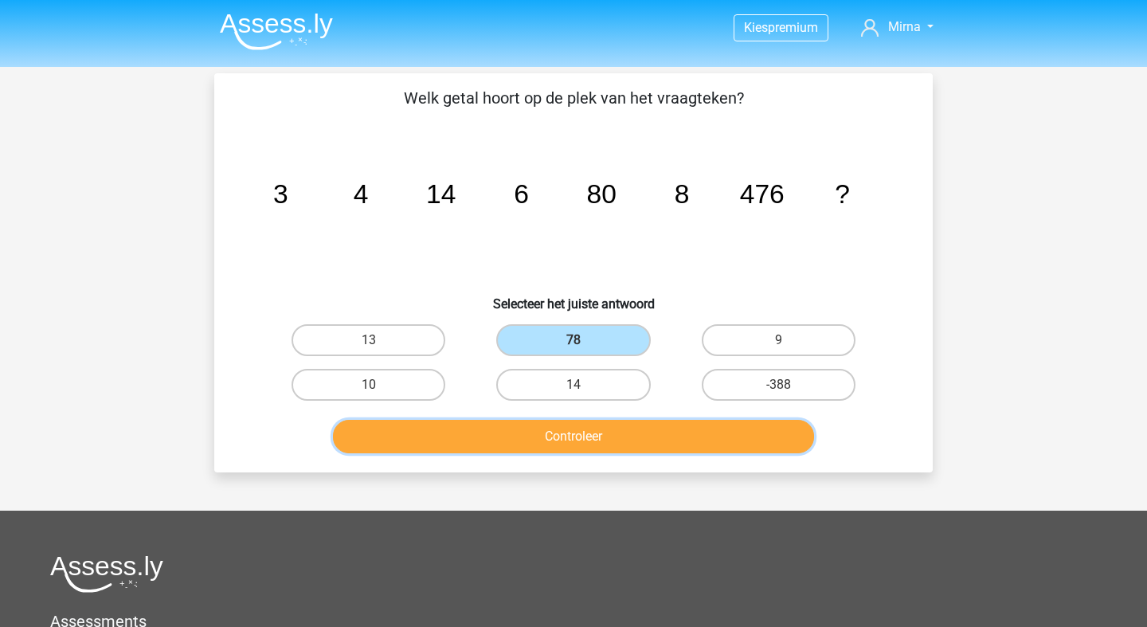
click at [585, 437] on button "Controleer" at bounding box center [574, 436] width 482 height 33
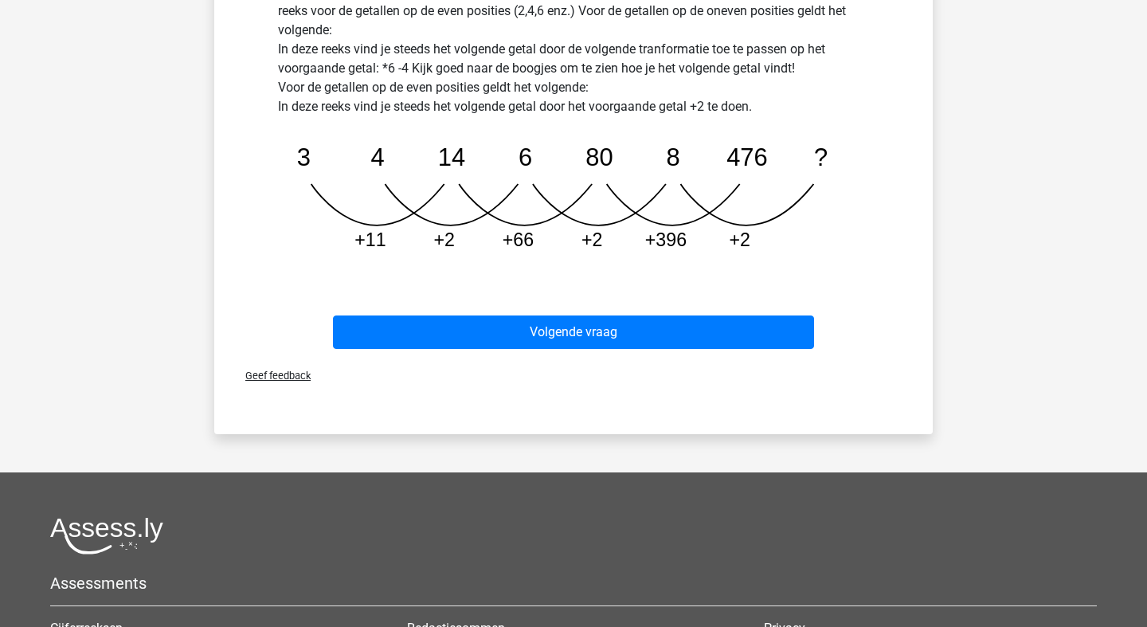
scroll to position [499, 0]
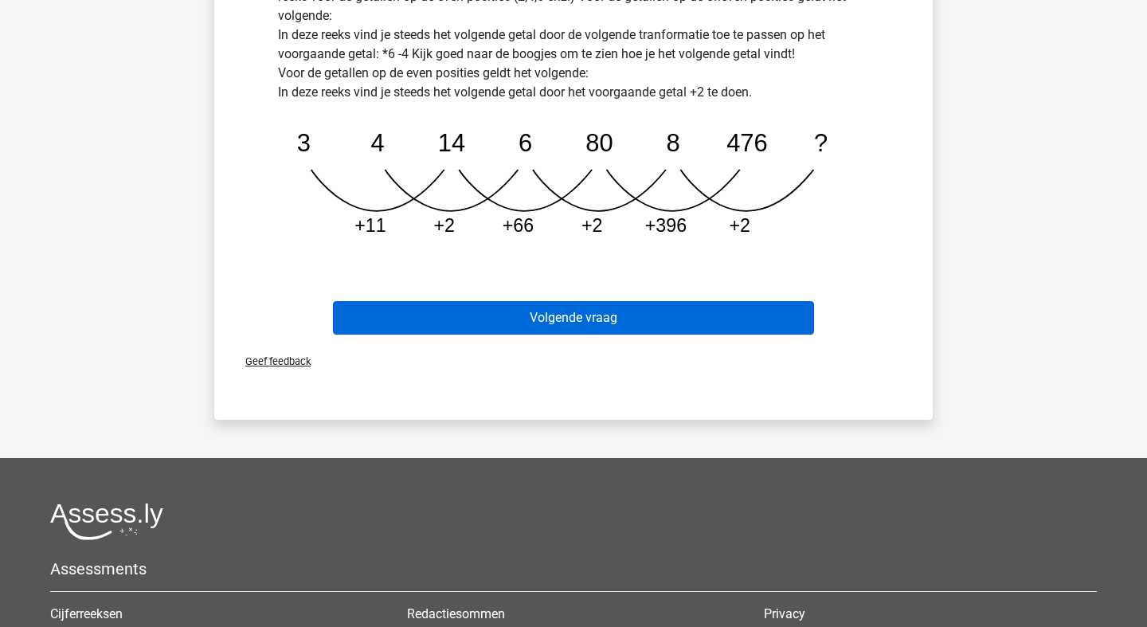
click at [693, 333] on button "Volgende vraag" at bounding box center [574, 317] width 482 height 33
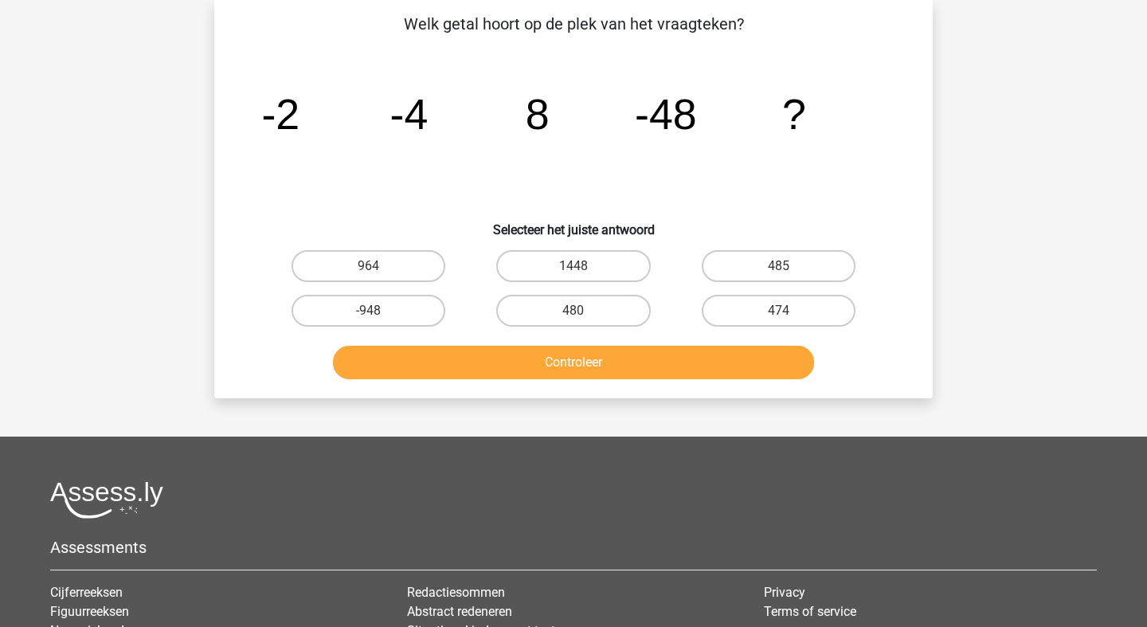
scroll to position [0, 0]
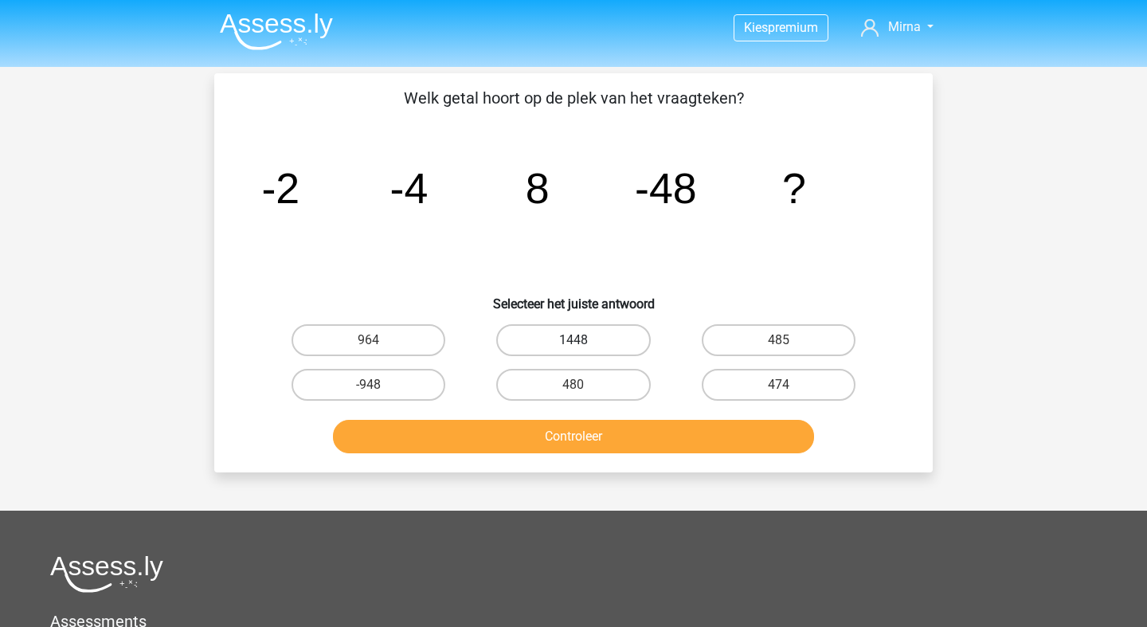
click at [610, 353] on label "1448" at bounding box center [573, 340] width 154 height 32
click at [584, 351] on input "1448" at bounding box center [579, 345] width 10 height 10
radio input "true"
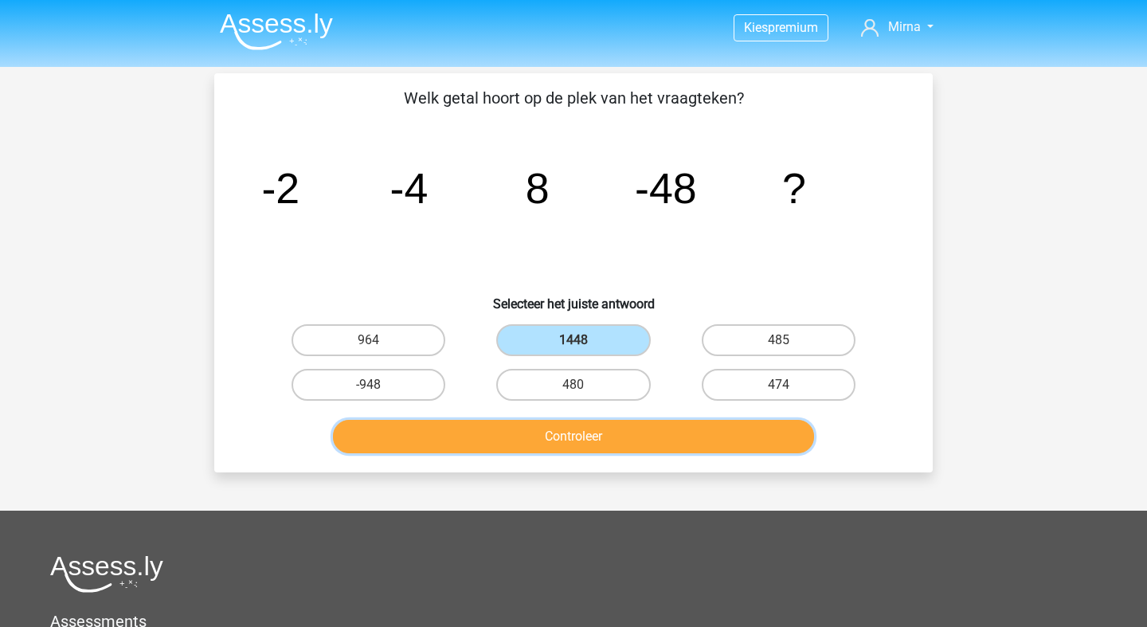
click at [610, 428] on button "Controleer" at bounding box center [574, 436] width 482 height 33
